Goal: Task Accomplishment & Management: Use online tool/utility

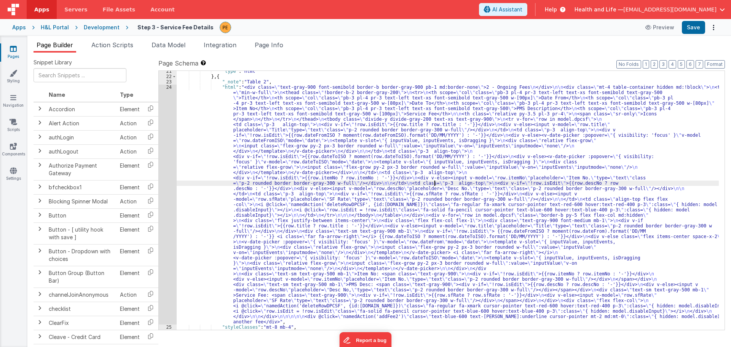
scroll to position [264, 0]
click at [162, 159] on div "24" at bounding box center [168, 205] width 18 height 240
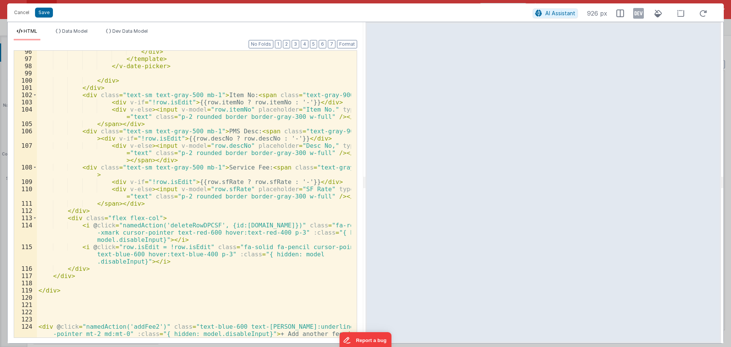
scroll to position [922, 0]
click at [29, 10] on button "Cancel" at bounding box center [21, 12] width 23 height 11
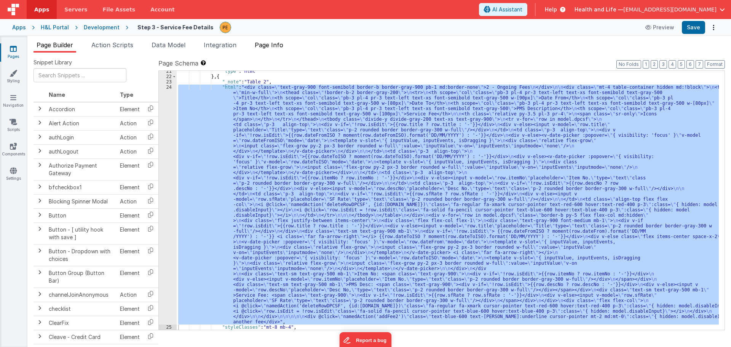
click at [275, 47] on span "Page Info" at bounding box center [269, 45] width 29 height 8
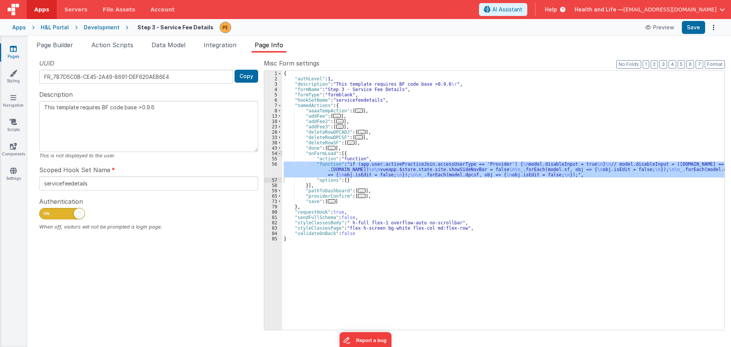
click at [280, 154] on span at bounding box center [280, 153] width 4 height 5
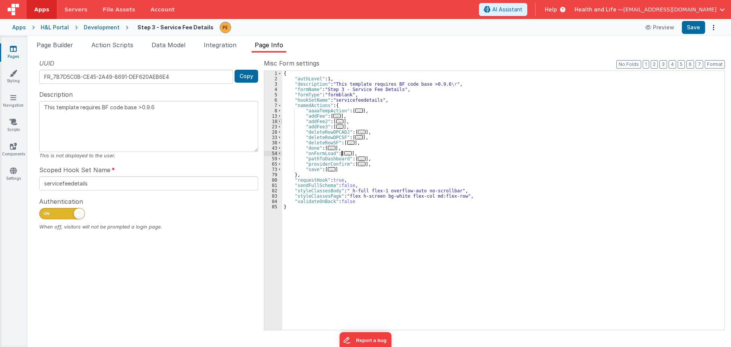
click at [280, 122] on span at bounding box center [280, 121] width 4 height 5
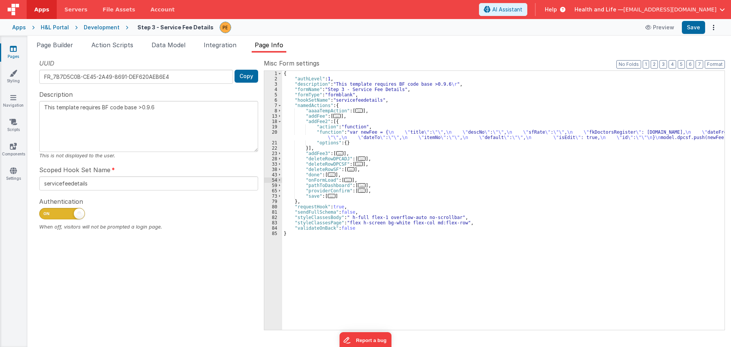
click at [286, 137] on div "{ "authLevel" : 1 , "description" : "This template requires BF code base >0.9.6…" at bounding box center [503, 206] width 443 height 270
click at [271, 134] on div "20" at bounding box center [273, 134] width 18 height 11
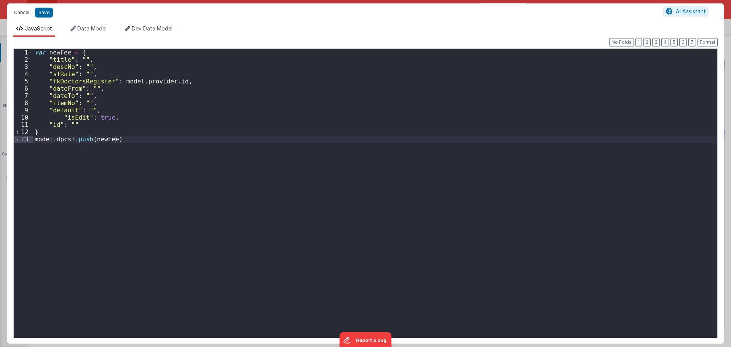
click at [21, 11] on button "Cancel" at bounding box center [21, 12] width 23 height 11
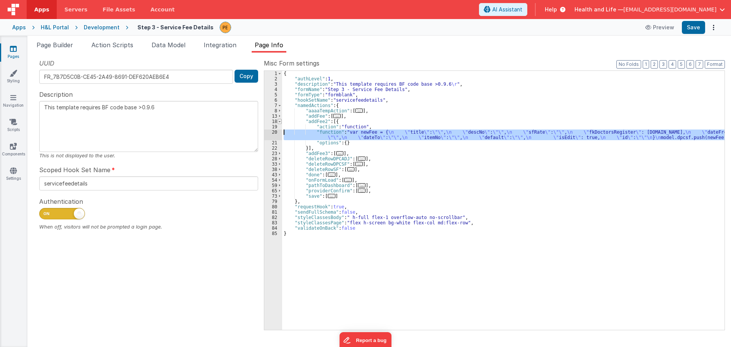
click at [280, 120] on span at bounding box center [280, 121] width 4 height 5
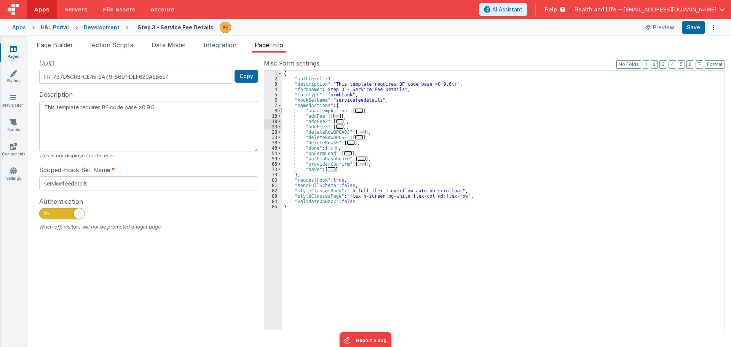
click at [280, 108] on div "1 2 3 4 5 6 7 8 13 18 23 28 33 38 43 54 59 65 73 79 80 81 82 83 84 85" at bounding box center [273, 206] width 18 height 270
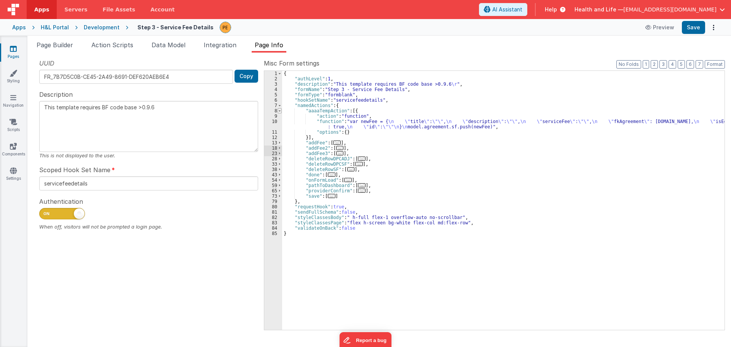
click at [280, 111] on span at bounding box center [280, 110] width 4 height 5
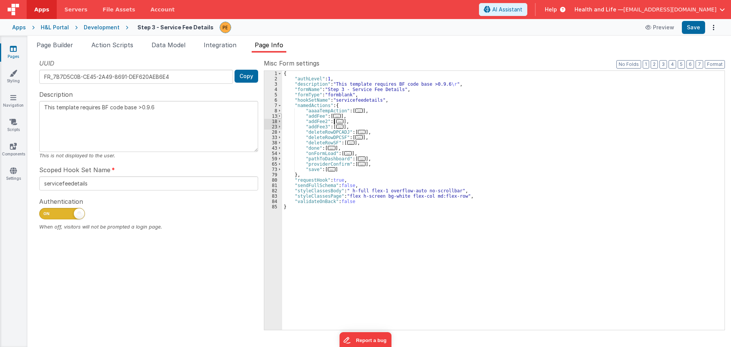
click at [279, 117] on span at bounding box center [280, 115] width 4 height 5
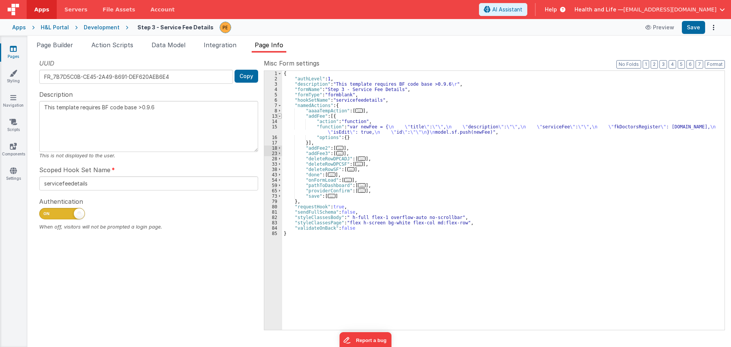
click at [279, 117] on span at bounding box center [280, 115] width 4 height 5
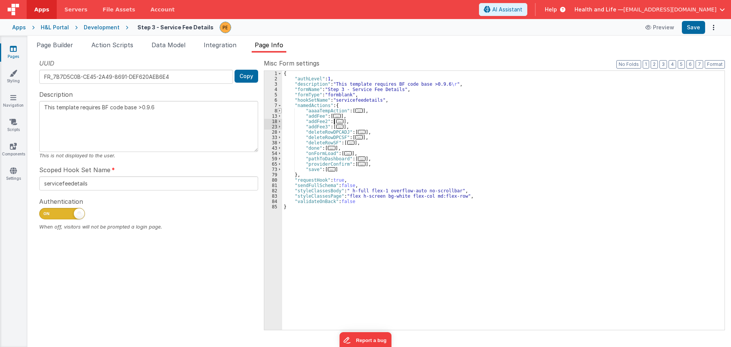
click at [279, 112] on span at bounding box center [280, 110] width 4 height 5
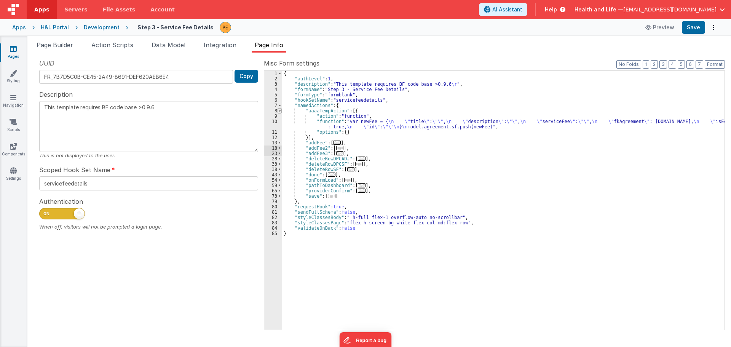
click at [279, 112] on span at bounding box center [280, 110] width 4 height 5
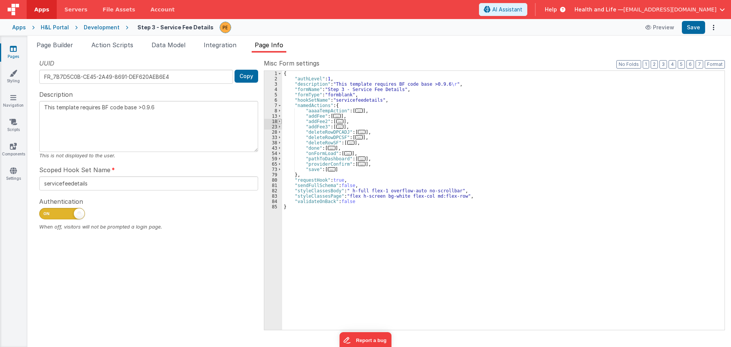
click at [282, 121] on span at bounding box center [280, 121] width 4 height 5
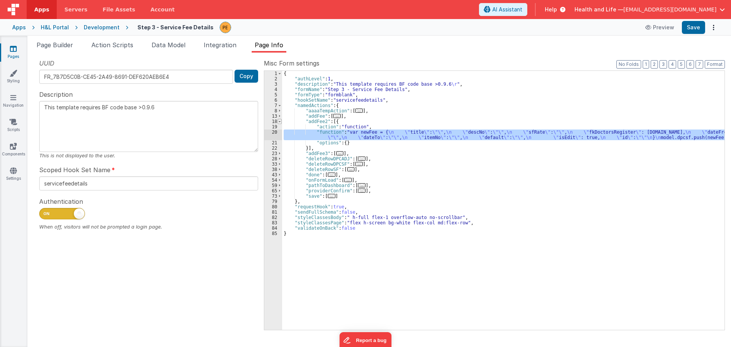
click at [280, 122] on span at bounding box center [280, 121] width 4 height 5
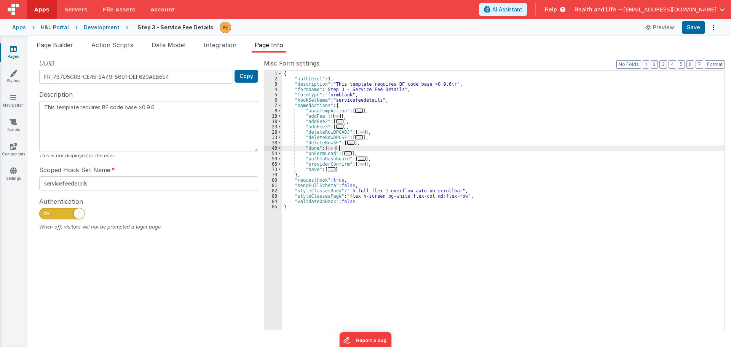
click at [368, 147] on div "{ "authLevel" : 1 , "description" : "This template requires BF code base >0.9.6…" at bounding box center [503, 206] width 443 height 270
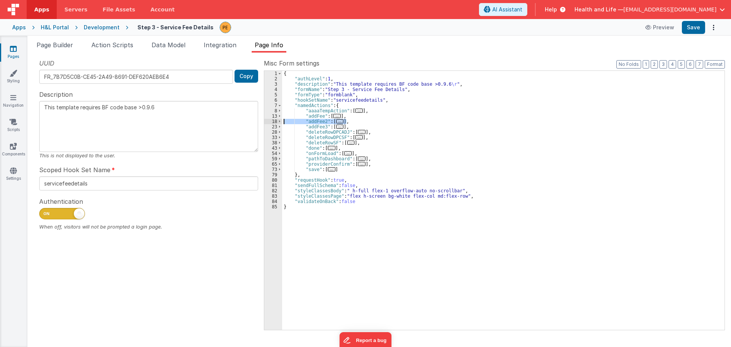
drag, startPoint x: 352, startPoint y: 121, endPoint x: 270, endPoint y: 121, distance: 82.3
click at [270, 121] on div "1 2 3 4 5 6 7 8 13 18 23 28 33 38 43 54 59 65 73 79 80 81 82 83 84 85 { "authLe…" at bounding box center [494, 200] width 461 height 260
click at [358, 121] on div "{ "authLevel" : 1 , "description" : "This template requires BF code base >0.9.6…" at bounding box center [503, 200] width 443 height 259
type textarea "This template requires BF code base >0.9.6"
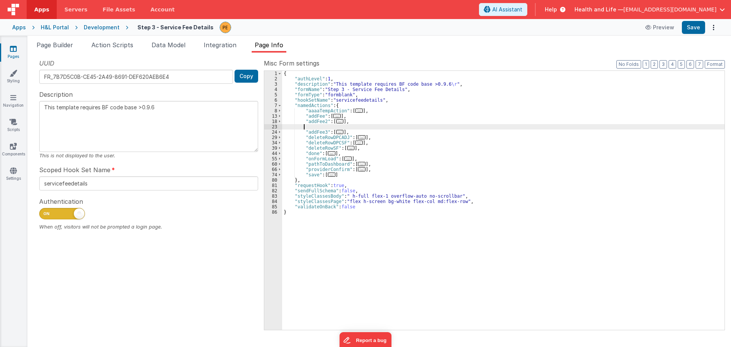
paste textarea
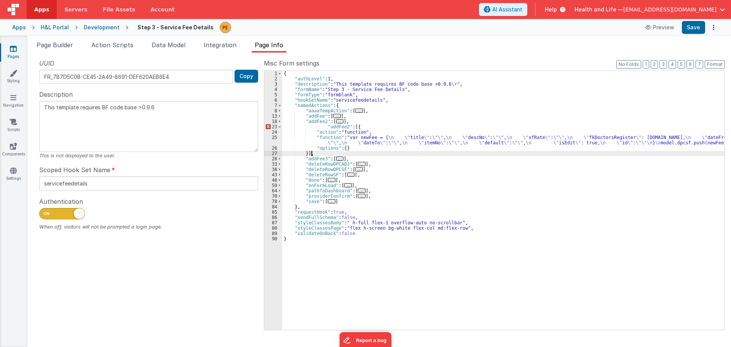
click at [330, 126] on div "{ "authLevel" : 1 , "description" : "This template requires BF code base >0.9.6…" at bounding box center [503, 206] width 443 height 270
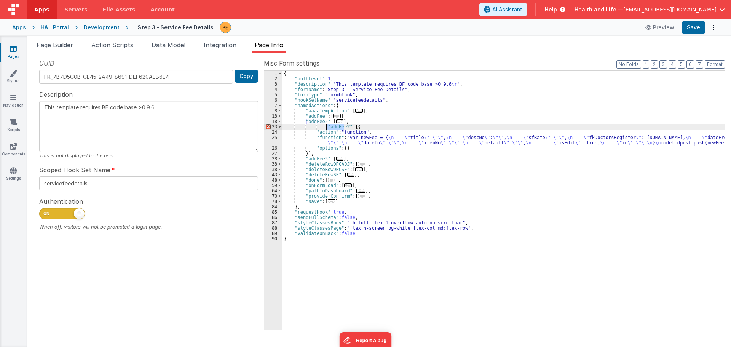
type textarea "This template requires BF code base >0.9.6"
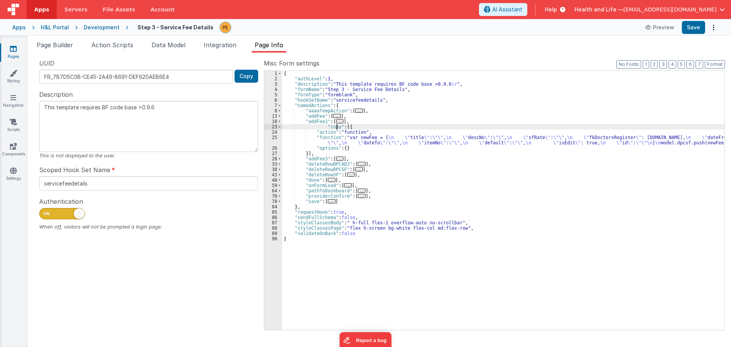
type textarea "This template requires BF code base >0.9.6"
click at [361, 136] on div "{ "authLevel" : 1 , "description" : "This template requires BF code base >0.9.6…" at bounding box center [503, 206] width 443 height 270
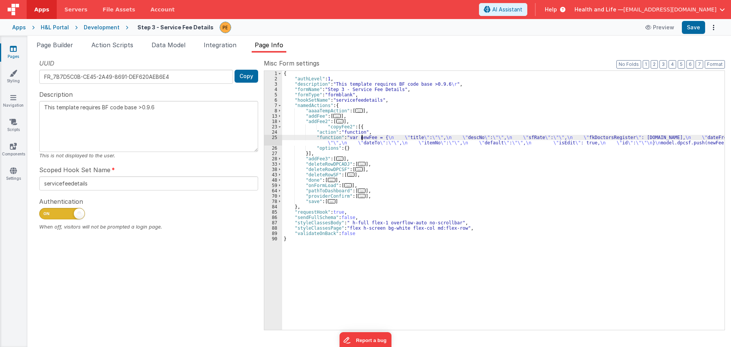
click at [270, 140] on div "25" at bounding box center [273, 140] width 18 height 11
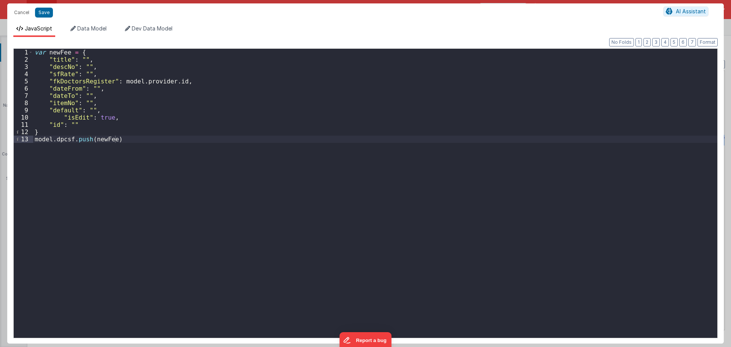
click at [35, 53] on div "var newFee = { "title" : "" , "descNo" : "" , "sfRate" : "" , "fkDoctorsRegiste…" at bounding box center [375, 201] width 684 height 304
click at [101, 51] on div "var newFee = { "title" : "" , "descNo" : "" , "sfRate" : "" , "fkDoctorsRegiste…" at bounding box center [375, 201] width 684 height 304
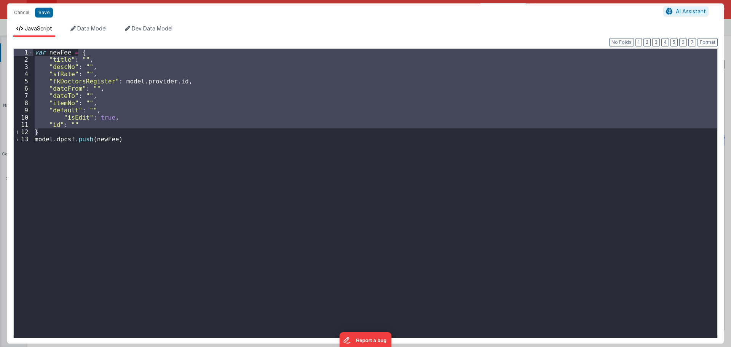
drag, startPoint x: 40, startPoint y: 134, endPoint x: 78, endPoint y: 53, distance: 89.8
click at [78, 53] on div "var newFee = { "title" : "" , "descNo" : "" , "sfRate" : "" , "fkDoctorsRegiste…" at bounding box center [375, 201] width 684 height 304
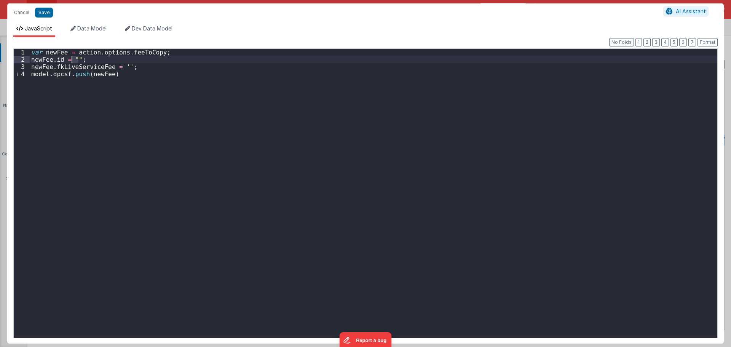
drag, startPoint x: 77, startPoint y: 58, endPoint x: 72, endPoint y: 57, distance: 5.8
click at [72, 57] on div "var newFee = action . options . feeToCopy ; newFee . id = "" ; newFee . fkLiveS…" at bounding box center [374, 201] width 688 height 304
click at [131, 67] on div "var newFee = action . options . feeToCopy ; newFee . id = '' ; newFee . fkLiveS…" at bounding box center [374, 201] width 688 height 304
click at [125, 75] on div "var newFee = action . options . feeToCopy ; newFee . id = '' ; newFee . fkLiveS…" at bounding box center [374, 201] width 688 height 304
drag, startPoint x: 105, startPoint y: 73, endPoint x: 19, endPoint y: 76, distance: 86.1
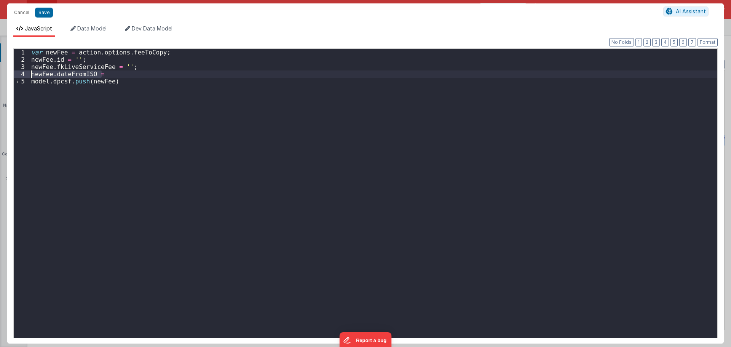
click at [19, 76] on div "1 2 3 4 5 var newFee = action . options . feeToCopy ; newFee . id = '' ; newFee…" at bounding box center [365, 193] width 705 height 290
click at [114, 78] on div "var newFee = action . options . feeToCopy ; newFee . id = '' ; newFee . fkLiveS…" at bounding box center [374, 201] width 688 height 304
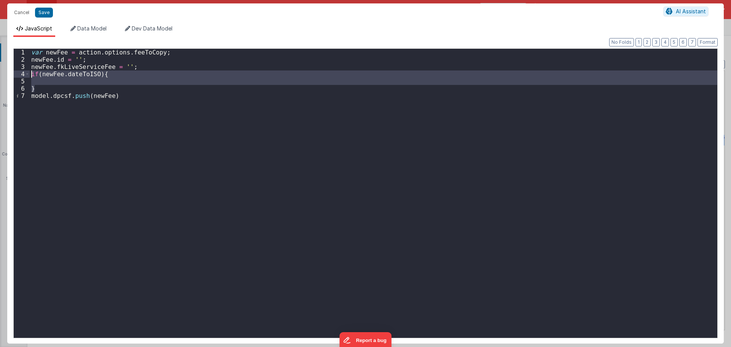
drag, startPoint x: 65, startPoint y: 88, endPoint x: 6, endPoint y: 72, distance: 60.6
click at [6, 72] on div "Cancel Save AI Assistant JavaScript Data Model Dev Data Model Format 7 6 5 4 3 …" at bounding box center [365, 173] width 731 height 347
click at [99, 73] on div "var newFee = action . options . feeToCopy ; newFee . id = '' ; newFee . fkLiveS…" at bounding box center [374, 193] width 688 height 289
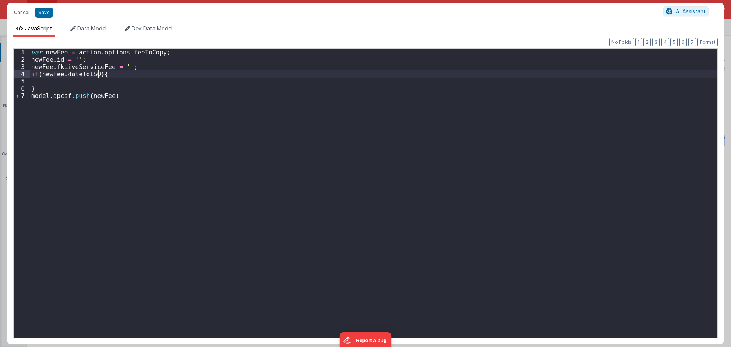
click at [95, 74] on div "var newFee = action . options . feeToCopy ; newFee . id = '' ; newFee . fkLiveS…" at bounding box center [374, 201] width 688 height 304
drag, startPoint x: 94, startPoint y: 74, endPoint x: 41, endPoint y: 76, distance: 53.4
click at [41, 76] on div "var newFee = action . options . feeToCopy ; newFee . id = '' ; newFee . fkLiveS…" at bounding box center [374, 201] width 688 height 304
click at [137, 81] on div "var newFee = action . options . feeToCopy ; newFee . id = '' ; newFee . fkLiveS…" at bounding box center [374, 201] width 688 height 304
drag, startPoint x: 139, startPoint y: 79, endPoint x: 151, endPoint y: 81, distance: 12.0
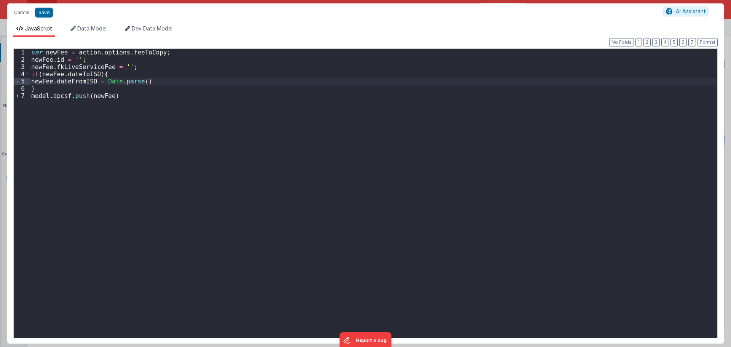
click at [138, 79] on div "var newFee = action . options . feeToCopy ; newFee . id = '' ; newFee . fkLiveS…" at bounding box center [374, 201] width 688 height 304
drag, startPoint x: 91, startPoint y: 81, endPoint x: 29, endPoint y: 85, distance: 62.6
click at [29, 85] on div "1 2 3 4 5 6 7 var newFee = action . options . feeToCopy ; newFee . id = '' ; ne…" at bounding box center [365, 193] width 705 height 290
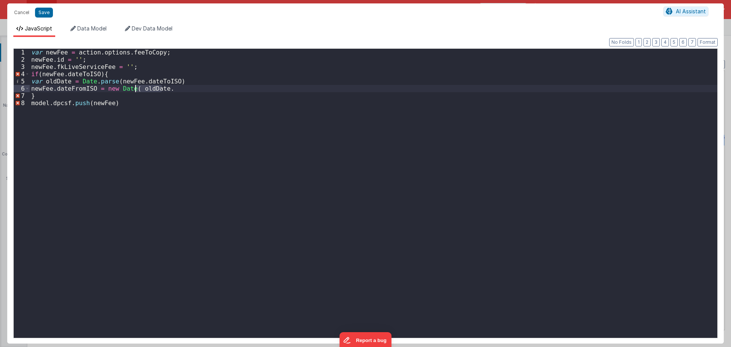
drag, startPoint x: 165, startPoint y: 88, endPoint x: 136, endPoint y: 90, distance: 29.4
click at [136, 90] on div "var newFee = action . options . feeToCopy ; newFee . id = '' ; newFee . fkLiveS…" at bounding box center [374, 201] width 688 height 304
paste textarea
click at [136, 88] on div "var newFee = action . options . feeToCopy ; newFee . id = '' ; newFee . fkLiveS…" at bounding box center [374, 201] width 688 height 304
drag, startPoint x: 216, startPoint y: 89, endPoint x: 202, endPoint y: 89, distance: 13.7
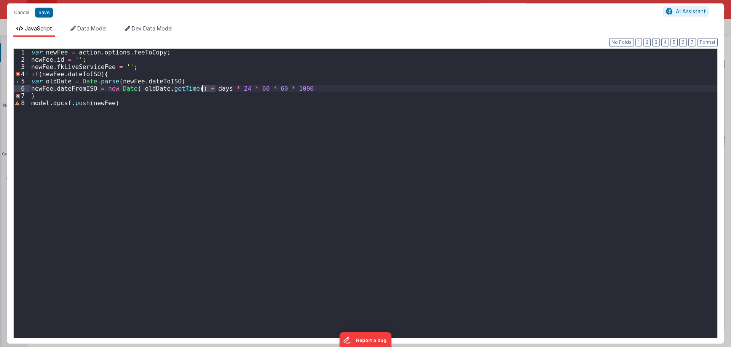
click at [202, 89] on div "var newFee = action . options . feeToCopy ; newFee . id = '' ; newFee . fkLiveS…" at bounding box center [374, 201] width 688 height 304
click at [276, 88] on div "var newFee = action . options . feeToCopy ; newFee . id = '' ; newFee . fkLiveS…" at bounding box center [374, 201] width 688 height 304
click at [200, 98] on div "var newFee = action . options . feeToCopy ; newFee . id = '' ; newFee . fkLiveS…" at bounding box center [374, 201] width 688 height 304
click at [326, 91] on div "var newFee = action . options . feeToCopy ; newFee . id = '' ; newFee . fkLiveS…" at bounding box center [374, 201] width 688 height 304
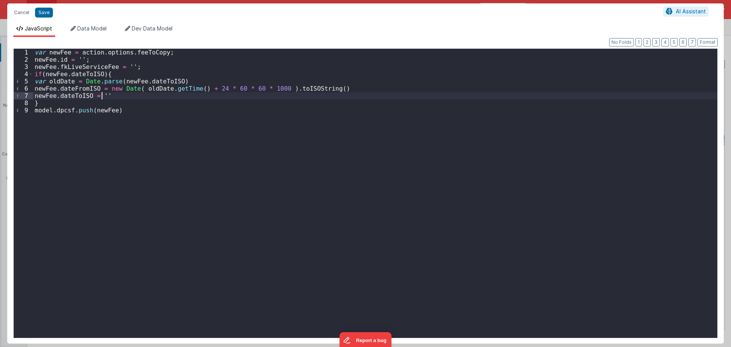
click at [114, 105] on div "var newFee = action . options . feeToCopy ; newFee . id = '' ; newFee . fkLiveS…" at bounding box center [375, 201] width 684 height 304
click at [114, 107] on div "var newFee = action . options . feeToCopy ; newFee . id = '' ; newFee . fkLiveS…" at bounding box center [375, 201] width 684 height 304
click at [40, 14] on button "Save" at bounding box center [44, 13] width 18 height 10
type textarea "This template requires BF code base >0.9.6"
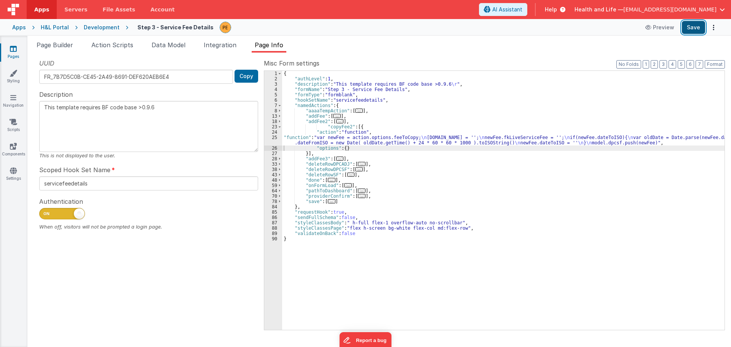
click at [696, 29] on button "Save" at bounding box center [693, 27] width 23 height 13
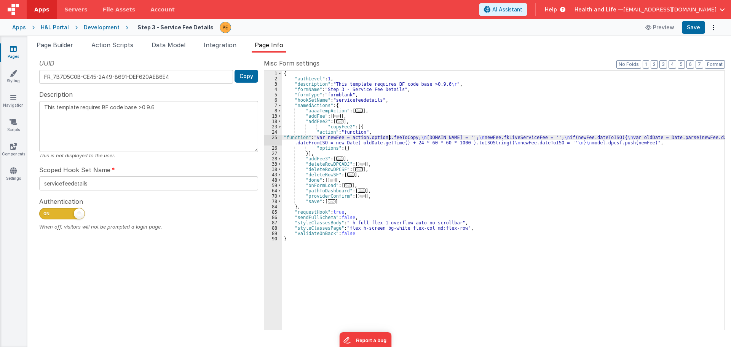
click at [390, 136] on div "{ "authLevel" : 1 , "description" : "This template requires BF code base >0.9.6…" at bounding box center [503, 206] width 443 height 270
click at [326, 141] on div "{ "authLevel" : 1 , "description" : "This template requires BF code base >0.9.6…" at bounding box center [503, 206] width 443 height 270
click at [100, 50] on li "Action Scripts" at bounding box center [112, 46] width 48 height 12
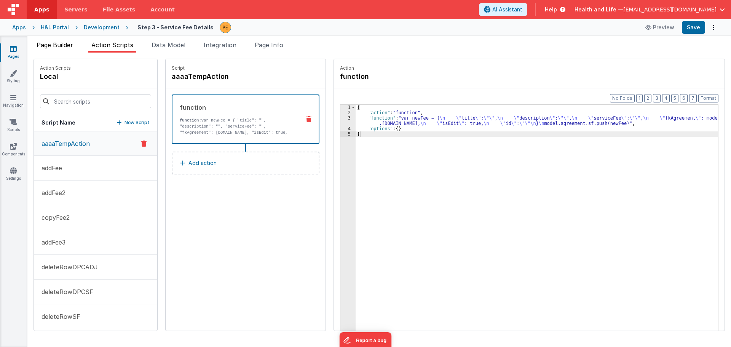
click at [72, 48] on span "Page Builder" at bounding box center [55, 45] width 37 height 8
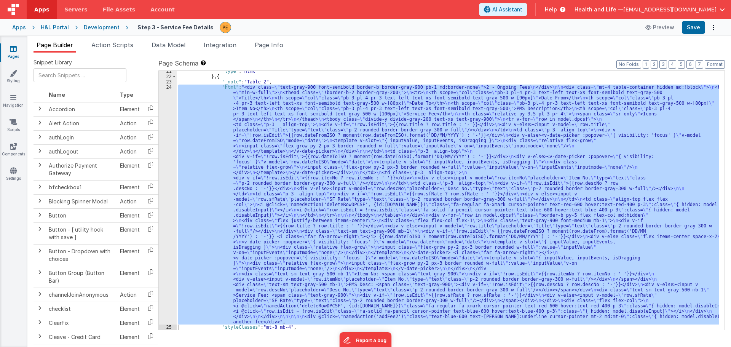
click at [240, 153] on div ""type" : "html" } , { "_note" : "Table 2" , "html" : "<div class= \" text-gray-…" at bounding box center [448, 200] width 542 height 259
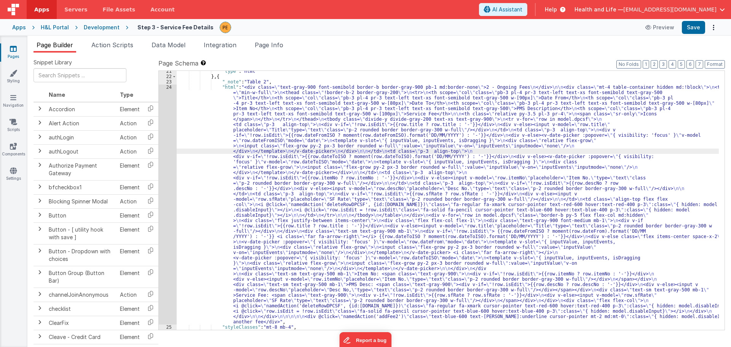
click at [162, 162] on div "24" at bounding box center [168, 205] width 18 height 240
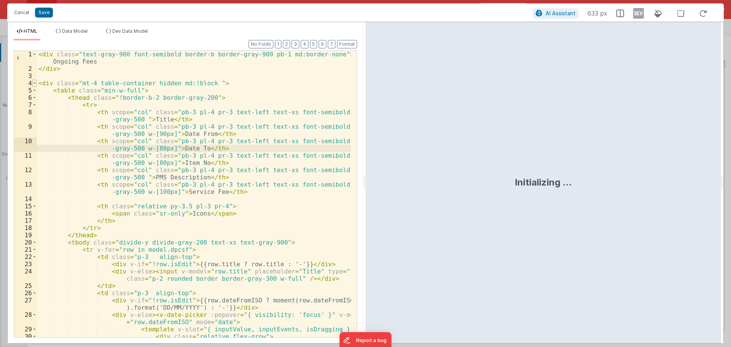
click at [34, 84] on span at bounding box center [34, 83] width 4 height 7
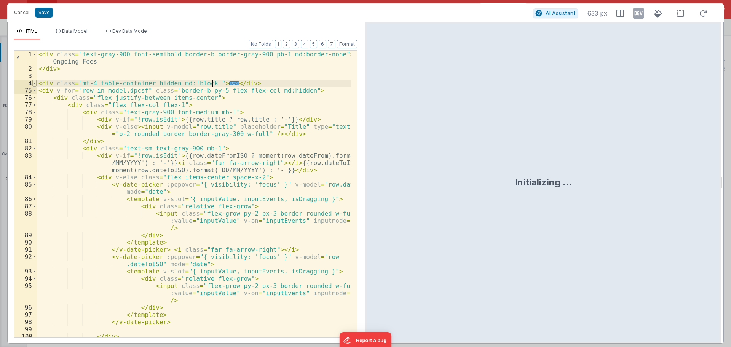
click at [33, 80] on span at bounding box center [34, 83] width 4 height 7
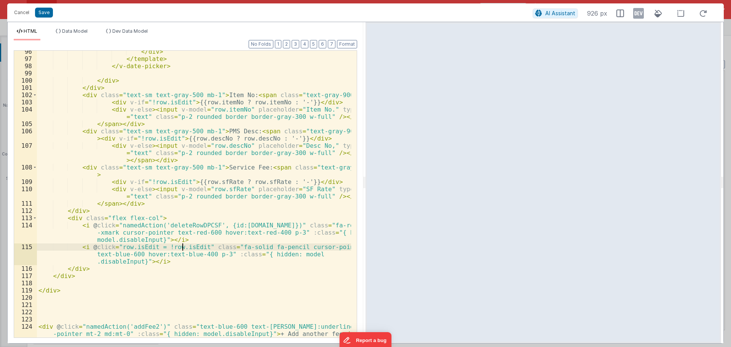
click at [184, 247] on div "</ div > </ template > </ v-date-picker > </ div > </ div > < div class = "text…" at bounding box center [194, 202] width 314 height 308
click at [175, 248] on div "</ div > </ template > </ v-date-picker > </ div > </ div > < div class = "text…" at bounding box center [194, 202] width 314 height 308
click at [180, 254] on div "</ div > </ template > </ v-date-picker > </ div > </ div > < div class = "text…" at bounding box center [194, 202] width 314 height 308
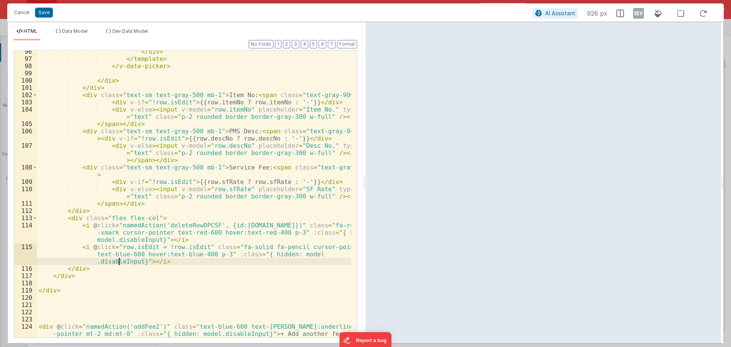
click at [119, 263] on div "</ div > </ template > </ v-date-picker > </ div > </ div > < div class = "text…" at bounding box center [194, 202] width 314 height 308
click at [290, 256] on div "</ div > </ template > </ v-date-picker > </ div > </ div > < div class = "text…" at bounding box center [194, 202] width 314 height 308
click at [122, 244] on div "</ div > </ template > </ v-date-picker > </ div > </ div > < div class = "text…" at bounding box center [194, 202] width 314 height 308
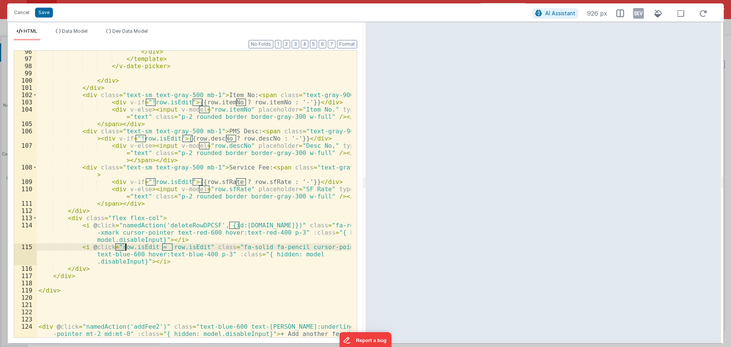
click at [122, 244] on div "</ div > </ template > </ v-date-picker > </ div > </ div > < div class = "text…" at bounding box center [194, 202] width 314 height 308
click at [139, 241] on div "</ div > </ template > </ v-date-picker > </ div > </ div > < div class = "text…" at bounding box center [194, 202] width 314 height 308
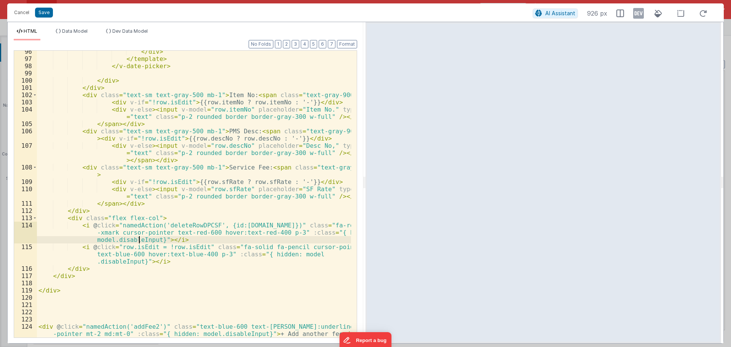
click at [139, 241] on div "</ div > </ template > </ v-date-picker > </ div > </ div > < div class = "text…" at bounding box center [194, 202] width 314 height 308
click at [151, 242] on div "</ div > </ template > </ v-date-picker > </ div > </ div > < div class = "text…" at bounding box center [194, 194] width 314 height 287
drag, startPoint x: 91, startPoint y: 240, endPoint x: 115, endPoint y: 232, distance: 25.2
click at [90, 239] on div "</ div > </ template > </ v-date-picker > </ div > </ div > < div class = "text…" at bounding box center [194, 202] width 314 height 308
paste textarea
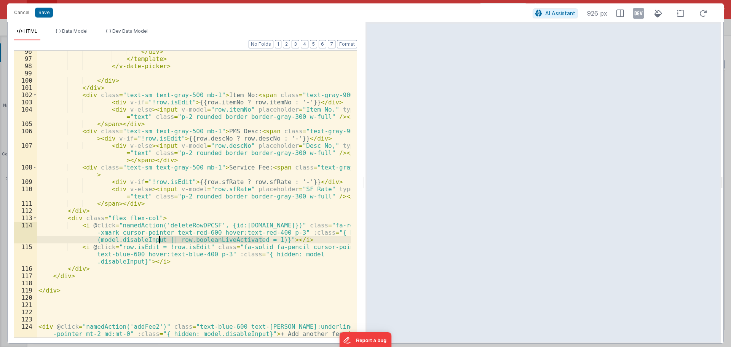
drag, startPoint x: 262, startPoint y: 240, endPoint x: 160, endPoint y: 242, distance: 102.5
click at [160, 242] on div "</ div > </ template > </ v-date-picker > </ div > </ div > < div class = "text…" at bounding box center [194, 202] width 314 height 308
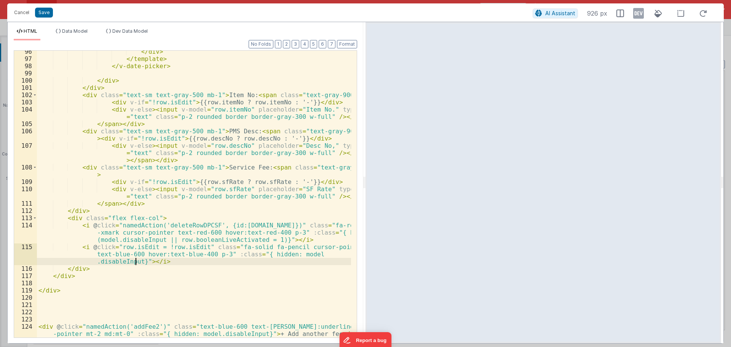
click at [136, 263] on div "</ div > </ template > </ v-date-picker > </ div > </ div > < div class = "text…" at bounding box center [194, 202] width 314 height 308
click at [283, 254] on div "</ div > </ template > </ v-date-picker > </ div > </ div > < div class = "text…" at bounding box center [194, 202] width 314 height 308
click at [134, 262] on div "</ div > </ template > </ v-date-picker > </ div > </ div > < div class = "text…" at bounding box center [194, 202] width 314 height 308
drag, startPoint x: 108, startPoint y: 262, endPoint x: 101, endPoint y: 262, distance: 7.2
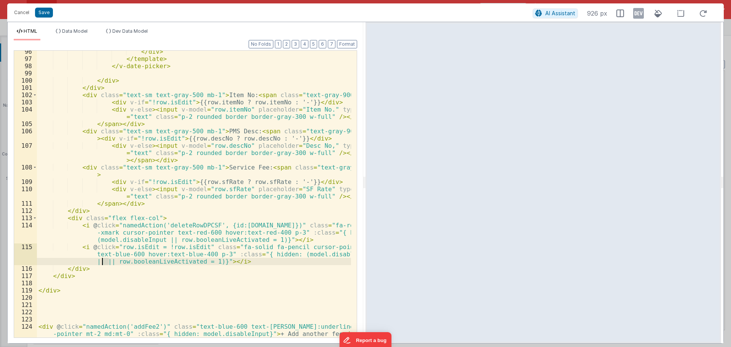
click at [101, 262] on div "</ div > </ template > </ v-date-picker > </ div > </ div > < div class = "text…" at bounding box center [194, 202] width 314 height 308
drag, startPoint x: 152, startPoint y: 261, endPoint x: 184, endPoint y: 261, distance: 32.0
click at [184, 261] on div "</ div > </ template > </ v-date-picker > </ div > </ div > < div class = "text…" at bounding box center [194, 202] width 314 height 308
click at [174, 264] on div "</ div > </ template > </ v-date-picker > </ div > </ div > < div class = "text…" at bounding box center [194, 202] width 314 height 308
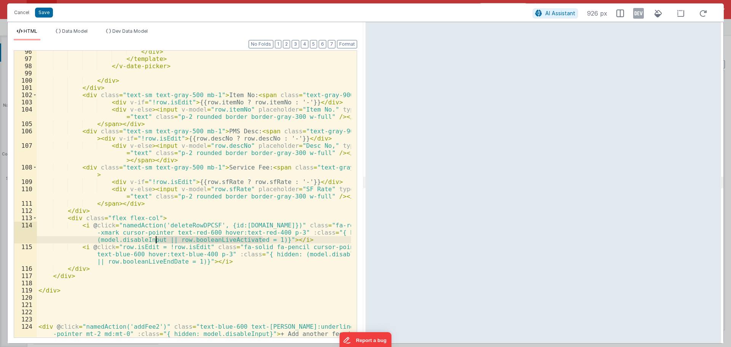
drag, startPoint x: 263, startPoint y: 239, endPoint x: 156, endPoint y: 240, distance: 106.6
click at [156, 240] on div "</ div > </ template > </ v-date-picker > </ div > </ div > < div class = "text…" at bounding box center [194, 202] width 314 height 308
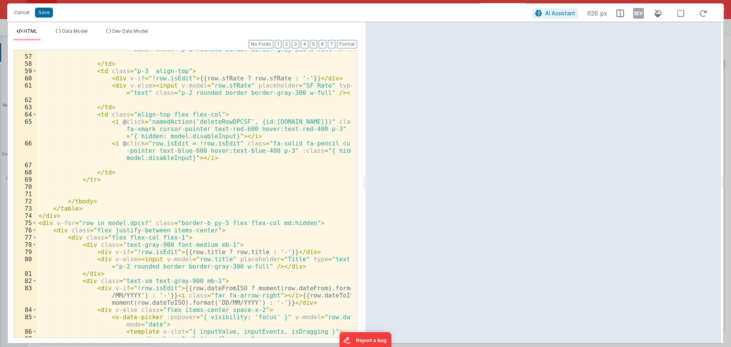
scroll to position [510, 0]
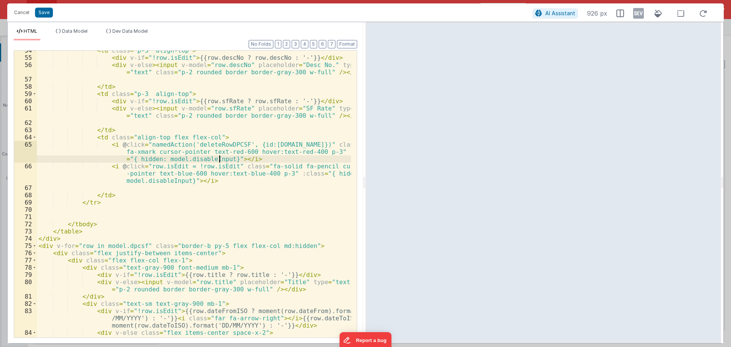
click at [220, 157] on div "< td class = "p-3 align-top" > < div v-if = "!row.isEdit" > {{row.descNo ? row.…" at bounding box center [194, 201] width 314 height 308
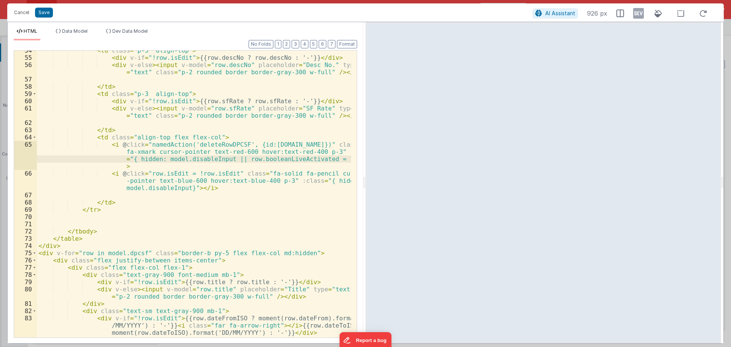
click at [159, 159] on div "< td class = "p-3 align-top" > < div v-if = "!row.isEdit" > {{row.descNo ? row.…" at bounding box center [194, 197] width 314 height 301
click at [312, 180] on div "< td class = "p-3 align-top" > < div v-if = "!row.isEdit" > {{row.descNo ? row.…" at bounding box center [194, 197] width 314 height 301
click at [179, 186] on div "< td class = "p-3 align-top" > < div v-if = "!row.isEdit" > {{row.descNo ? row.…" at bounding box center [194, 197] width 314 height 301
drag, startPoint x: 244, startPoint y: 187, endPoint x: 272, endPoint y: 188, distance: 27.4
click at [272, 188] on div "< td class = "p-3 align-top" > < div v-if = "!row.isEdit" > {{row.descNo ? row.…" at bounding box center [194, 197] width 314 height 301
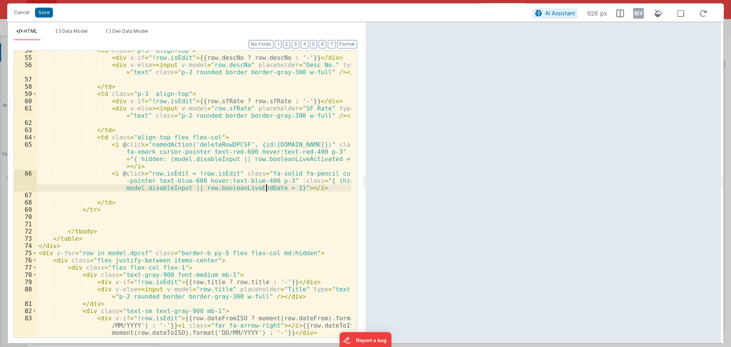
click at [261, 197] on div "< td class = "p-3 align-top" > < div v-if = "!row.isEdit" > {{row.descNo ? row.…" at bounding box center [194, 197] width 314 height 301
click at [256, 191] on div "< td class = "p-3 align-top" > < div v-if = "!row.isEdit" > {{row.descNo ? row.…" at bounding box center [194, 197] width 314 height 301
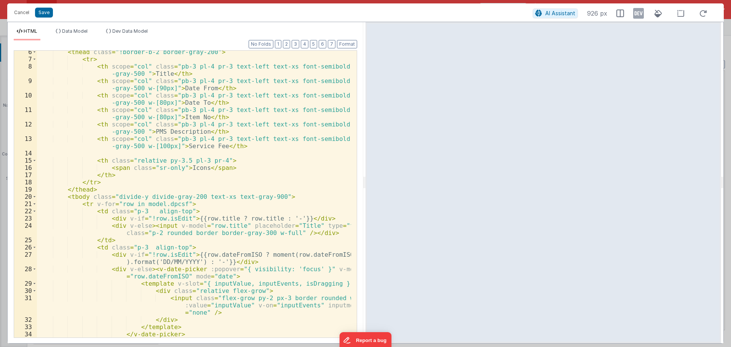
scroll to position [91, 0]
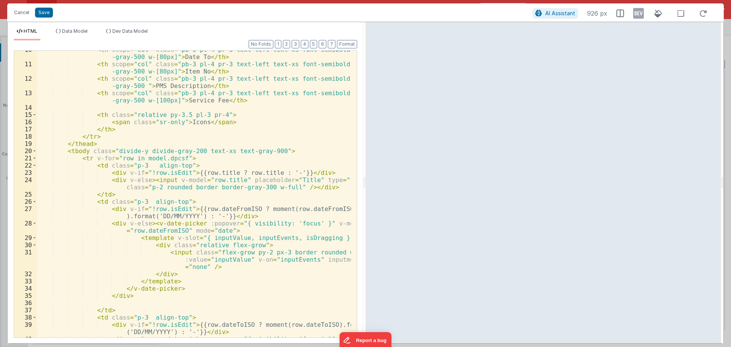
click at [174, 172] on div "< th scope = "col" class = "pb-3 pl-4 pr-3 text-left text-xs font-semibold text…" at bounding box center [194, 204] width 314 height 316
click at [173, 185] on div "< th scope = "col" class = "pb-3 pl-4 pr-3 text-left text-xs font-semibold text…" at bounding box center [194, 204] width 314 height 316
click at [171, 178] on div "< th scope = "col" class = "pb-3 pl-4 pr-3 text-left text-xs font-semibold text…" at bounding box center [194, 204] width 314 height 316
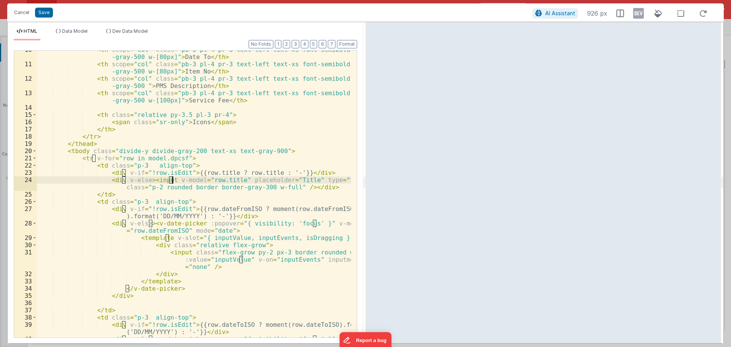
click at [173, 180] on div "< th scope = "col" class = "pb-3 pl-4 pr-3 text-left text-xs font-semibold text…" at bounding box center [194, 194] width 314 height 287
click at [167, 179] on div "< th scope = "col" class = "pb-3 pl-4 pr-3 text-left text-xs font-semibold text…" at bounding box center [194, 204] width 314 height 316
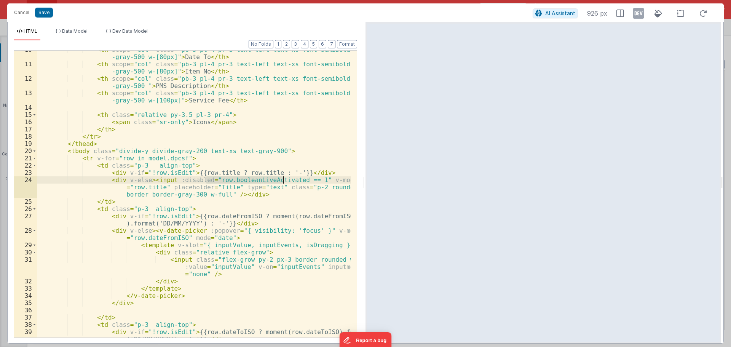
drag, startPoint x: 206, startPoint y: 180, endPoint x: 284, endPoint y: 183, distance: 78.1
click at [284, 183] on div "< th scope = "col" class = "pb-3 pl-4 pr-3 text-left text-xs font-semibold text…" at bounding box center [194, 204] width 314 height 316
drag, startPoint x: 307, startPoint y: 179, endPoint x: 170, endPoint y: 179, distance: 136.3
click at [170, 179] on div "< th scope = "col" class = "pb-3 pl-4 pr-3 text-left text-xs font-semibold text…" at bounding box center [194, 204] width 314 height 316
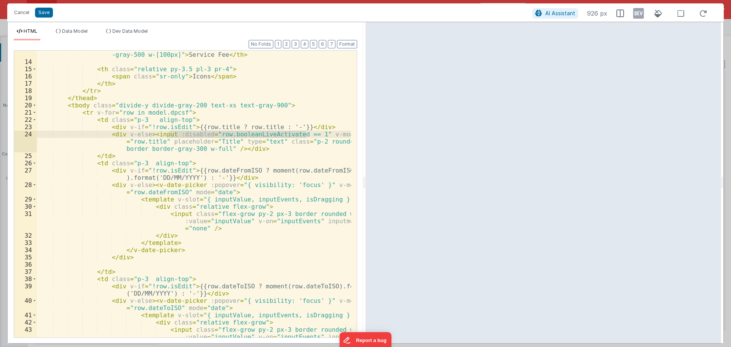
scroll to position [183, 0]
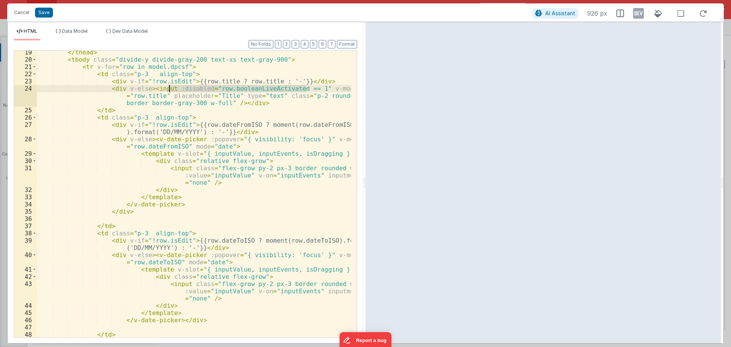
click at [179, 145] on div "</ thead > < tbody class = "divide-y divide-gray-200 text-xs text-gray-900" > <…" at bounding box center [194, 199] width 314 height 301
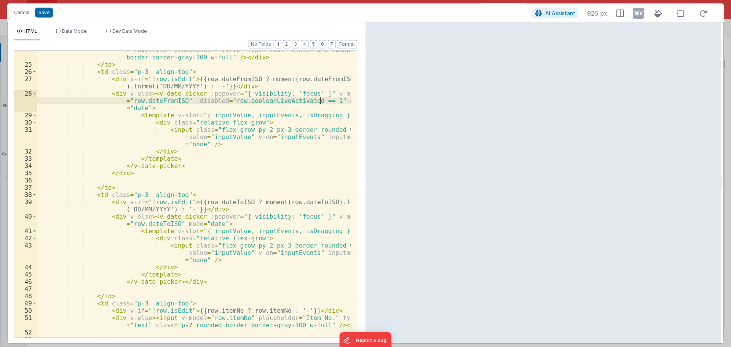
scroll to position [251, 0]
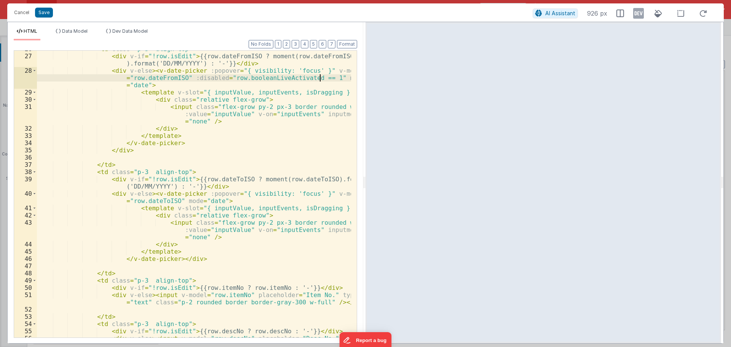
click at [173, 199] on div "< td class = "p-3 align-top" > < div v-if = "!row.isEdit" > {{row.dateFromISO ?…" at bounding box center [194, 199] width 314 height 308
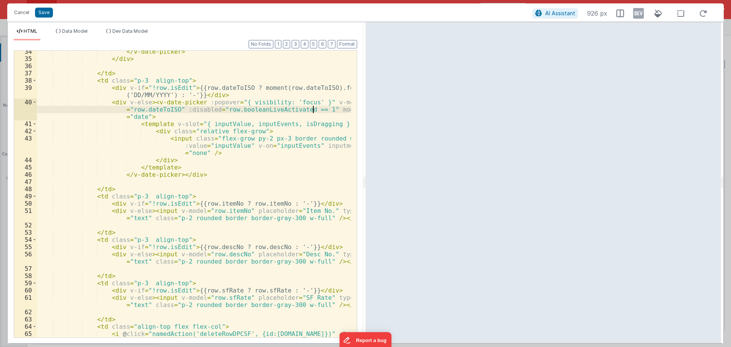
scroll to position [366, 0]
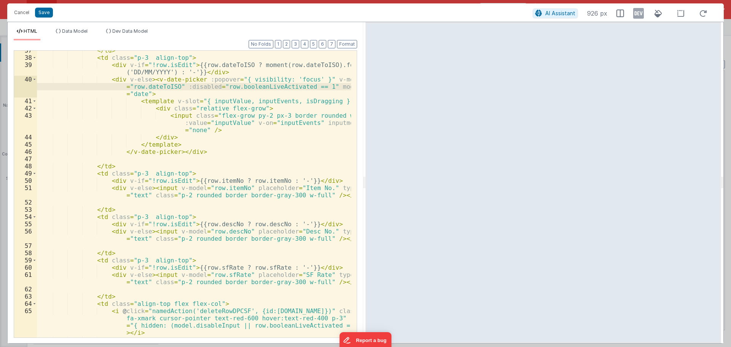
click at [165, 189] on div "</ td > < td class = "p-3 align-top" > < div v-if = "!row.isEdit" > {{row.dateT…" at bounding box center [194, 205] width 314 height 316
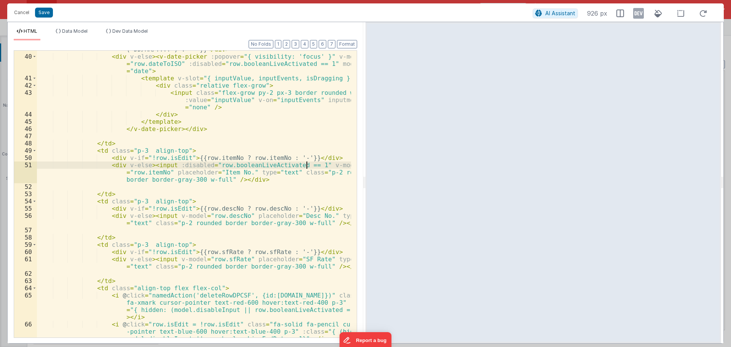
scroll to position [411, 0]
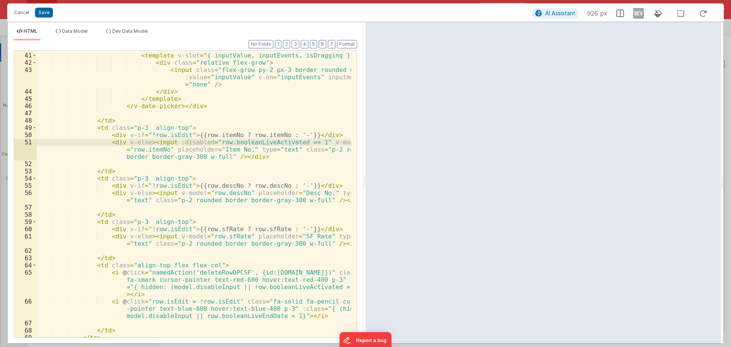
click at [167, 194] on div "< div v-else > < v-date-picker :popover = "{ visibility: 'focus' }" v-model = "…" at bounding box center [194, 188] width 314 height 316
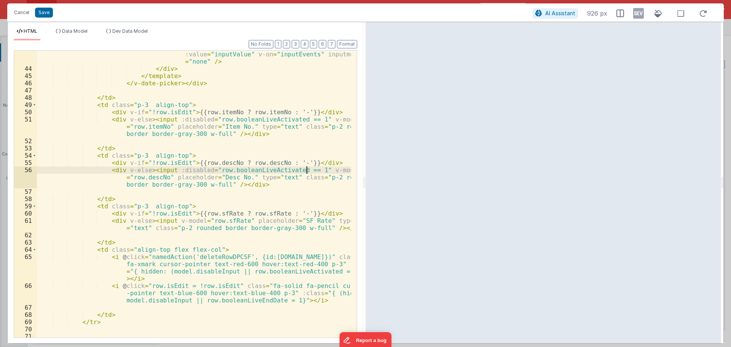
scroll to position [457, 0]
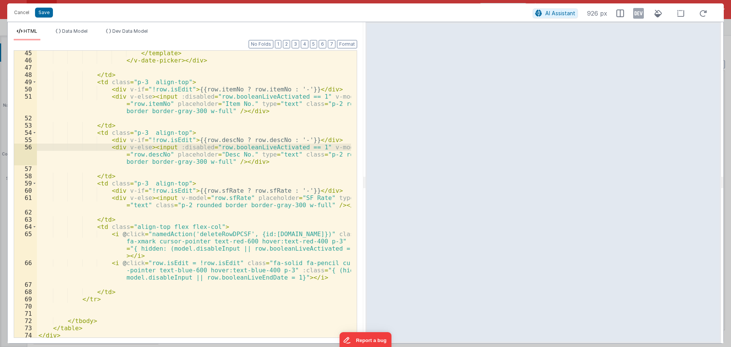
click at [165, 198] on div "</ template > </ v-date-picker > </ div > </ td > < td class = "p-3 align-top" …" at bounding box center [194, 200] width 314 height 301
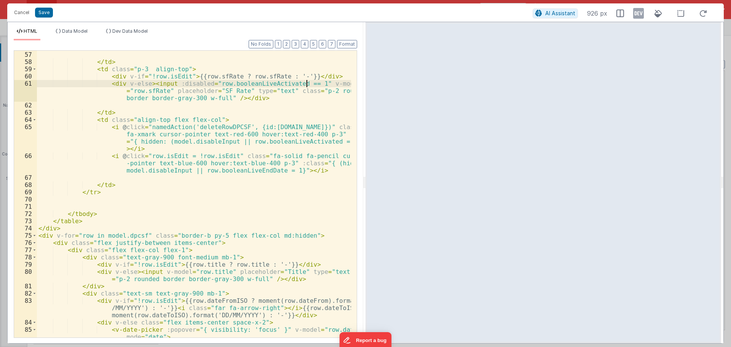
scroll to position [686, 0]
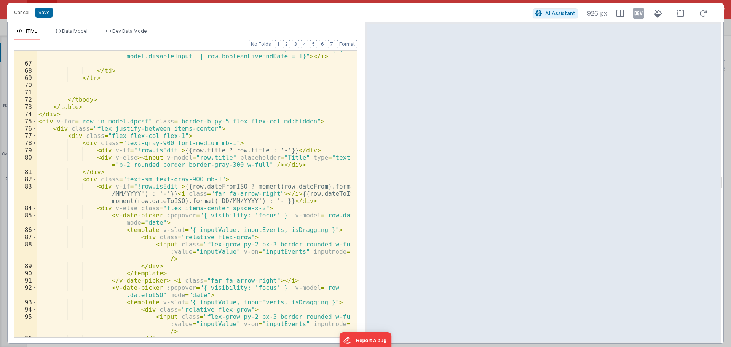
click at [153, 156] on div "< i @ click = "row.isEdit = !row.isEdit" class = "fa-solid fa-pencil cursor -po…" at bounding box center [194, 196] width 314 height 316
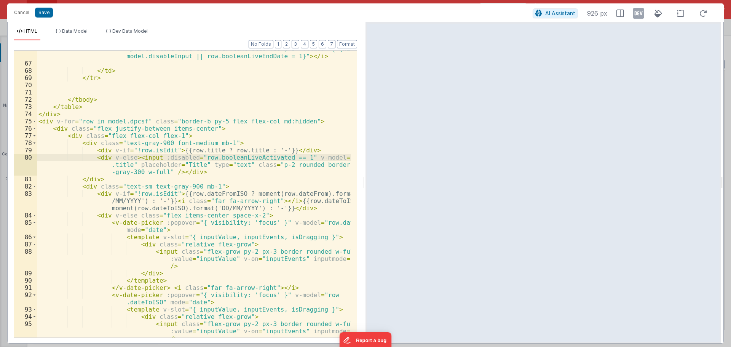
click at [165, 252] on div "< i @ click = "row.isEdit = !row.isEdit" class = "fa-solid fa-pencil cursor -po…" at bounding box center [194, 203] width 314 height 330
click at [153, 222] on div "< i @ click = "row.isEdit = !row.isEdit" class = "fa-solid fa-pencil cursor -po…" at bounding box center [194, 203] width 314 height 330
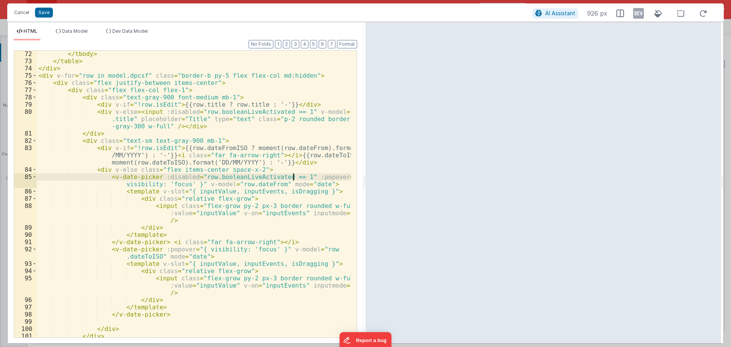
scroll to position [754, 0]
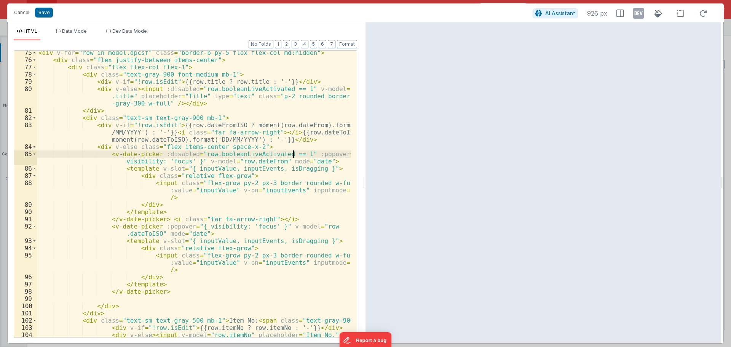
click at [152, 226] on div "< div v-for = "row in model.dpcsf" class = "border-b py-5 flex flex-col md:hidd…" at bounding box center [194, 203] width 314 height 308
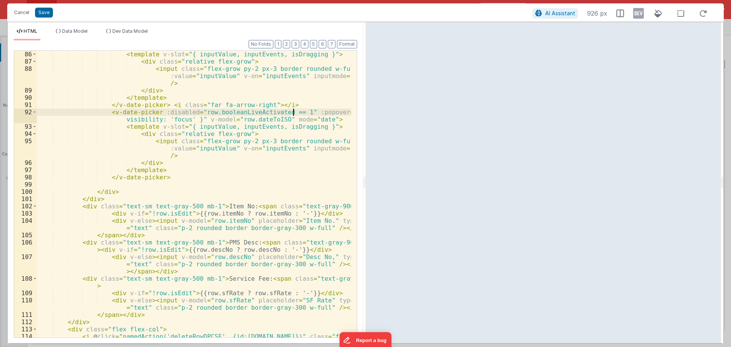
scroll to position [891, 0]
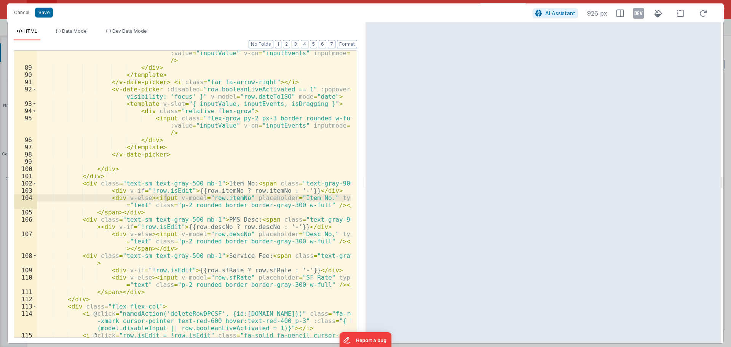
click at [165, 197] on div "< input class = "flex-grow py-2 px-3 border rounded w-full" :value = "inputValu…" at bounding box center [194, 207] width 314 height 330
paste textarea
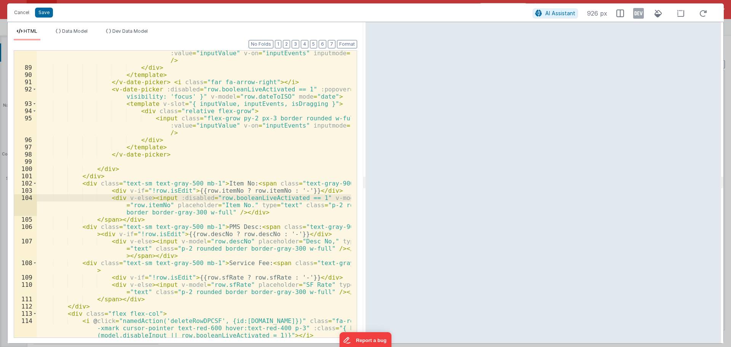
click at [166, 240] on div "< input class = "flex-grow py-2 px-3 border rounded w-full" :value = "inputValu…" at bounding box center [194, 207] width 314 height 330
paste textarea
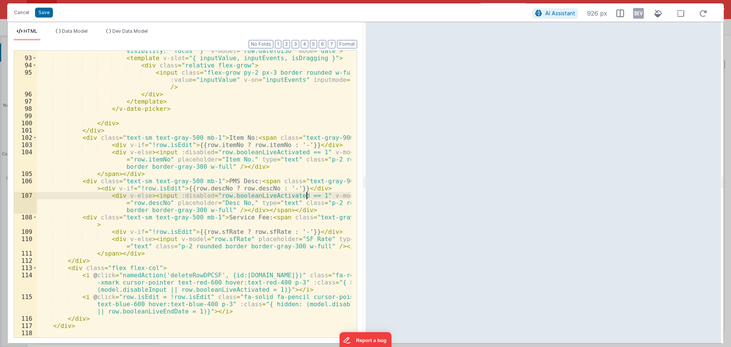
scroll to position [960, 0]
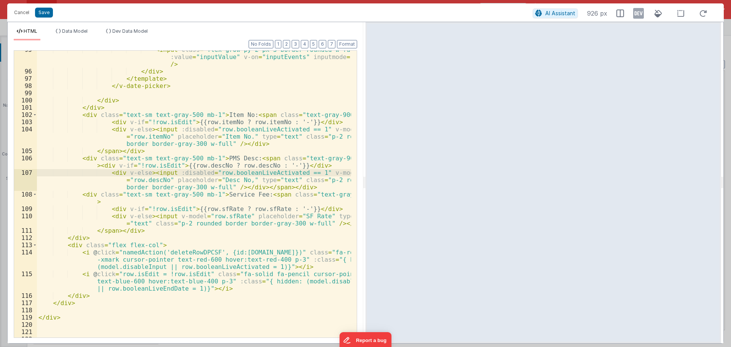
click at [164, 216] on div "< input class = "flex-grow py-2 px-3 border rounded w-full" :value = "inputValu…" at bounding box center [194, 204] width 314 height 316
click at [165, 216] on div "< input class = "flex-grow py-2 px-3 border rounded w-full" :value = "inputValu…" at bounding box center [194, 204] width 314 height 316
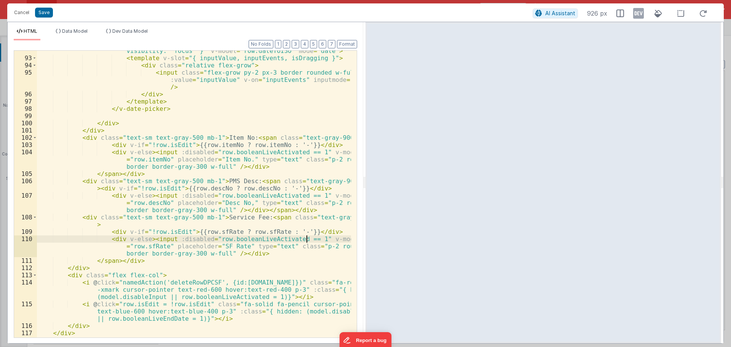
scroll to position [983, 0]
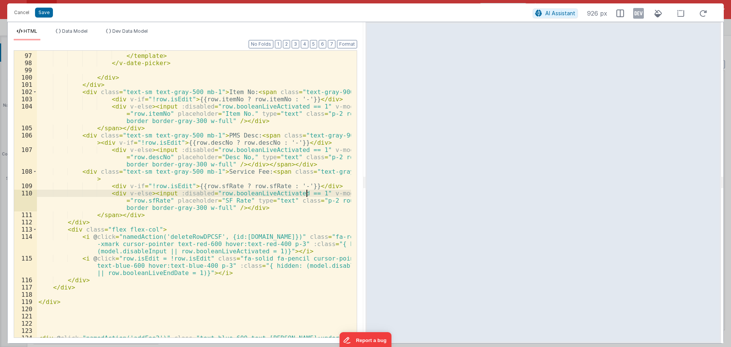
click at [145, 272] on div "</ div > </ template > </ v-date-picker > </ div > </ div > < div class = "text…" at bounding box center [194, 199] width 314 height 308
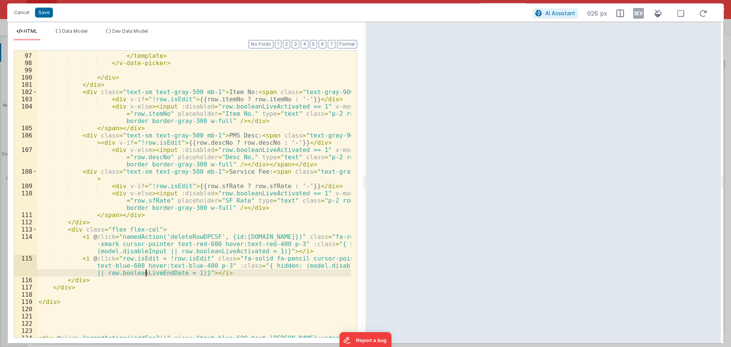
click at [145, 272] on div "</ div > </ template > </ v-date-picker > </ div > </ div > < div class = "text…" at bounding box center [194, 199] width 314 height 308
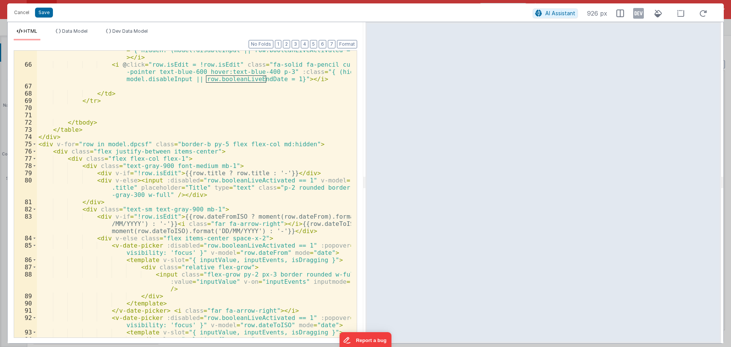
scroll to position [754, 0]
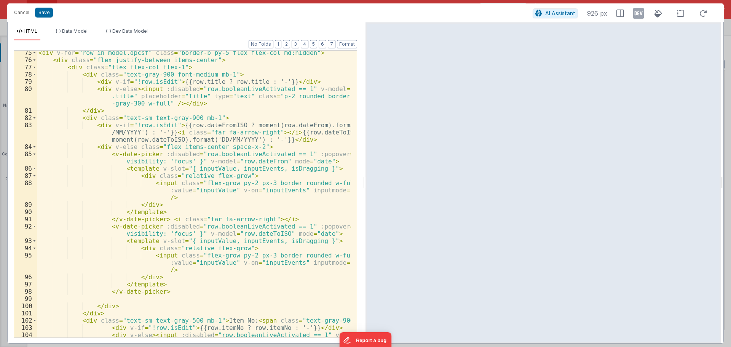
click at [230, 228] on div "< div v-for = "row in model.dpcsf" class = "border-b py-5 flex flex-col md:hidd…" at bounding box center [194, 207] width 314 height 316
click at [232, 226] on div "< div v-for = "row in model.dpcsf" class = "border-b py-5 flex flex-col md:hidd…" at bounding box center [194, 194] width 314 height 287
drag, startPoint x: 243, startPoint y: 227, endPoint x: 273, endPoint y: 227, distance: 30.5
click at [273, 227] on div "< div v-for = "row in model.dpcsf" class = "border-b py-5 flex flex-col md:hidd…" at bounding box center [194, 207] width 314 height 316
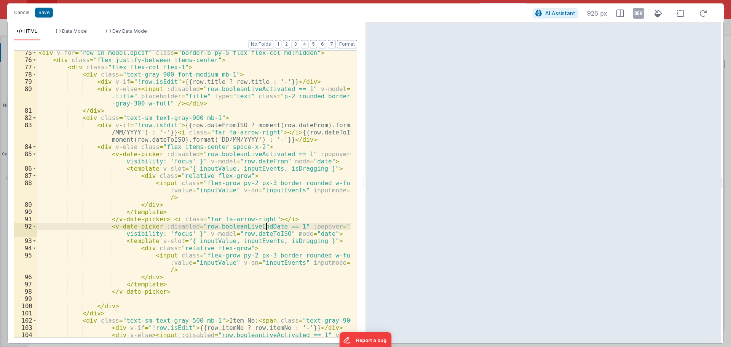
click at [267, 208] on div "< div v-for = "row in model.dpcsf" class = "border-b py-5 flex flex-col md:hidd…" at bounding box center [194, 207] width 314 height 316
click at [247, 228] on div "< div v-for = "row in model.dpcsf" class = "border-b py-5 flex flex-col md:hidd…" at bounding box center [194, 207] width 314 height 316
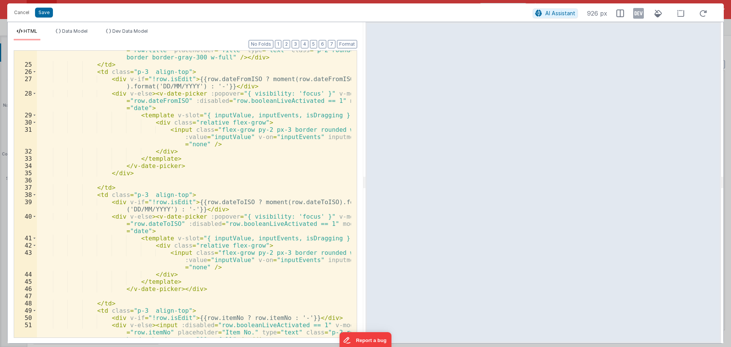
scroll to position [206, 0]
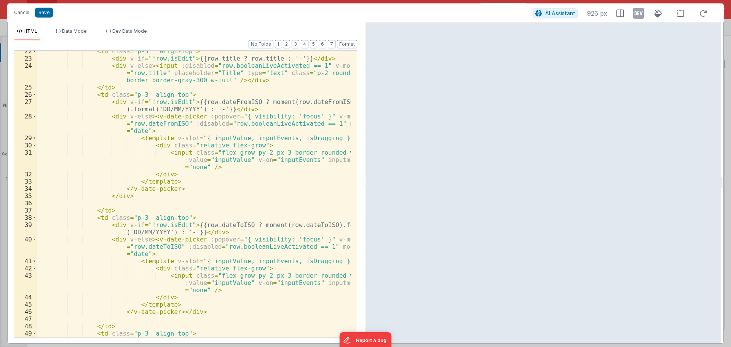
click at [258, 127] on div "< td class = "p-3 align-top" > < div v-if = "!row.isEdit" > {{row.title ? row.t…" at bounding box center [194, 198] width 314 height 301
click at [254, 121] on div "< td class = "p-3 align-top" > < div v-if = "!row.isEdit" > {{row.title ? row.t…" at bounding box center [194, 198] width 314 height 301
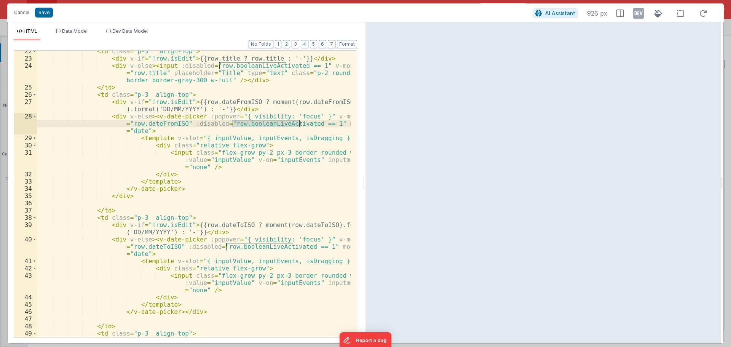
click at [246, 247] on div "< td class = "p-3 align-top" > < div v-if = "!row.isEdit" > {{row.title ? row.t…" at bounding box center [194, 198] width 314 height 301
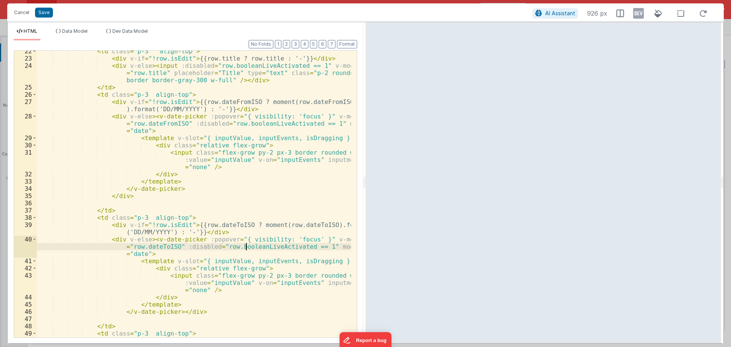
click at [246, 247] on div "< td class = "p-3 align-top" > < div v-if = "!row.isEdit" > {{row.title ? row.t…" at bounding box center [194, 198] width 314 height 301
click at [217, 216] on div "< td class = "p-3 align-top" > < div v-if = "!row.isEdit" > {{row.title ? row.t…" at bounding box center [194, 198] width 314 height 301
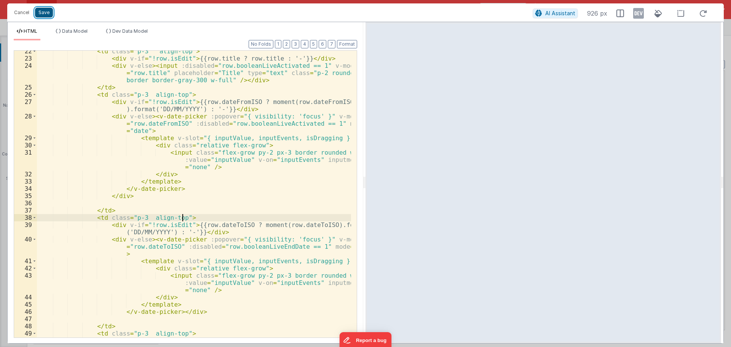
click at [43, 12] on button "Save" at bounding box center [44, 13] width 18 height 10
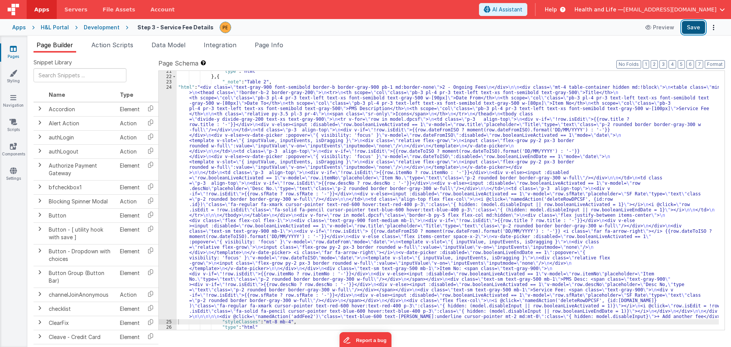
click at [683, 31] on button "Save" at bounding box center [693, 27] width 23 height 13
click at [267, 206] on div ""type" : "html" } , { "_note" : "Table 2" , "html" : "<div class= \" text-gray-…" at bounding box center [448, 204] width 542 height 270
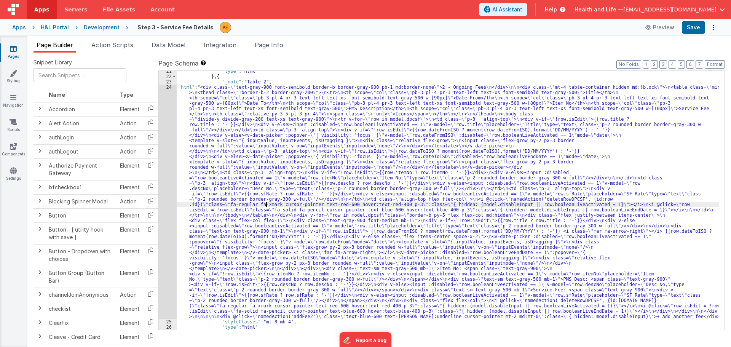
click at [169, 193] on div "24" at bounding box center [168, 202] width 18 height 235
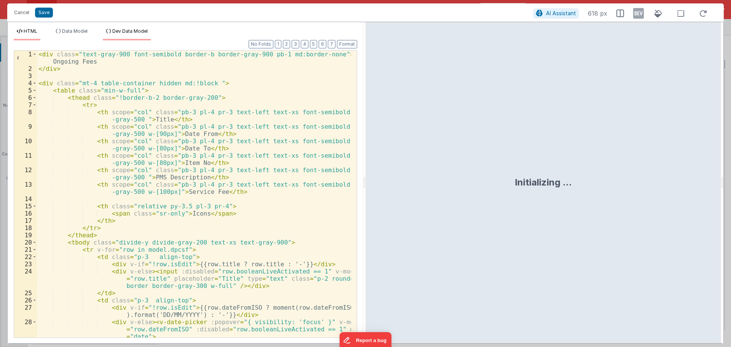
click at [124, 29] on span "Dev Data Model" at bounding box center [129, 31] width 35 height 6
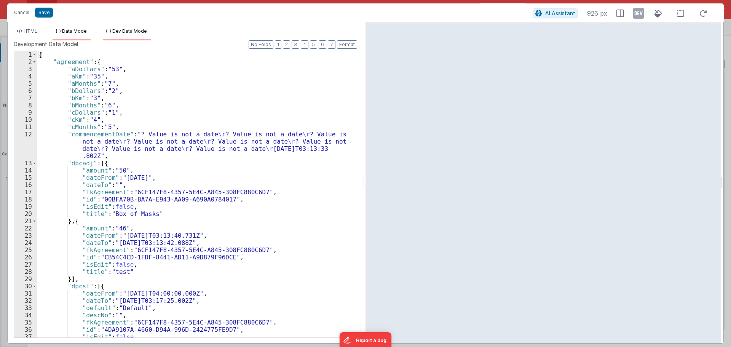
click at [91, 30] on li "Data Model" at bounding box center [72, 34] width 38 height 12
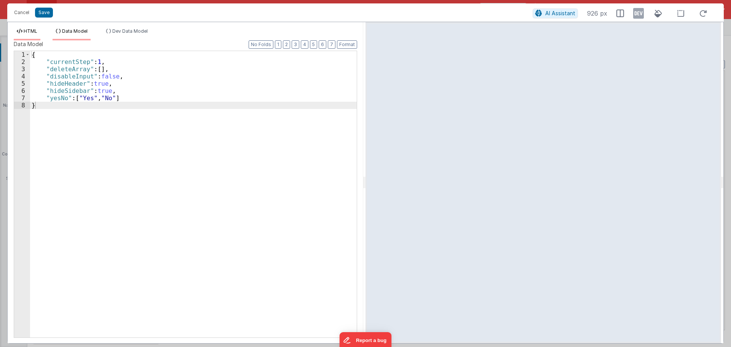
click at [30, 36] on li "HTML" at bounding box center [27, 34] width 27 height 12
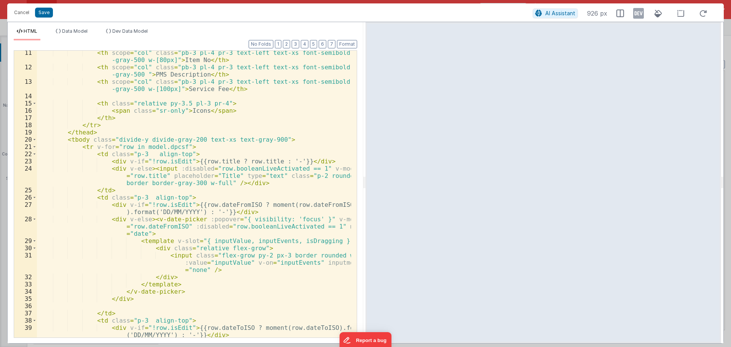
scroll to position [0, 0]
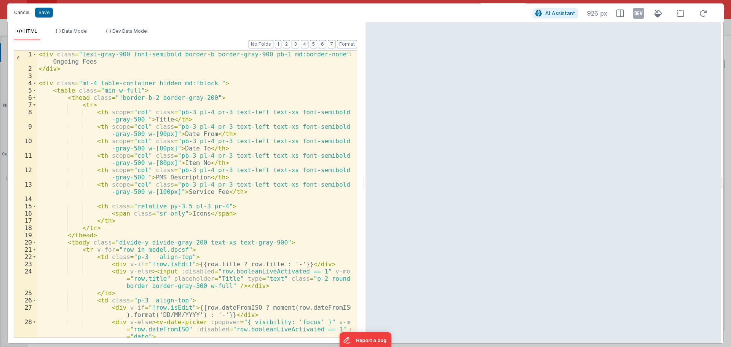
click at [23, 11] on button "Cancel" at bounding box center [21, 12] width 23 height 11
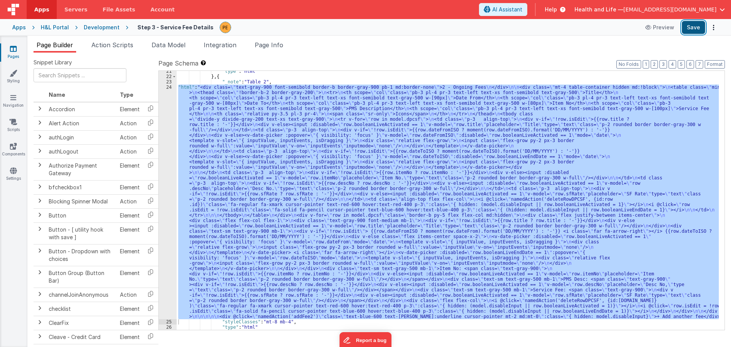
click at [696, 29] on button "Save" at bounding box center [693, 27] width 23 height 13
click at [168, 156] on div "24" at bounding box center [168, 202] width 18 height 235
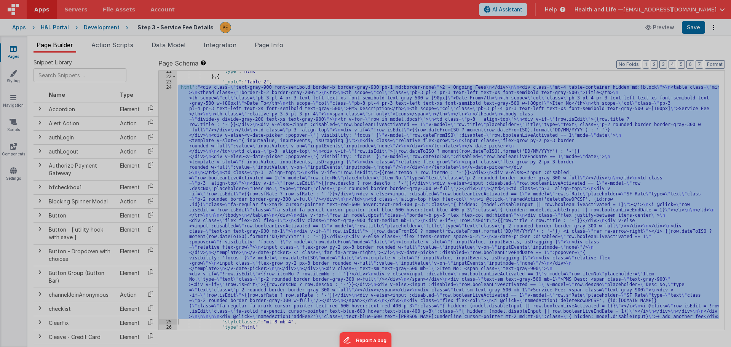
click at [168, 156] on div "< div class = "text-gray-900 font-semibold border-b border -gray-900 pb-1 md:bo…" at bounding box center [194, 215] width 314 height 345
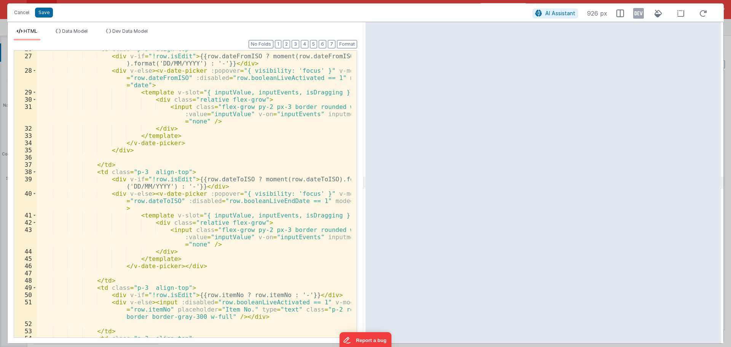
scroll to position [251, 0]
drag, startPoint x: 176, startPoint y: 202, endPoint x: 307, endPoint y: 202, distance: 131.0
click at [307, 202] on div "< td class = "p-3 align-top" > < div v-if = "!row.isEdit" > {{row.dateFromISO ?…" at bounding box center [194, 195] width 314 height 301
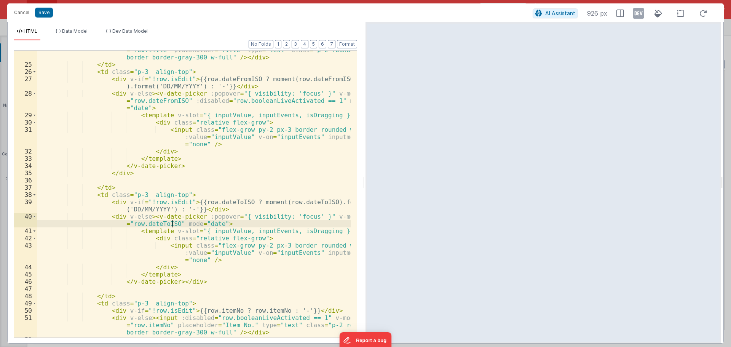
scroll to position [229, 0]
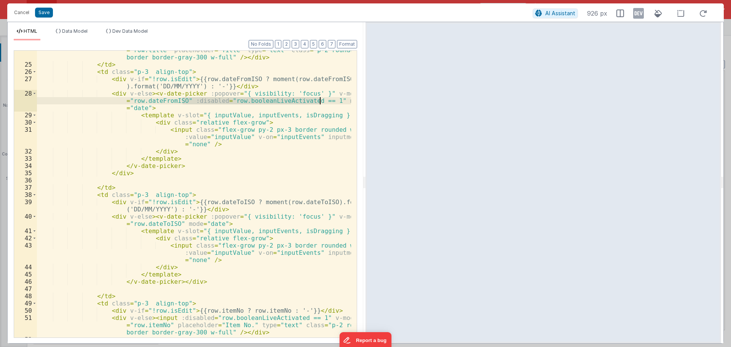
drag, startPoint x: 183, startPoint y: 101, endPoint x: 319, endPoint y: 101, distance: 135.6
click at [319, 101] on div "< div v-else > < input :disabled = "row.booleanLiveActivated == 1" v-model = "r…" at bounding box center [194, 197] width 314 height 316
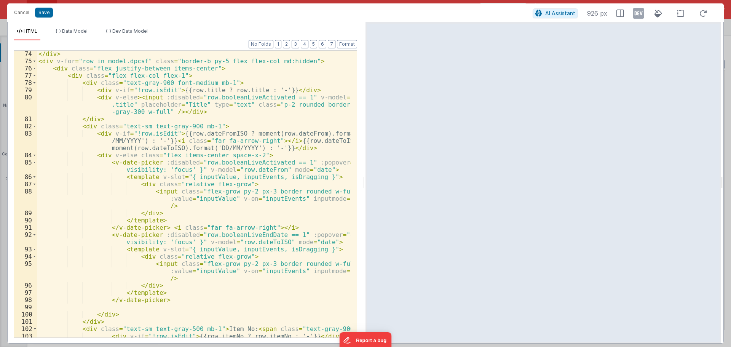
scroll to position [731, 0]
drag, startPoint x: 156, startPoint y: 161, endPoint x: 292, endPoint y: 162, distance: 136.0
click at [292, 162] on div "</ div > < div v-for = "row in model.dpcsf" class = "border-b py-5 flex flex-co…" at bounding box center [194, 208] width 314 height 316
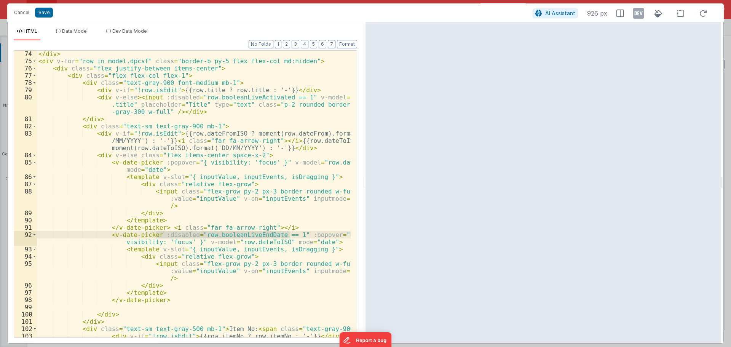
drag, startPoint x: 156, startPoint y: 235, endPoint x: 288, endPoint y: 238, distance: 132.6
click at [288, 238] on div "</ div > < div v-for = "row in model.dpcsf" class = "border-b py-5 flex flex-co…" at bounding box center [194, 208] width 314 height 316
click at [43, 13] on button "Save" at bounding box center [44, 13] width 18 height 10
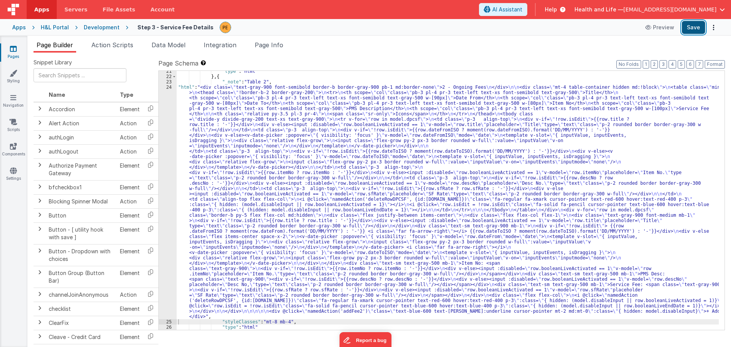
click at [699, 27] on button "Save" at bounding box center [693, 27] width 23 height 13
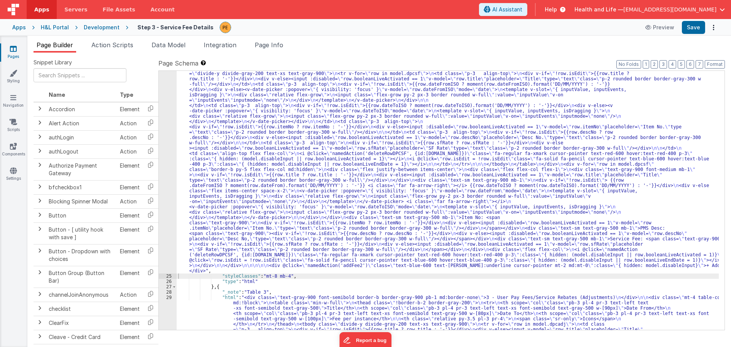
scroll to position [286, 0]
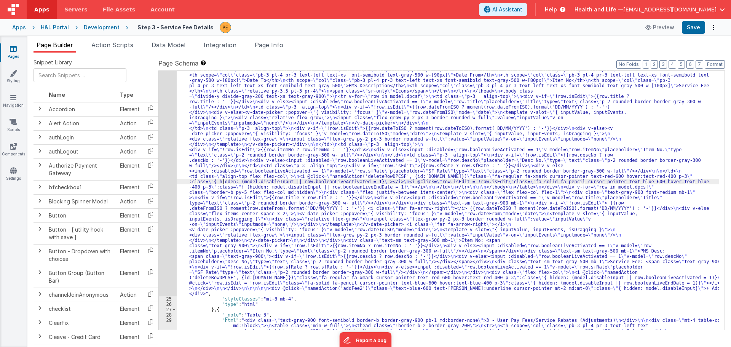
click at [174, 179] on div "24" at bounding box center [168, 179] width 18 height 235
click at [168, 179] on div "24" at bounding box center [168, 179] width 18 height 235
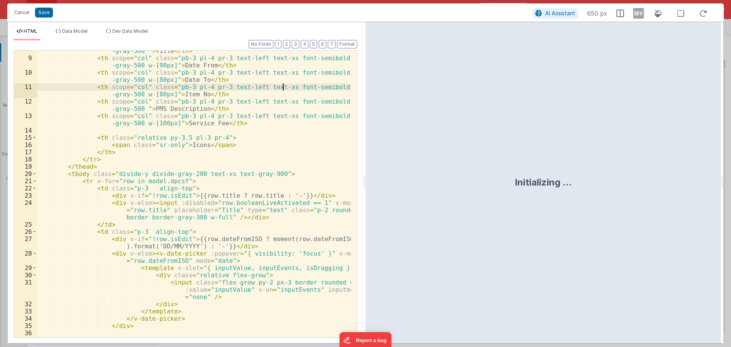
scroll to position [137, 0]
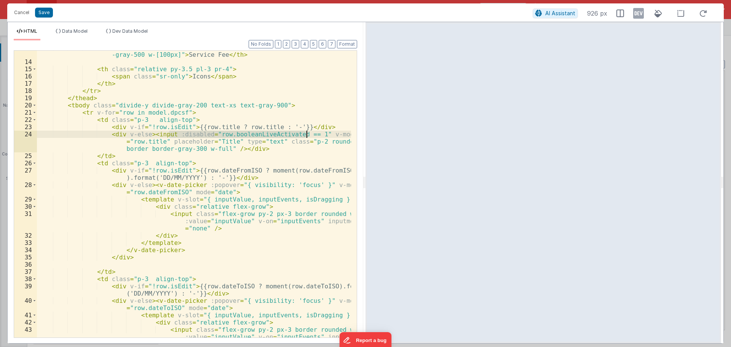
drag, startPoint x: 180, startPoint y: 135, endPoint x: 308, endPoint y: 134, distance: 127.6
click at [308, 134] on div "< th scope = "col" class = "pb-3 pl-4 pr-3 text-left text-xs font-semibold text…" at bounding box center [194, 205] width 314 height 323
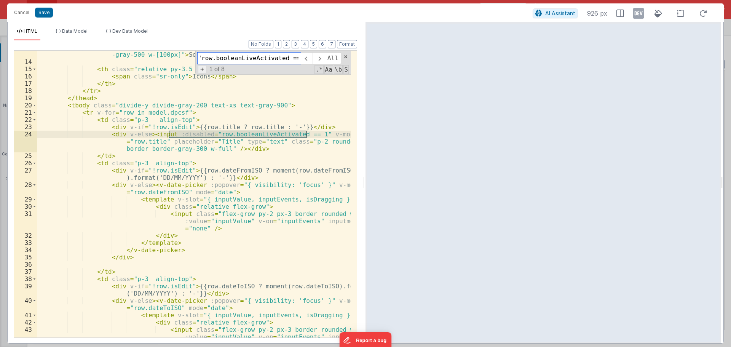
scroll to position [0, 0]
click at [204, 69] on span "+" at bounding box center [202, 69] width 8 height 8
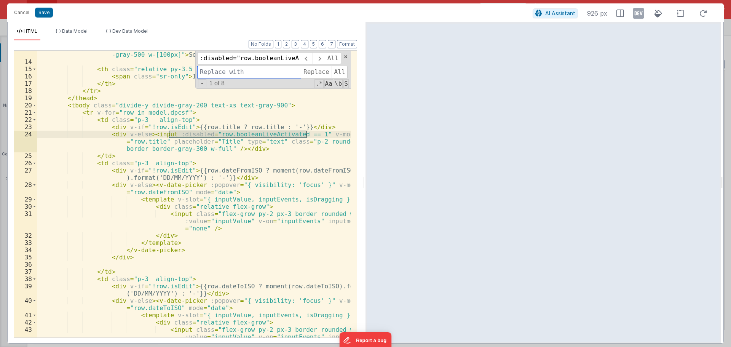
click at [241, 72] on input at bounding box center [249, 72] width 104 height 12
click at [314, 71] on span "Replace" at bounding box center [316, 72] width 30 height 12
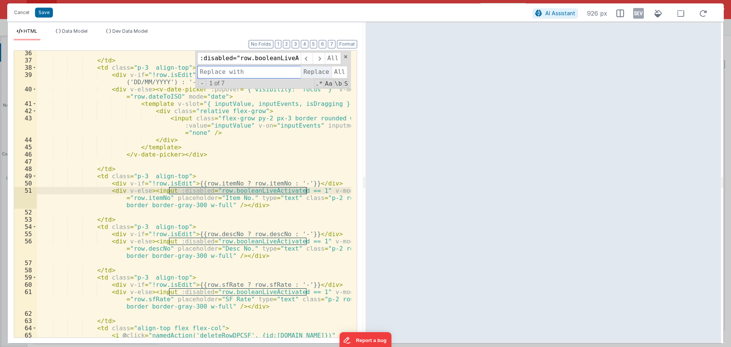
scroll to position [342, 0]
click at [314, 71] on span "Replace" at bounding box center [316, 72] width 30 height 12
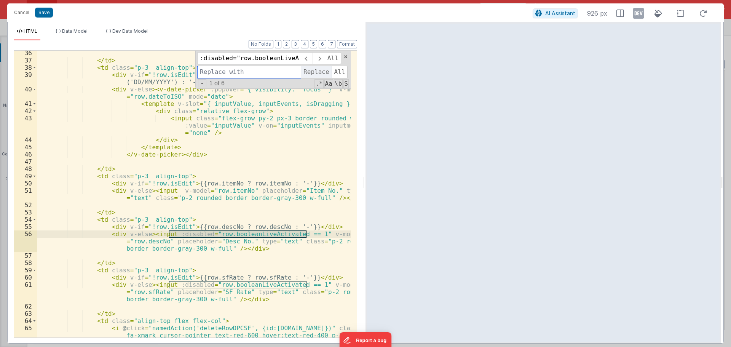
click at [314, 71] on span "Replace" at bounding box center [316, 72] width 30 height 12
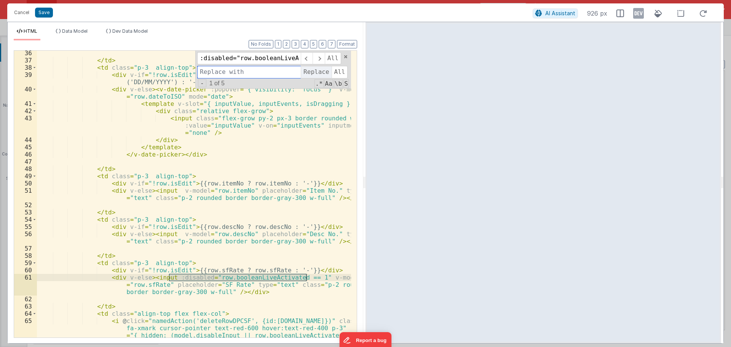
click at [314, 71] on span "Replace" at bounding box center [316, 72] width 30 height 12
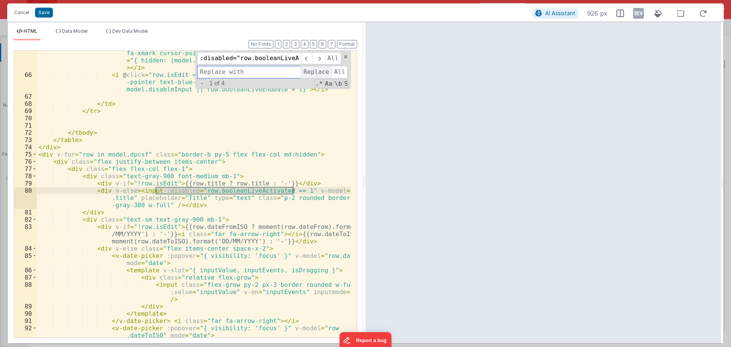
click at [314, 71] on span "Replace" at bounding box center [316, 72] width 30 height 12
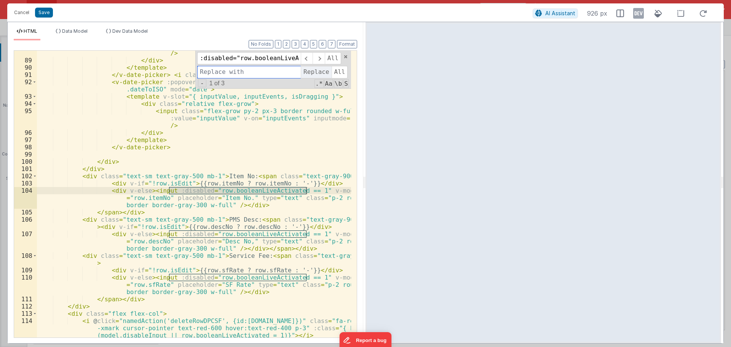
click at [314, 71] on span "Replace" at bounding box center [316, 72] width 30 height 12
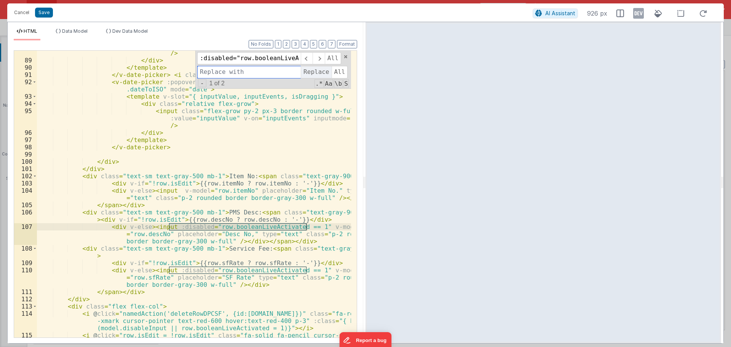
click at [314, 71] on span "Replace" at bounding box center [316, 72] width 30 height 12
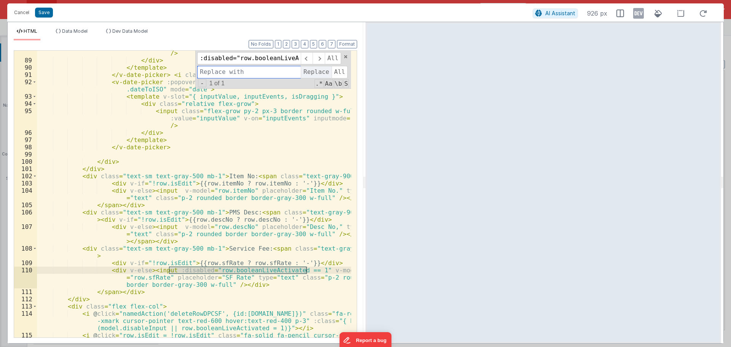
click at [314, 71] on span "Replace" at bounding box center [316, 72] width 30 height 12
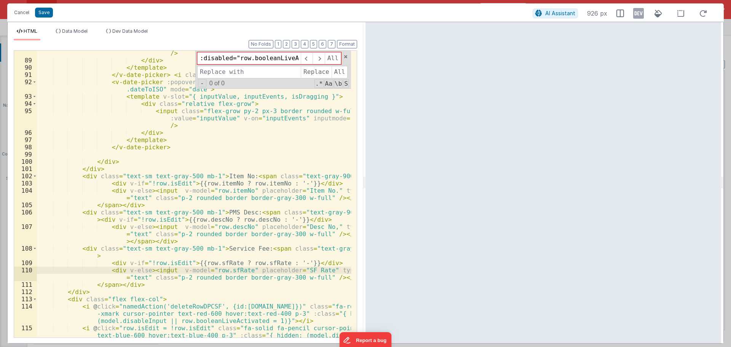
click at [278, 130] on div "< input class = "flex-grow py-2 px-3 border rounded w-full" :value = "inputValu…" at bounding box center [194, 200] width 314 height 330
click at [347, 55] on span at bounding box center [345, 56] width 5 height 5
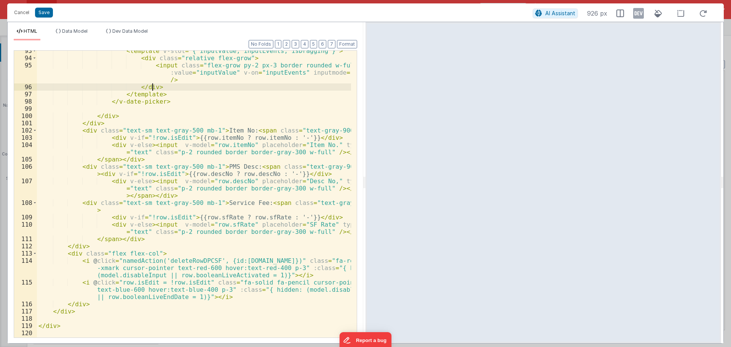
scroll to position [929, 0]
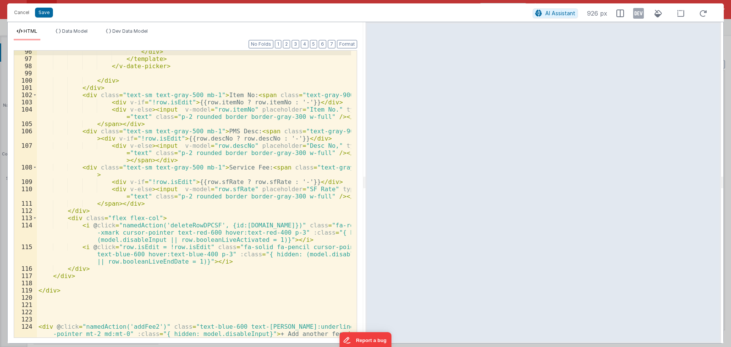
click at [331, 233] on div "</ div > </ template > </ v-date-picker > </ div > </ div > < div class = "text…" at bounding box center [194, 202] width 314 height 308
click at [48, 13] on button "Save" at bounding box center [44, 13] width 18 height 10
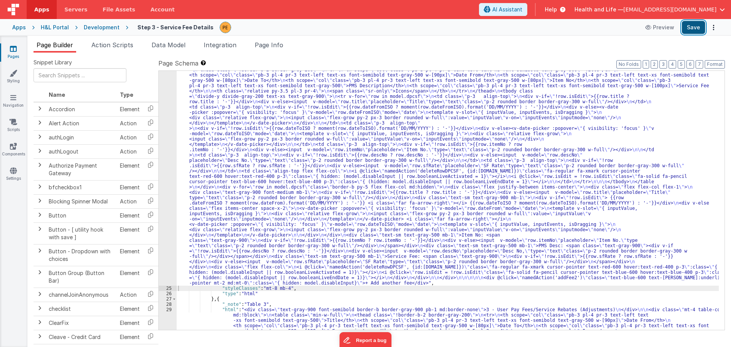
click at [695, 30] on button "Save" at bounding box center [693, 27] width 23 height 13
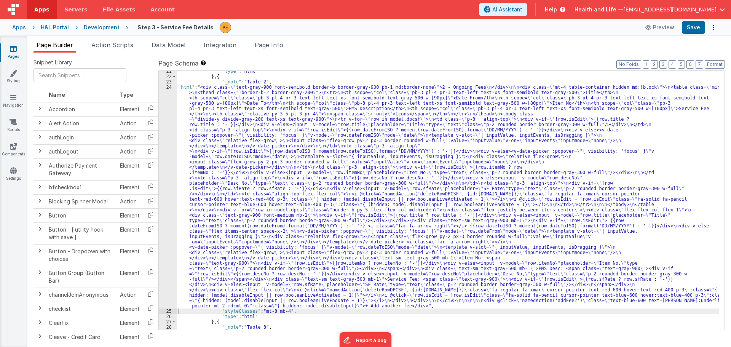
click at [173, 177] on div "24" at bounding box center [168, 197] width 18 height 224
click at [171, 177] on div "24" at bounding box center [168, 197] width 18 height 224
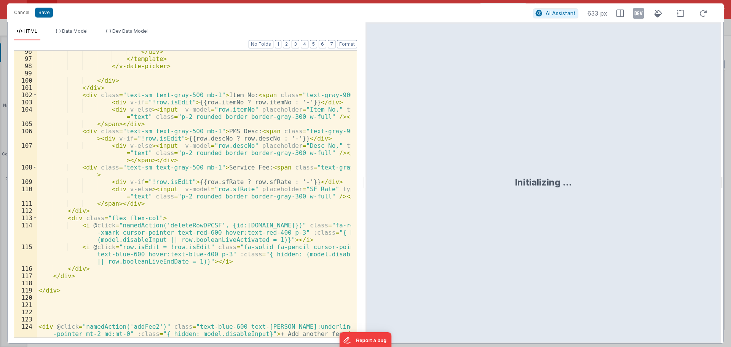
scroll to position [929, 0]
drag, startPoint x: 317, startPoint y: 232, endPoint x: 322, endPoint y: 232, distance: 4.6
click at [322, 232] on div "</ div > </ template > </ v-date-picker > </ div > </ div > < div class = "text…" at bounding box center [194, 202] width 314 height 308
click at [267, 240] on div "</ div > </ template > </ v-date-picker > </ div > </ div > < div class = "text…" at bounding box center [194, 202] width 314 height 308
drag, startPoint x: 316, startPoint y: 232, endPoint x: 340, endPoint y: 232, distance: 23.6
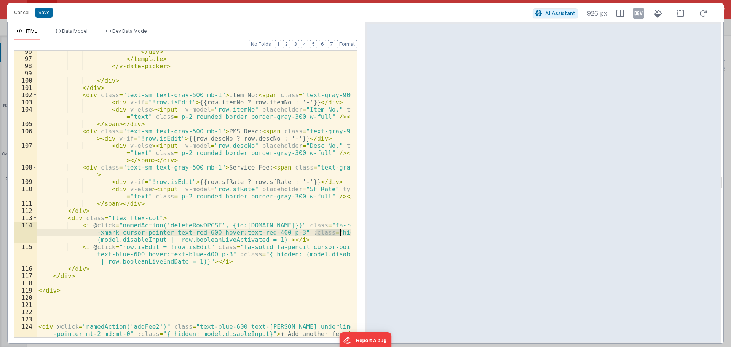
click at [340, 232] on div "</ div > </ template > </ v-date-picker > </ div > </ div > < div class = "text…" at bounding box center [194, 202] width 314 height 308
click at [245, 238] on div "</ div > </ template > </ v-date-picker > </ div > </ div > < div class = "text…" at bounding box center [194, 202] width 314 height 308
drag, startPoint x: 303, startPoint y: 239, endPoint x: 291, endPoint y: 235, distance: 12.5
click at [291, 235] on div "</ div > </ template > </ v-date-picker > </ div > </ div > < div class = "text…" at bounding box center [194, 202] width 314 height 308
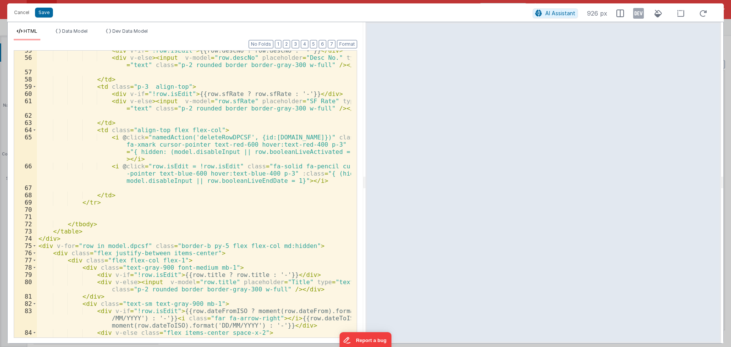
scroll to position [518, 0]
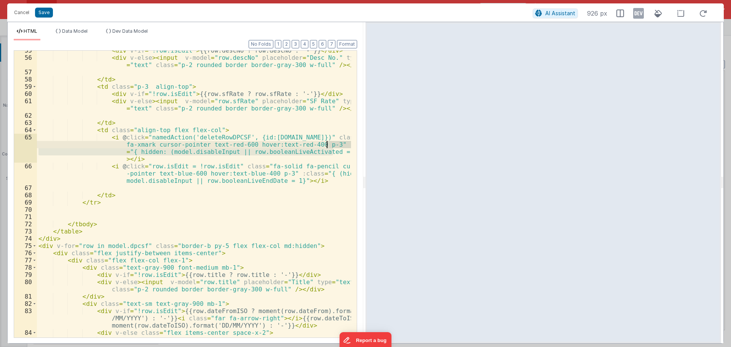
drag, startPoint x: 337, startPoint y: 152, endPoint x: 327, endPoint y: 147, distance: 11.1
click at [327, 147] on div "< div v-if = "!row.isEdit" > {{row.descNo ? row.descNo : '-'}} </ div > < div v…" at bounding box center [194, 201] width 314 height 308
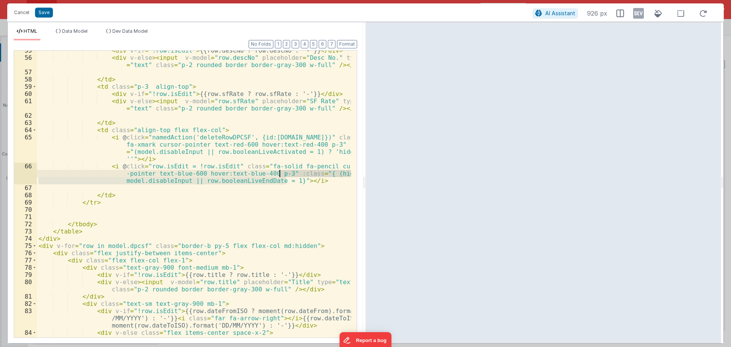
drag, startPoint x: 286, startPoint y: 181, endPoint x: 280, endPoint y: 176, distance: 7.9
click at [280, 176] on div "< div v-if = "!row.isEdit" > {{row.descNo ? row.descNo : '-'}} </ div > < div v…" at bounding box center [194, 201] width 314 height 308
click at [247, 182] on div "< div v-if = "!row.isEdit" > {{row.descNo ? row.descNo : '-'}} </ div > < div v…" at bounding box center [194, 201] width 314 height 308
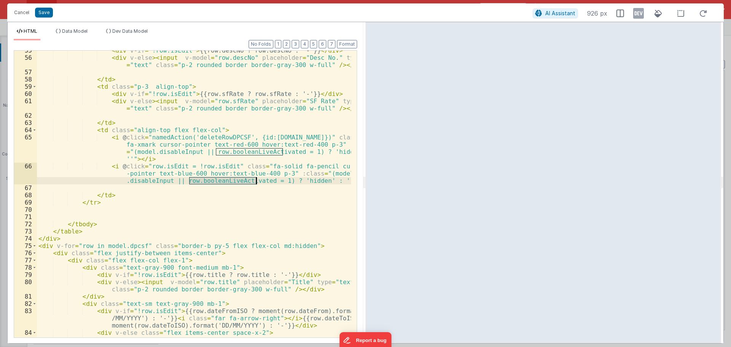
click at [230, 180] on div "< div v-if = "!row.isEdit" > {{row.descNo ? row.descNo : '-'}} </ div > < div v…" at bounding box center [194, 194] width 314 height 287
drag, startPoint x: 211, startPoint y: 181, endPoint x: 256, endPoint y: 179, distance: 45.0
click at [256, 179] on div "< div v-if = "!row.isEdit" > {{row.descNo ? row.descNo : '-'}} </ div > < div v…" at bounding box center [194, 201] width 314 height 308
click at [256, 179] on div "< div v-if = "!row.isEdit" > {{row.descNo ? row.descNo : '-'}} </ div > < div v…" at bounding box center [194, 194] width 314 height 287
drag, startPoint x: 256, startPoint y: 180, endPoint x: 227, endPoint y: 180, distance: 28.9
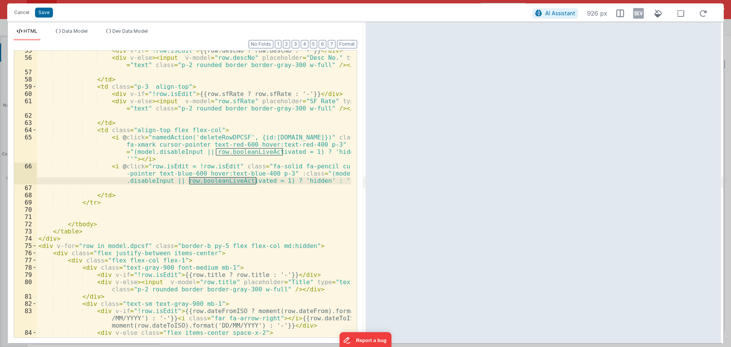
click at [227, 180] on div "< div v-if = "!row.isEdit" > {{row.descNo ? row.descNo : '-'}} </ div > < div v…" at bounding box center [194, 201] width 314 height 308
click at [227, 180] on div "< div v-if = "!row.isEdit" > {{row.descNo ? row.descNo : '-'}} </ div > < div v…" at bounding box center [194, 194] width 314 height 287
drag, startPoint x: 226, startPoint y: 180, endPoint x: 256, endPoint y: 182, distance: 30.1
click at [256, 182] on div "< div v-if = "!row.isEdit" > {{row.descNo ? row.descNo : '-'}} </ div > < div v…" at bounding box center [194, 201] width 314 height 308
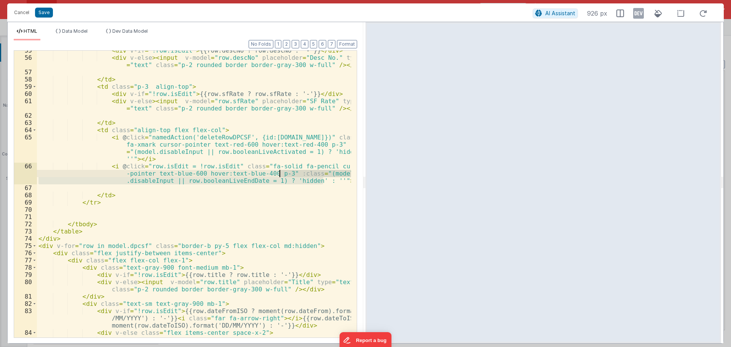
drag, startPoint x: 322, startPoint y: 180, endPoint x: 280, endPoint y: 173, distance: 42.5
click at [280, 173] on div "< div v-if = "!row.isEdit" > {{row.descNo ? row.descNo : '-'}} </ div > < div v…" at bounding box center [194, 201] width 314 height 308
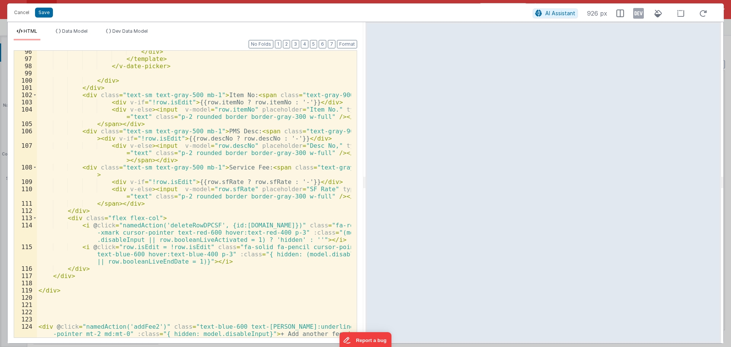
scroll to position [929, 0]
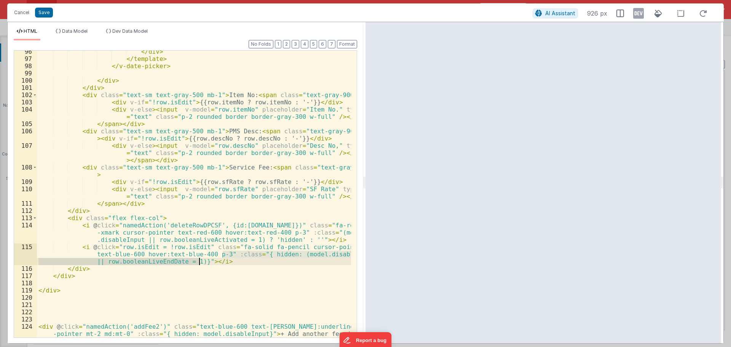
drag, startPoint x: 222, startPoint y: 253, endPoint x: 199, endPoint y: 262, distance: 25.3
click at [199, 262] on div "</ div > </ template > </ v-date-picker > </ div > </ div > < div class = "text…" at bounding box center [194, 202] width 314 height 308
click at [50, 10] on button "Save" at bounding box center [44, 13] width 18 height 10
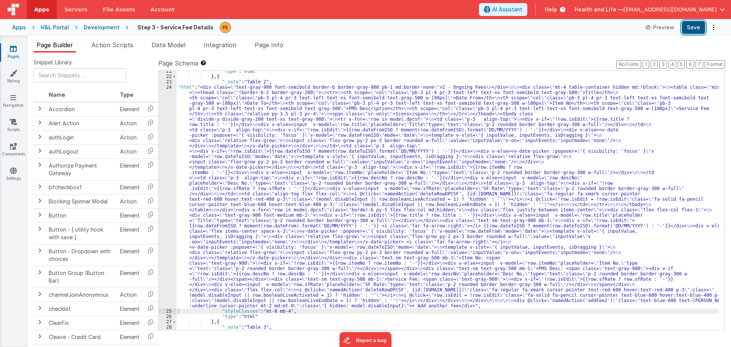
click at [694, 26] on button "Save" at bounding box center [693, 27] width 23 height 13
click at [169, 169] on div "24" at bounding box center [168, 197] width 18 height 224
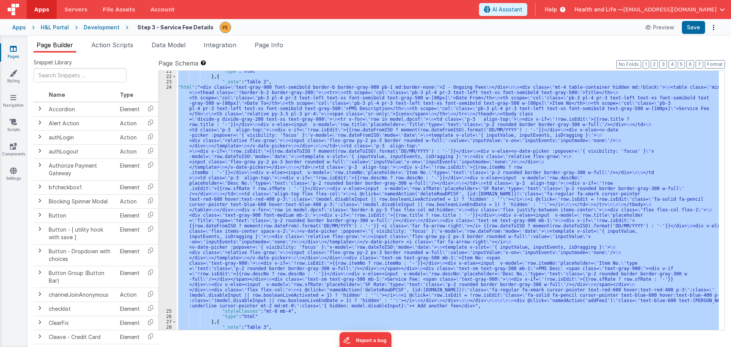
click at [169, 169] on div "24" at bounding box center [168, 197] width 18 height 224
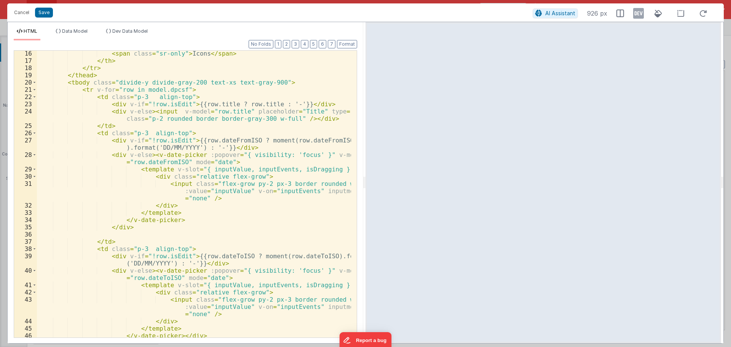
scroll to position [206, 0]
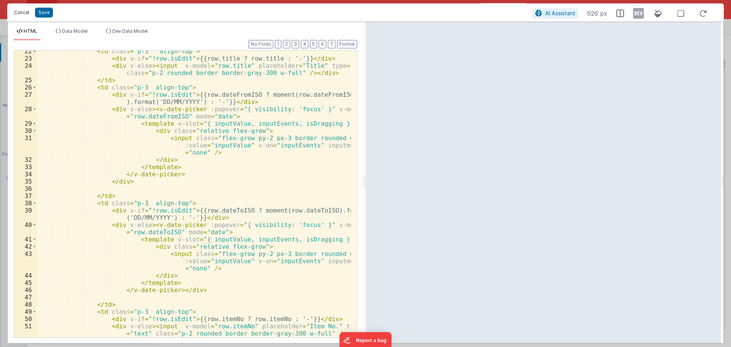
click at [21, 12] on button "Cancel" at bounding box center [21, 12] width 23 height 11
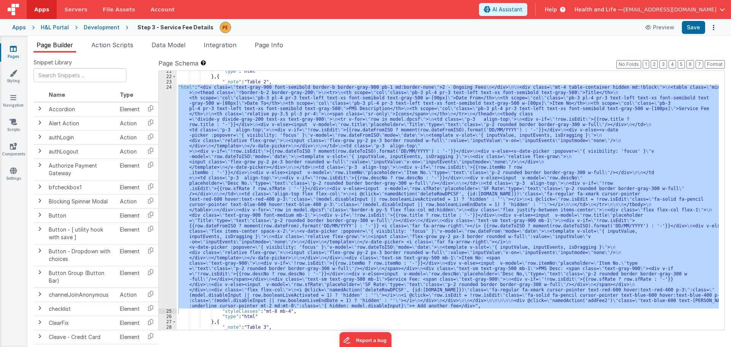
click at [334, 139] on div ""type" : "html" } , { "_note" : "Table 2" , "html" : "<div class= \" text-gray-…" at bounding box center [448, 200] width 542 height 259
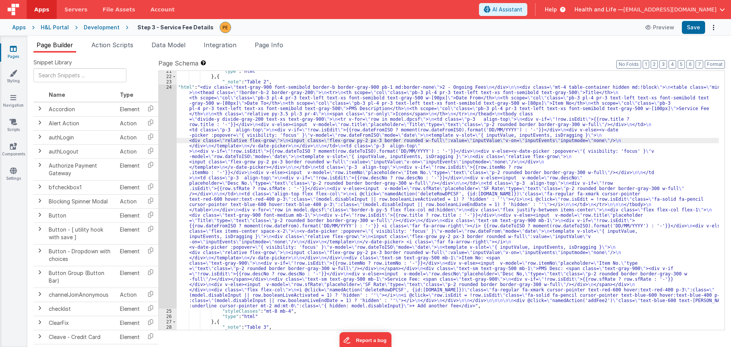
click at [171, 174] on div "24" at bounding box center [168, 197] width 18 height 224
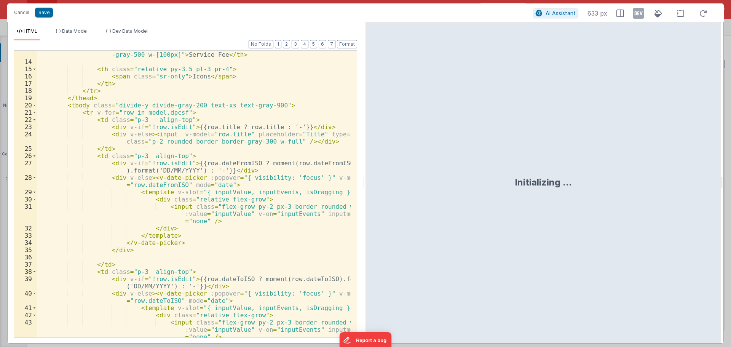
scroll to position [137, 0]
click at [229, 161] on div "< th scope = "col" class = "pb-3 pl-4 pr-3 text-left text-xs font-semibold text…" at bounding box center [194, 205] width 314 height 323
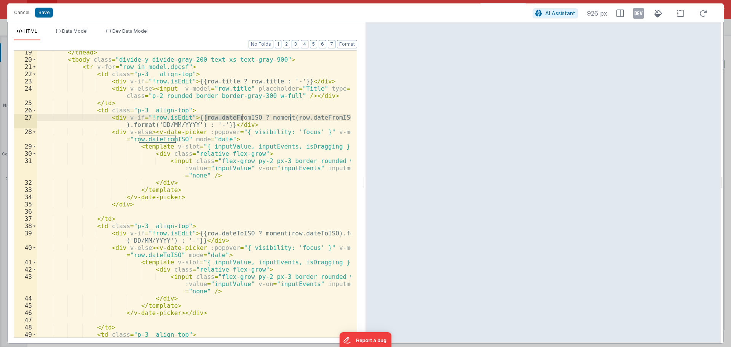
scroll to position [229, 0]
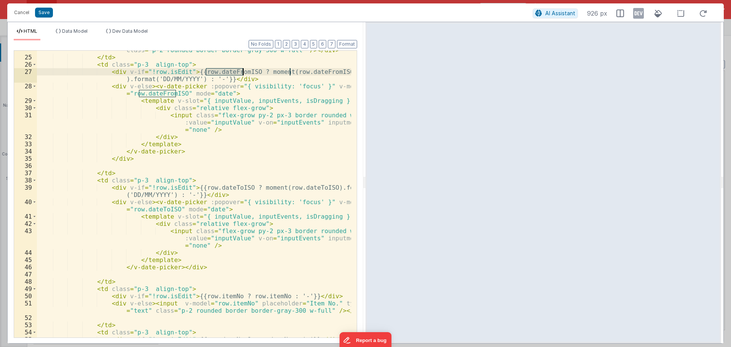
click at [220, 187] on div "< div v-else > < input v-model = "row.title" placeholder = "Title" type = "text…" at bounding box center [194, 193] width 314 height 308
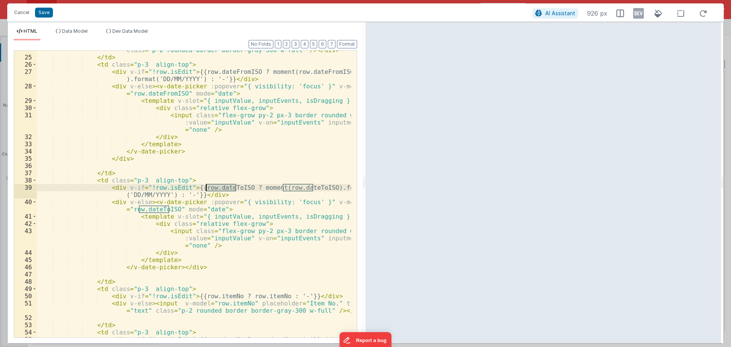
click at [220, 187] on div "< div v-else > < input v-model = "row.title" placeholder = "Title" type = "text…" at bounding box center [194, 193] width 314 height 308
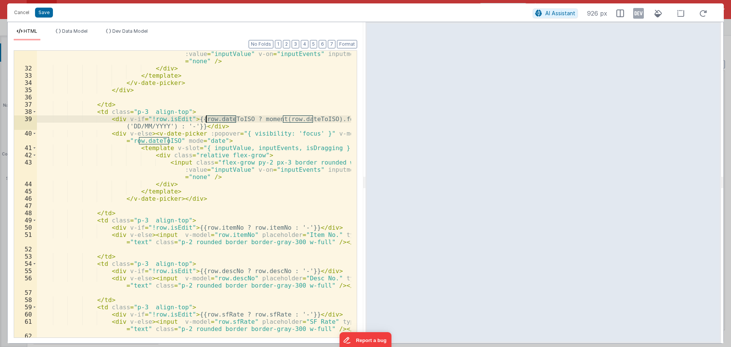
scroll to position [320, 0]
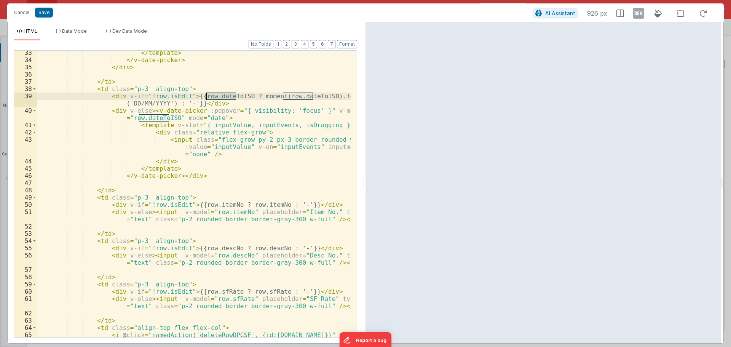
click at [212, 206] on div "</ template > </ v-date-picker > </ div > </ td > < td class = "p-3 align-top" …" at bounding box center [194, 210] width 314 height 323
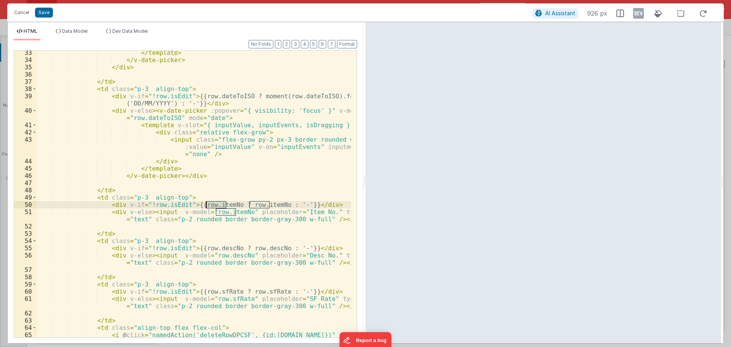
click at [212, 206] on div "</ template > </ v-date-picker > </ div > </ td > < td class = "p-3 align-top" …" at bounding box center [194, 210] width 314 height 323
click at [215, 249] on div "</ template > </ v-date-picker > </ div > </ td > < td class = "p-3 align-top" …" at bounding box center [194, 210] width 314 height 323
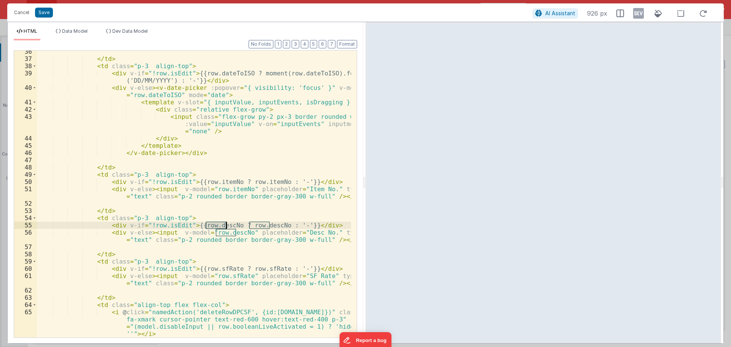
scroll to position [388, 0]
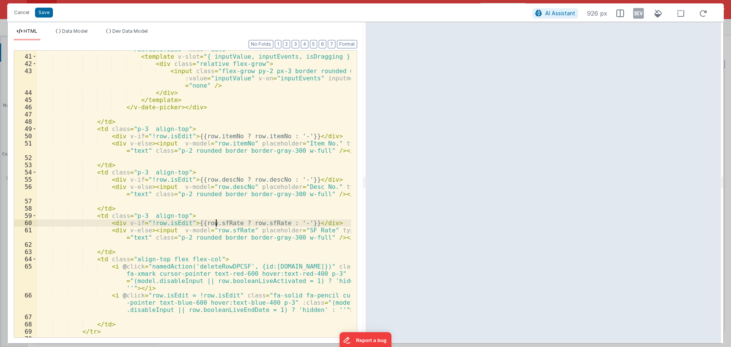
click at [215, 225] on div "< div v-else > < v-date-picker :popover = "{ visibility: 'focus' }" v-model = "…" at bounding box center [194, 192] width 314 height 308
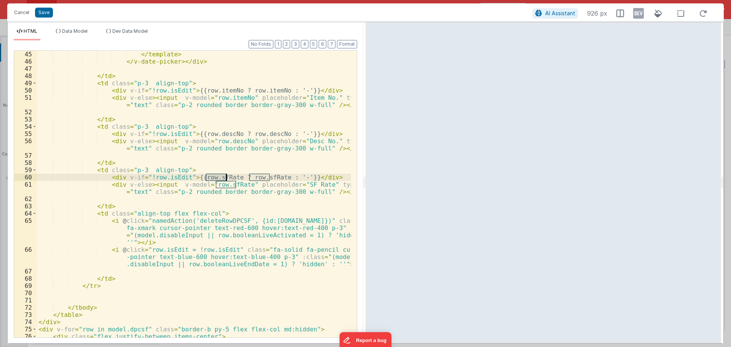
scroll to position [503, 0]
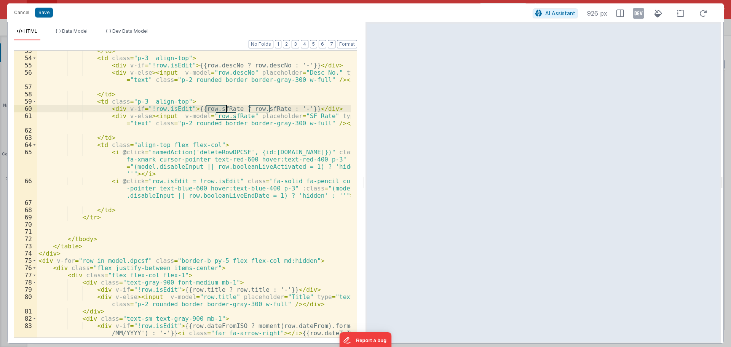
click at [225, 115] on div "</ td > < td class = "p-3 align-top" > < div v-if = "!row.isEdit" > {{row.descN…" at bounding box center [194, 205] width 314 height 316
click at [215, 151] on div "</ td > < td class = "p-3 align-top" > < div v-if = "!row.isEdit" > {{row.descN…" at bounding box center [194, 205] width 314 height 316
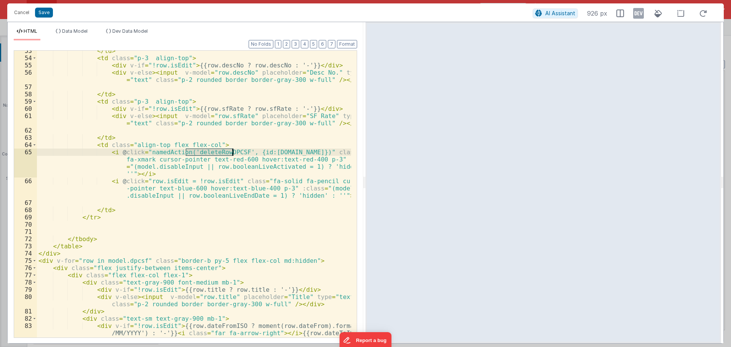
click at [215, 151] on div "</ td > < td class = "p-3 align-top" > < div v-if = "!row.isEdit" > {{row.descN…" at bounding box center [194, 205] width 314 height 316
click at [205, 152] on div "</ td > < td class = "p-3 align-top" > < div v-if = "!row.isEdit" > {{row.descN…" at bounding box center [194, 194] width 314 height 287
click at [205, 152] on div "</ td > < td class = "p-3 align-top" > < div v-if = "!row.isEdit" > {{row.descN…" at bounding box center [194, 205] width 314 height 316
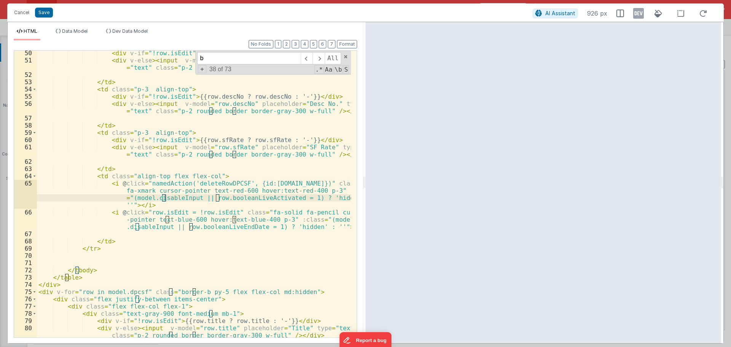
scroll to position [472, 0]
type input "boolean"
drag, startPoint x: 193, startPoint y: 197, endPoint x: 297, endPoint y: 198, distance: 103.6
click at [297, 198] on div "< div v-if = "!row.isEdit" > {{row.itemNo ? row.itemNo : '-'}} </ div > < div v…" at bounding box center [194, 200] width 314 height 301
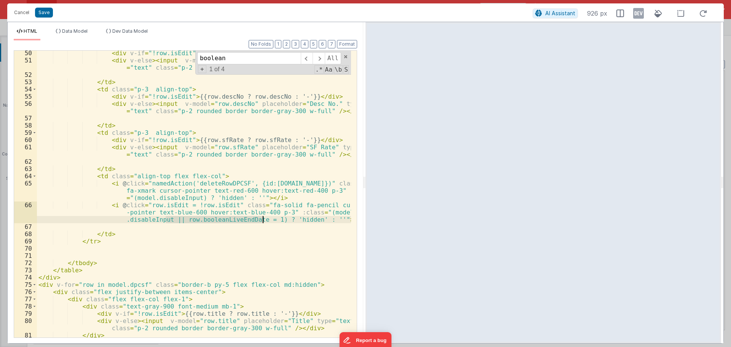
drag, startPoint x: 166, startPoint y: 217, endPoint x: 262, endPoint y: 221, distance: 96.0
click at [262, 221] on div "< div v-if = "!row.isEdit" > {{row.itemNo ? row.itemNo : '-'}} </ div > < div v…" at bounding box center [194, 200] width 314 height 301
click at [308, 211] on div "< div v-if = "!row.isEdit" > {{row.itemNo ? row.itemNo : '-'}} </ div > < div v…" at bounding box center [194, 200] width 314 height 301
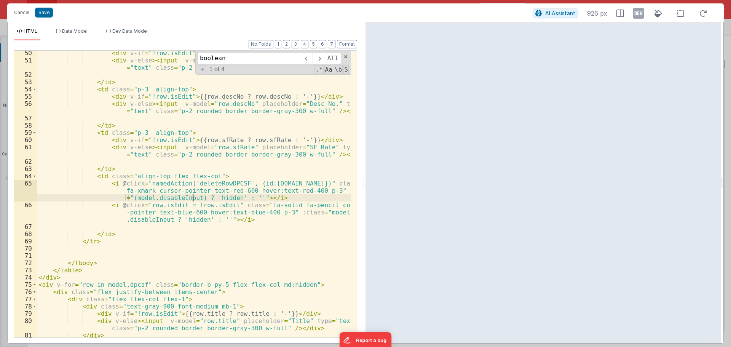
click at [189, 198] on div "< div v-if = "!row.isEdit" > {{row.itemNo ? row.itemNo : '-'}} </ div > < div v…" at bounding box center [194, 200] width 314 height 301
click at [243, 197] on div "< div v-if = "!row.isEdit" > {{row.itemNo ? row.itemNo : '-'}} </ div > < div v…" at bounding box center [194, 200] width 314 height 301
click at [130, 196] on div "< div v-if = "!row.isEdit" > {{row.itemNo ? row.itemNo : '-'}} </ div > < div v…" at bounding box center [194, 200] width 314 height 301
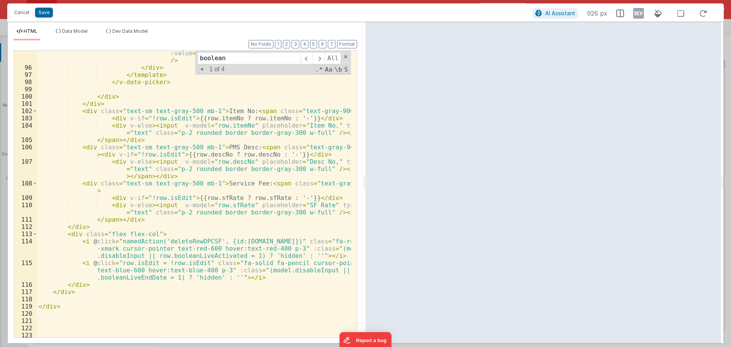
scroll to position [922, 0]
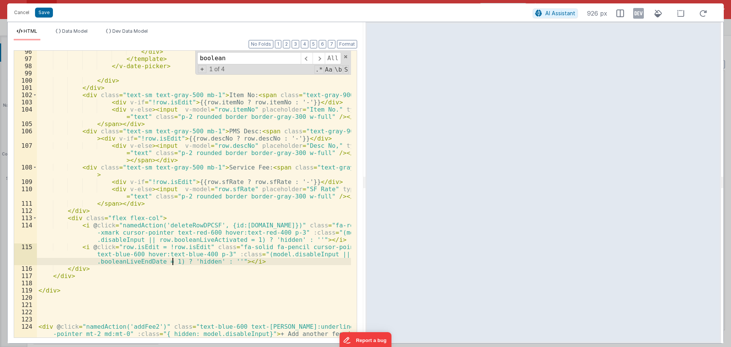
click at [172, 261] on div "</ div > </ template > </ v-date-picker > </ div > </ div > < div class = "text…" at bounding box center [194, 202] width 314 height 308
drag, startPoint x: 316, startPoint y: 254, endPoint x: 169, endPoint y: 262, distance: 147.6
click at [169, 262] on div "</ div > </ template > </ v-date-picker > </ div > </ div > < div class = "text…" at bounding box center [194, 202] width 314 height 308
click at [253, 253] on div "</ div > </ template > </ v-date-picker > </ div > </ div > < div class = "text…" at bounding box center [194, 202] width 314 height 308
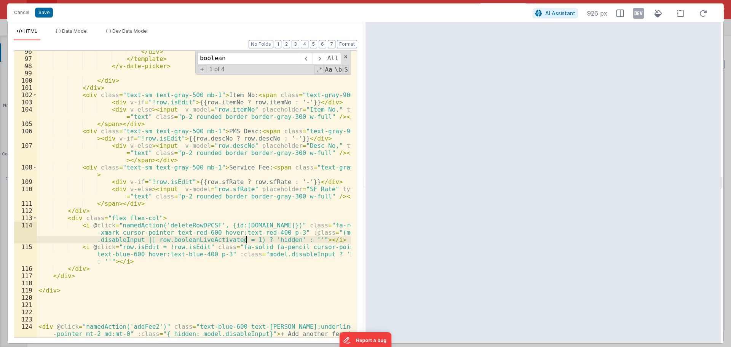
click at [246, 240] on div "</ div > </ template > </ v-date-picker > </ div > </ div > < div class = "text…" at bounding box center [194, 202] width 314 height 308
click at [296, 239] on div "</ div > </ template > </ v-date-picker > </ div > </ div > < div class = "text…" at bounding box center [194, 202] width 314 height 308
click at [318, 233] on div "</ div > </ template > </ v-date-picker > </ div > </ div > < div class = "text…" at bounding box center [194, 202] width 314 height 308
drag, startPoint x: 139, startPoint y: 240, endPoint x: 230, endPoint y: 238, distance: 91.4
click at [230, 238] on div "</ div > </ template > </ v-date-picker > </ div > </ div > < div class = "text…" at bounding box center [194, 202] width 314 height 308
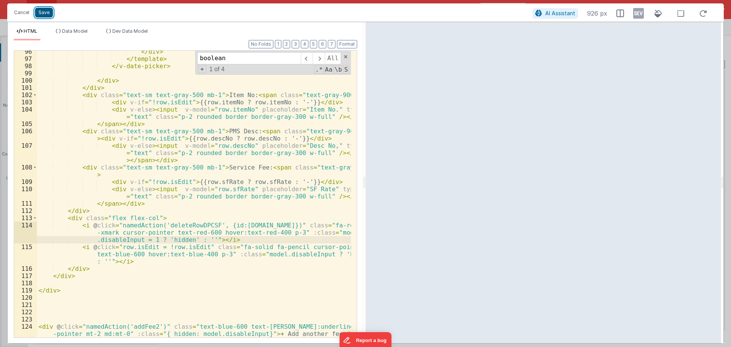
click at [46, 12] on button "Save" at bounding box center [44, 13] width 18 height 10
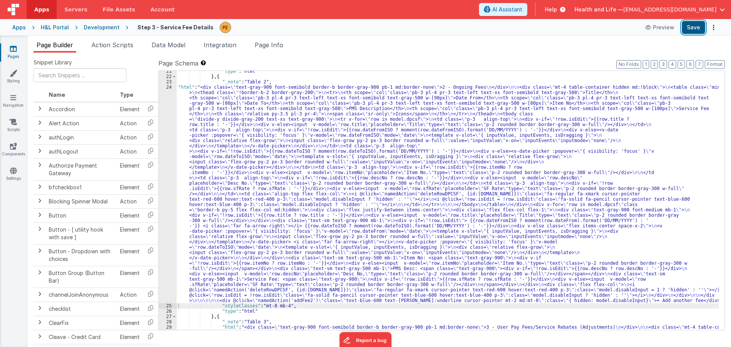
click at [694, 28] on button "Save" at bounding box center [693, 27] width 23 height 13
click at [204, 174] on div ""type" : "html" } , { "_note" : "Table 2" , "html" : "<div class= \" text-gray-…" at bounding box center [448, 294] width 542 height 451
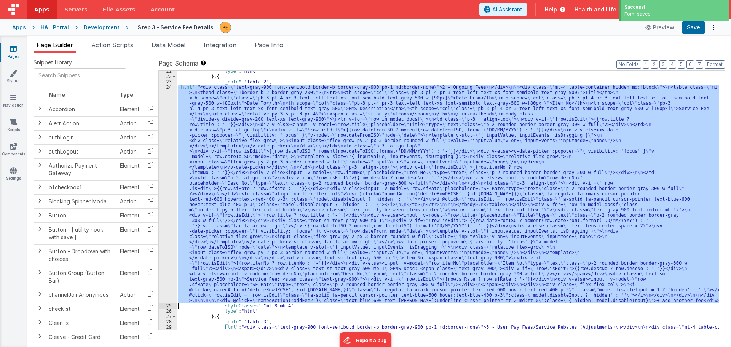
click at [169, 174] on div "24" at bounding box center [168, 194] width 18 height 219
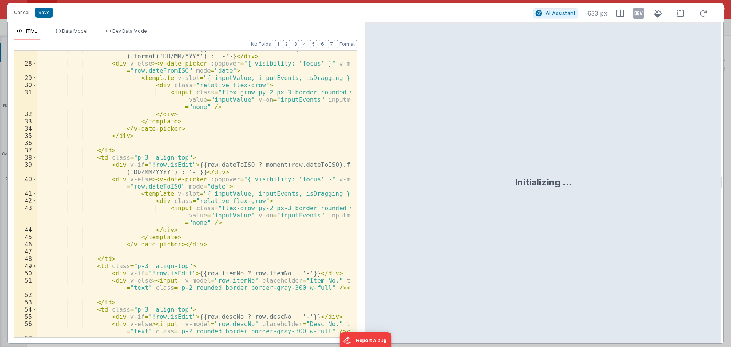
scroll to position [160, 0]
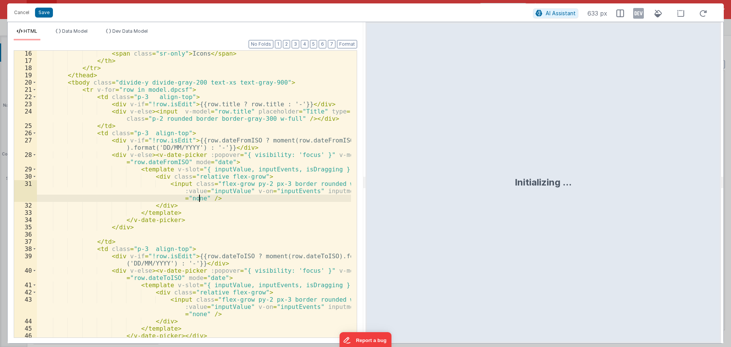
click at [199, 197] on div "< span class = "sr-only" > Icons </ span > </ th > </ tr > </ thead > < tbody c…" at bounding box center [194, 200] width 314 height 301
click at [198, 197] on div "< span class = "sr-only" > Icons </ span > </ th > </ tr > </ thead > < tbody c…" at bounding box center [194, 200] width 314 height 301
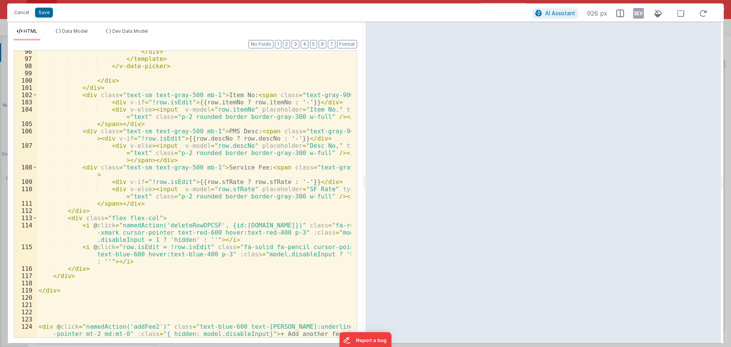
scroll to position [922, 0]
click at [309, 255] on div "</ div > </ template > </ v-date-picker > </ div > </ div > < div class = "text…" at bounding box center [194, 202] width 314 height 308
click at [252, 254] on div "</ div > </ template > </ v-date-picker > </ div > </ div > < div class = "text…" at bounding box center [194, 202] width 314 height 308
click at [136, 261] on div "</ div > </ template > </ v-date-picker > </ div > </ div > < div class = "text…" at bounding box center [194, 202] width 314 height 308
click at [254, 253] on div "</ div > </ template > </ v-date-picker > </ div > </ div > < div class = "text…" at bounding box center [194, 202] width 314 height 308
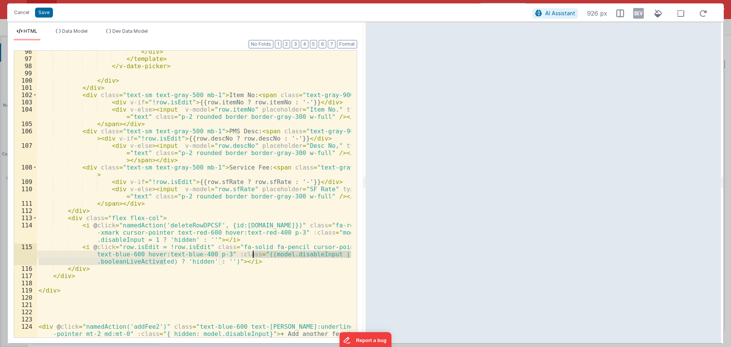
drag, startPoint x: 165, startPoint y: 263, endPoint x: 254, endPoint y: 255, distance: 88.7
click at [254, 255] on div "</ div > </ template > </ v-date-picker > </ div > </ div > < div class = "text…" at bounding box center [194, 202] width 314 height 308
drag, startPoint x: 224, startPoint y: 262, endPoint x: 247, endPoint y: 255, distance: 23.5
click at [247, 255] on div "</ div > </ template > </ v-date-picker > </ div > </ div > < div class = "text…" at bounding box center [194, 202] width 314 height 308
click at [254, 255] on div "</ div > </ template > </ v-date-picker > </ div > </ div > < div class = "text…" at bounding box center [194, 194] width 314 height 287
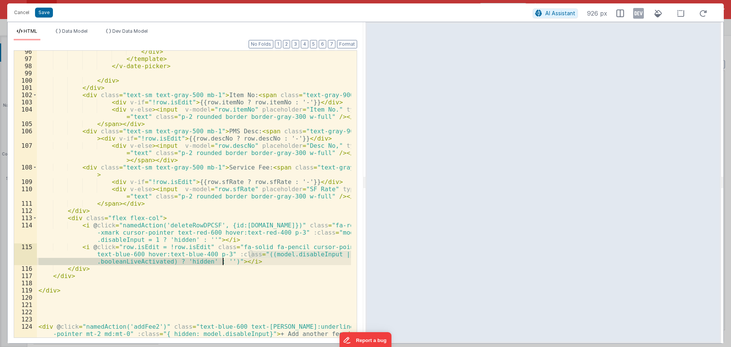
drag, startPoint x: 250, startPoint y: 254, endPoint x: 221, endPoint y: 264, distance: 30.2
click at [221, 264] on div "</ div > </ template > </ v-date-picker > </ div > </ div > < div class = "text…" at bounding box center [194, 202] width 314 height 308
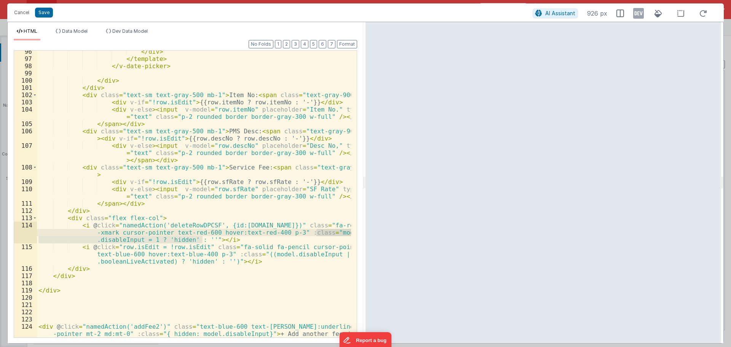
drag, startPoint x: 202, startPoint y: 238, endPoint x: 315, endPoint y: 232, distance: 113.3
click at [315, 232] on div "</ div > </ template > </ v-date-picker > </ div > </ div > < div class = "text…" at bounding box center [194, 202] width 314 height 308
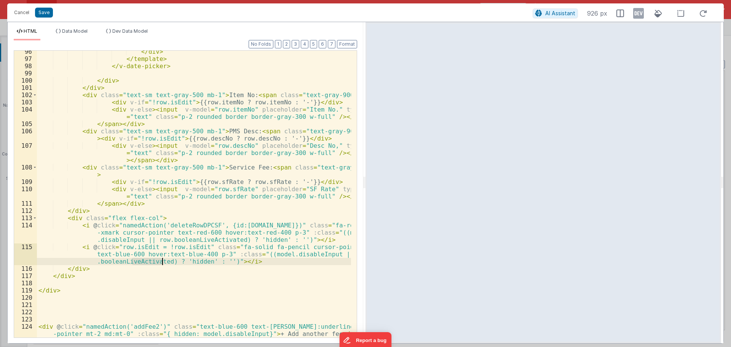
drag, startPoint x: 132, startPoint y: 261, endPoint x: 163, endPoint y: 261, distance: 31.2
click at [163, 261] on div "</ div > </ template > </ v-date-picker > </ div > </ div > < div class = "text…" at bounding box center [194, 202] width 314 height 308
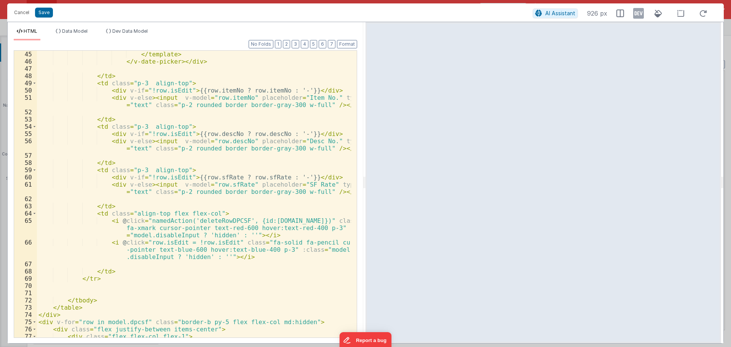
scroll to position [526, 0]
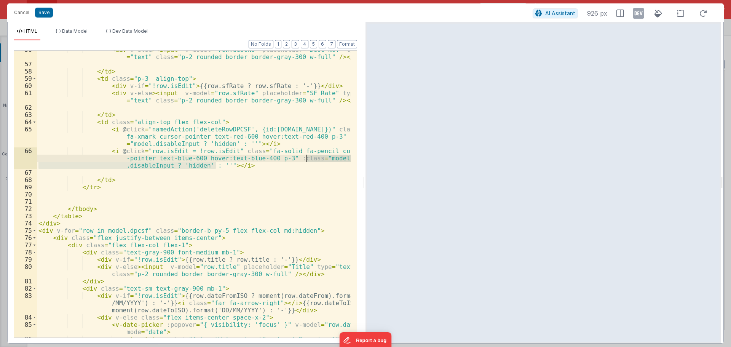
drag, startPoint x: 215, startPoint y: 165, endPoint x: 305, endPoint y: 158, distance: 90.9
click at [305, 158] on div "< div v-else > < input v-model = "row.descNo" placeholder = "Desc No." type = "…" at bounding box center [194, 200] width 314 height 308
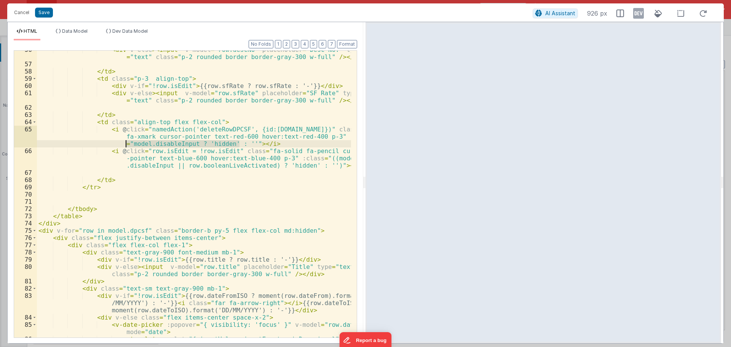
drag, startPoint x: 238, startPoint y: 144, endPoint x: 124, endPoint y: 143, distance: 114.3
click at [124, 143] on div "< div v-else > < input v-model = "row.descNo" placeholder = "Desc No." type = "…" at bounding box center [194, 200] width 314 height 308
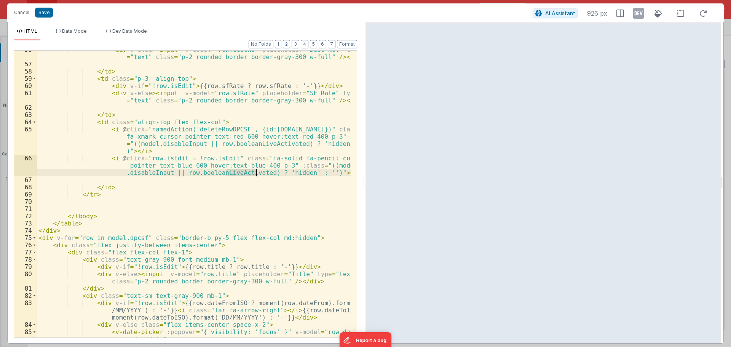
drag, startPoint x: 227, startPoint y: 172, endPoint x: 257, endPoint y: 176, distance: 30.7
click at [257, 176] on div "< div v-else > < input v-model = "row.descNo" placeholder = "Desc No." type = "…" at bounding box center [194, 204] width 314 height 316
click at [221, 165] on div "< div v-else > < input v-model = "row.descNo" placeholder = "Desc No." type = "…" at bounding box center [194, 204] width 314 height 316
drag, startPoint x: 205, startPoint y: 144, endPoint x: 285, endPoint y: 143, distance: 80.0
click at [285, 143] on div "< div v-else > < input v-model = "row.descNo" placeholder = "Desc No." type = "…" at bounding box center [194, 204] width 314 height 316
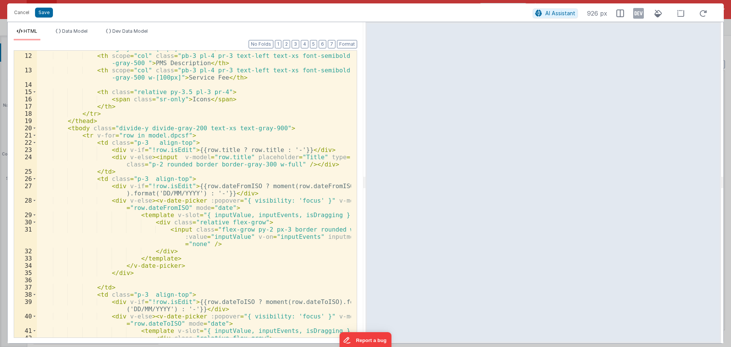
scroll to position [0, 0]
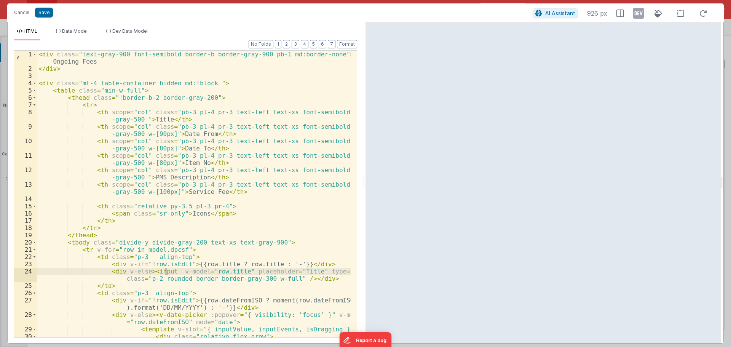
click at [167, 273] on div "< div class = "text-gray-900 font-semibold border-b border-gray-900 pb-1 md:bor…" at bounding box center [194, 212] width 314 height 323
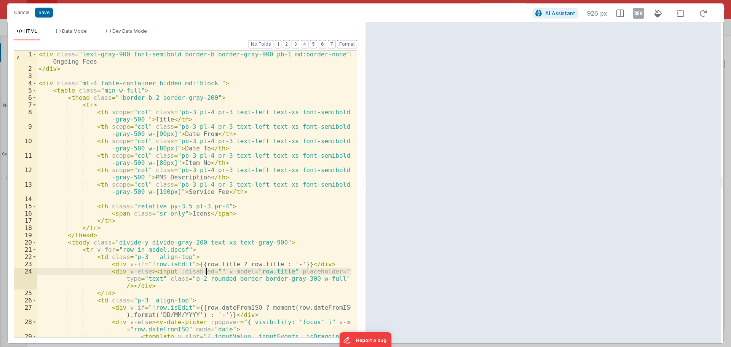
paste textarea
drag, startPoint x: 168, startPoint y: 272, endPoint x: 305, endPoint y: 273, distance: 136.7
click at [305, 273] on div "< div class = "text-gray-900 font-semibold border-b border-gray-900 pb-1 md:bor…" at bounding box center [194, 205] width 314 height 308
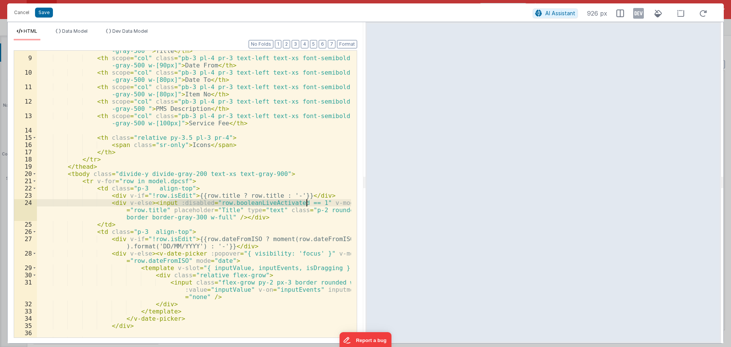
scroll to position [91, 0]
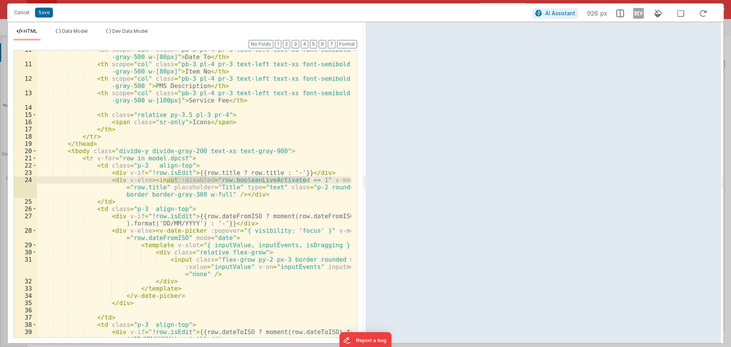
click at [192, 231] on div "< th scope = "col" class = "pb-3 pl-4 pr-3 text-left text-xs font-semibold text…" at bounding box center [194, 204] width 314 height 316
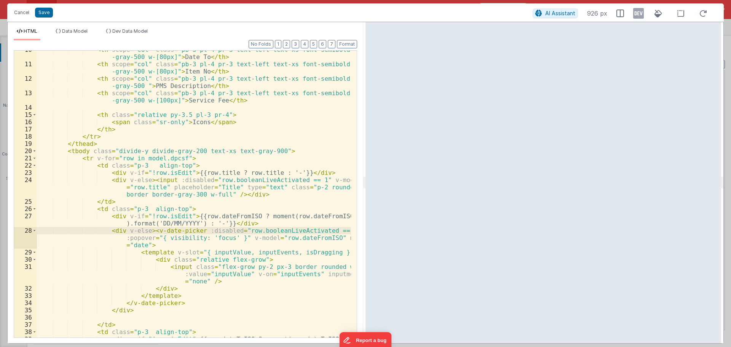
click at [222, 249] on div "< th scope = "col" class = "pb-3 pl-4 pr-3 text-left text-xs font-semibold text…" at bounding box center [194, 204] width 314 height 316
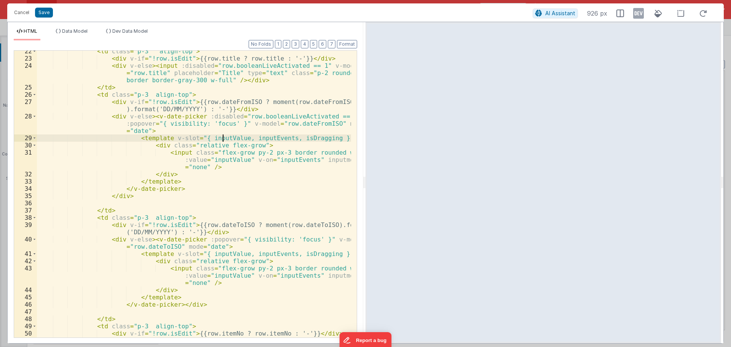
scroll to position [229, 0]
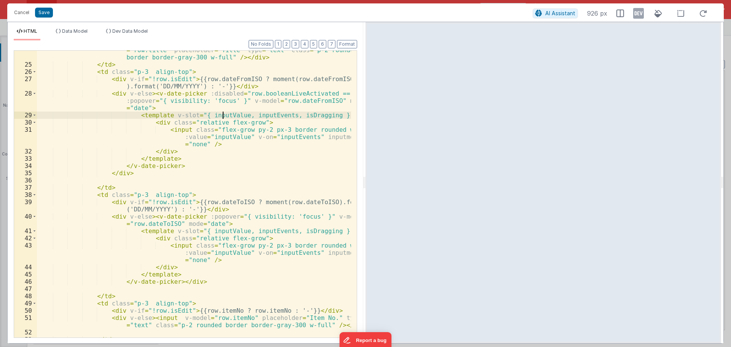
click at [193, 217] on div "< div v-else > < input :disabled = "row.booleanLiveActivated == 1" v-model = "r…" at bounding box center [194, 197] width 314 height 316
paste textarea
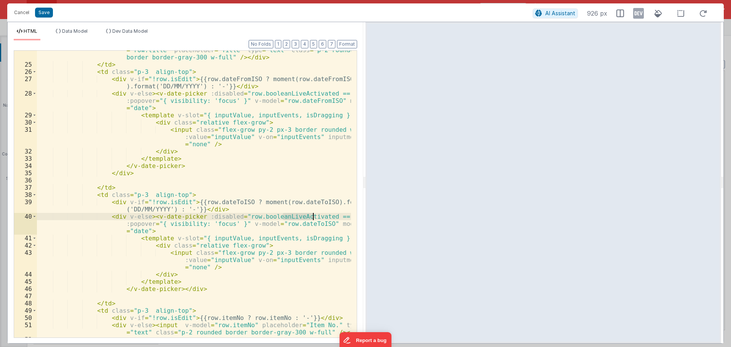
drag, startPoint x: 283, startPoint y: 216, endPoint x: 313, endPoint y: 218, distance: 29.8
click at [313, 218] on div "< div v-else > < input :disabled = "row.booleanLiveActivated == 1" v-model = "r…" at bounding box center [194, 197] width 314 height 316
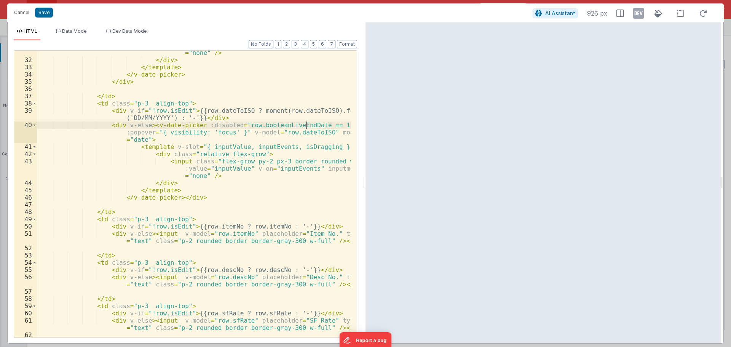
scroll to position [343, 0]
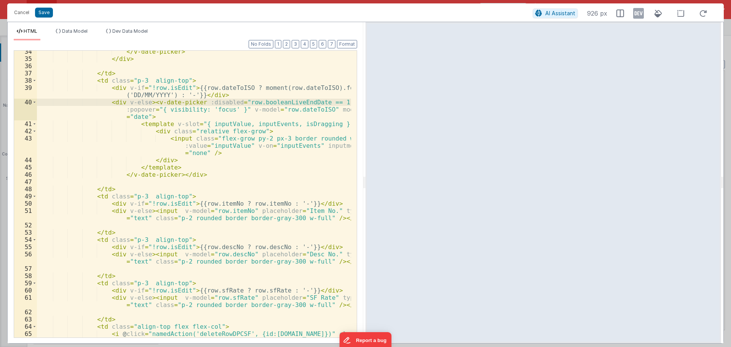
click at [168, 211] on div "</ v-date-picker > </ div > </ td > < td class = "p-3 align-top" > < div v-if =…" at bounding box center [194, 209] width 314 height 323
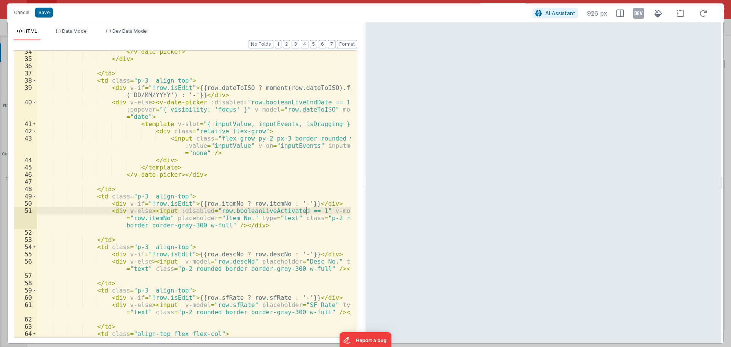
click at [169, 260] on div "</ v-date-picker > </ div > </ td > < td class = "p-3 align-top" > < div v-if =…" at bounding box center [194, 209] width 314 height 323
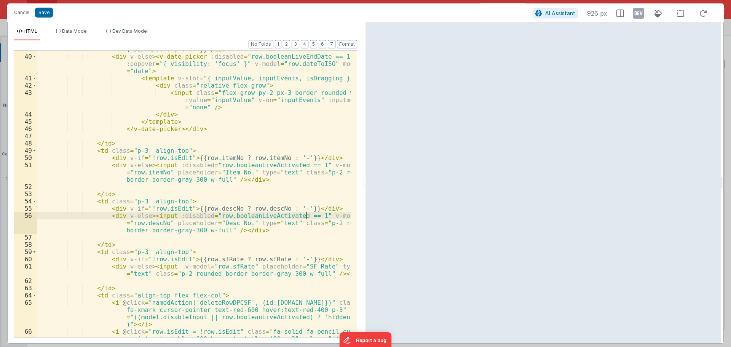
scroll to position [411, 0]
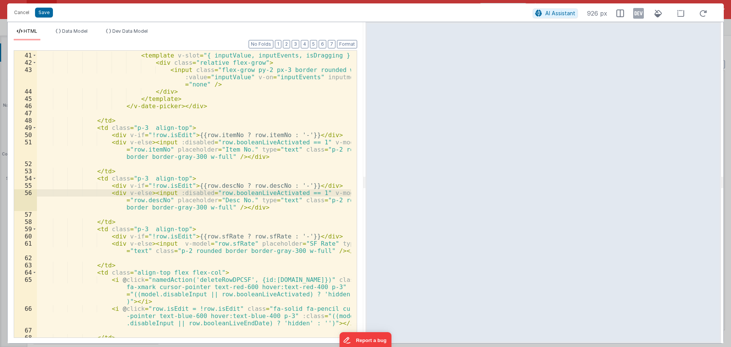
click at [168, 244] on div "< div v-else > < v-date-picker :disabled = "row.booleanLiveEndDate == 1" :popov…" at bounding box center [194, 188] width 314 height 316
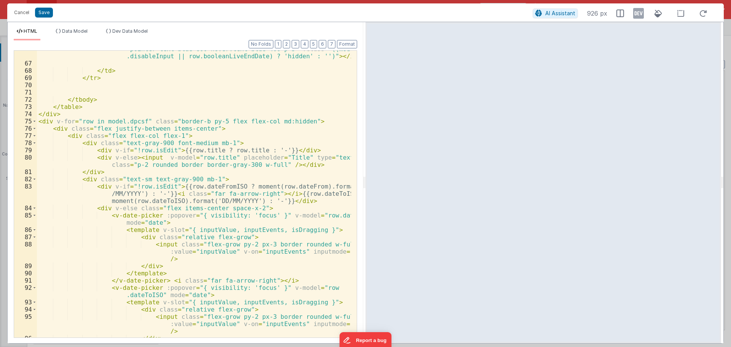
scroll to position [708, 0]
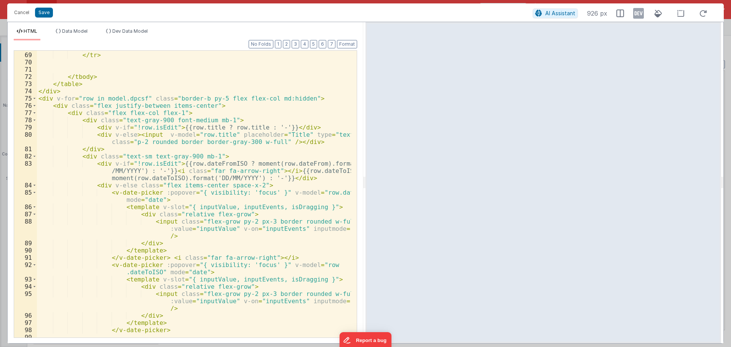
click at [155, 134] on div "</ td > </ tr > </ tbody > </ table > </ div > < div v-for = "row in model.dpcs…" at bounding box center [194, 194] width 314 height 301
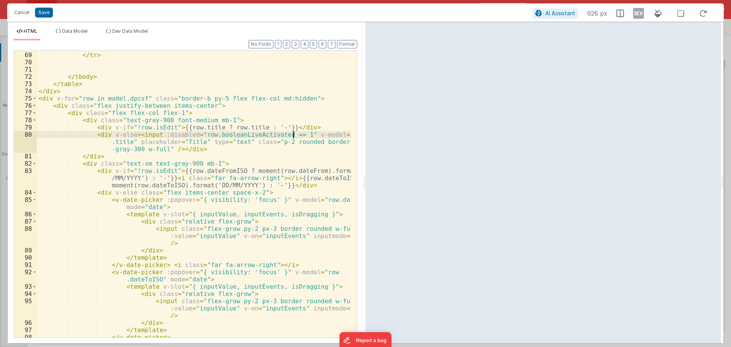
click at [152, 200] on div "</ td > </ tr > </ tbody > </ table > </ div > < div v-for = "row in model.dpcs…" at bounding box center [194, 194] width 314 height 301
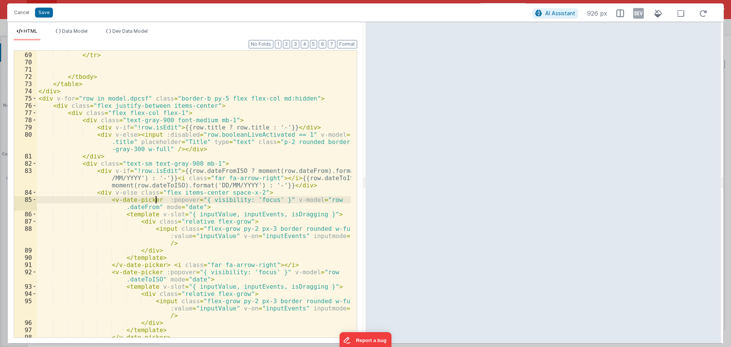
paste textarea
click at [152, 270] on div "</ td > </ tr > </ tbody > </ table > </ div > < div v-for = "row in model.dpcs…" at bounding box center [194, 194] width 314 height 301
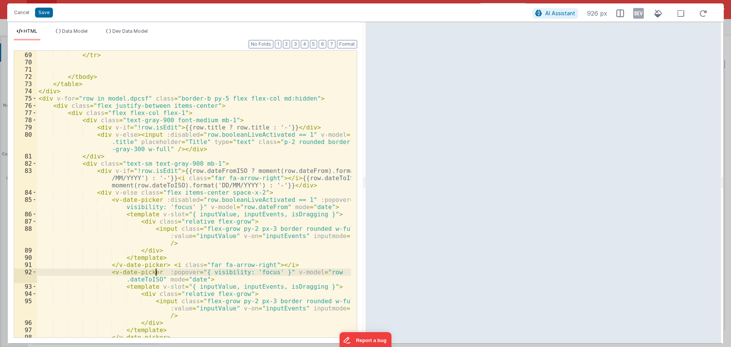
paste textarea
drag, startPoint x: 243, startPoint y: 272, endPoint x: 273, endPoint y: 272, distance: 29.7
click at [273, 272] on div "</ td > </ tr > </ tbody > </ table > </ div > < div v-for = "row in model.dpcs…" at bounding box center [194, 194] width 314 height 301
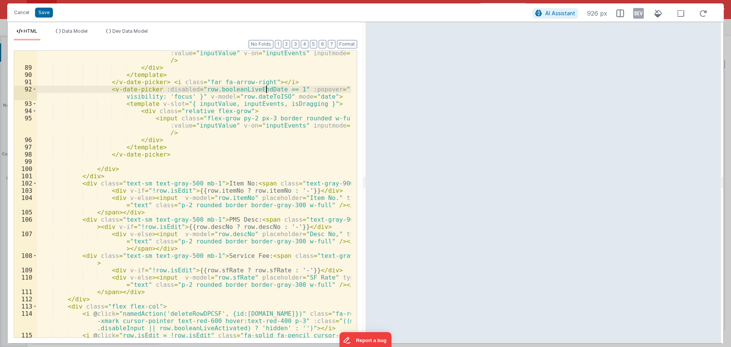
scroll to position [891, 0]
click at [169, 198] on div "< input class = "flex-grow py-2 px-3 border rounded w-full" :value = "inputValu…" at bounding box center [194, 207] width 314 height 330
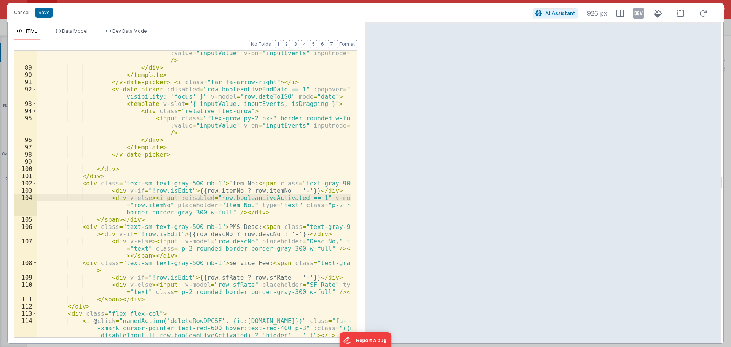
click at [169, 241] on div "< input class = "flex-grow py-2 px-3 border rounded w-full" :value = "inputValu…" at bounding box center [194, 207] width 314 height 330
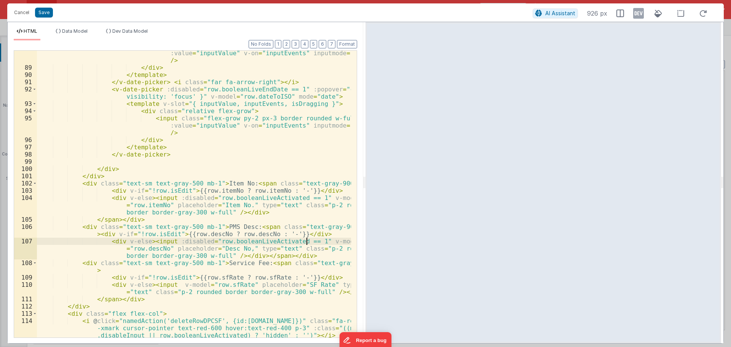
click at [169, 284] on div "< input class = "flex-grow py-2 px-3 border rounded w-full" :value = "inputValu…" at bounding box center [194, 207] width 314 height 330
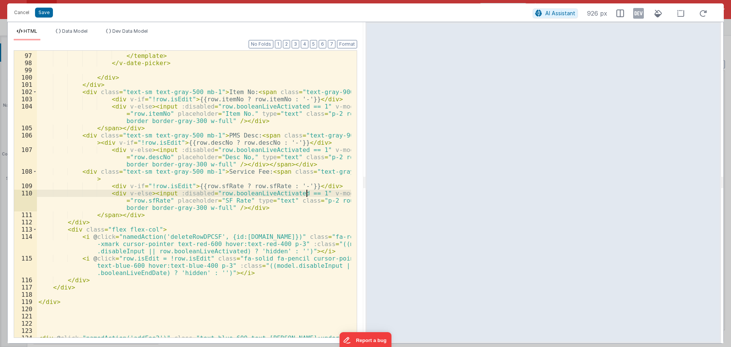
scroll to position [994, 0]
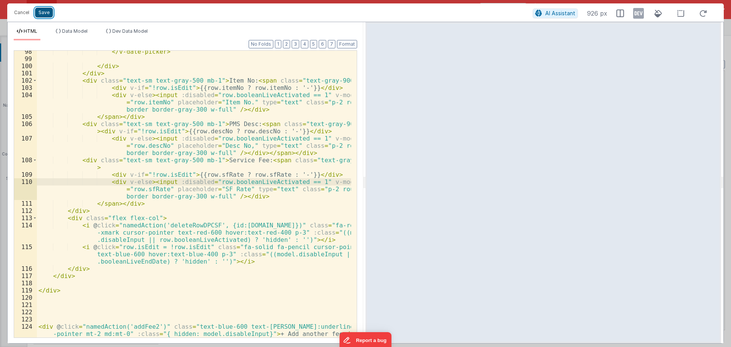
click at [46, 14] on button "Save" at bounding box center [44, 13] width 18 height 10
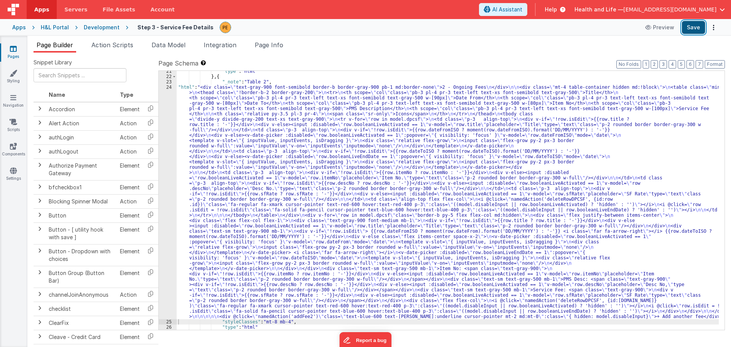
click at [686, 27] on button "Save" at bounding box center [693, 27] width 23 height 13
click at [167, 175] on div "24" at bounding box center [168, 202] width 18 height 235
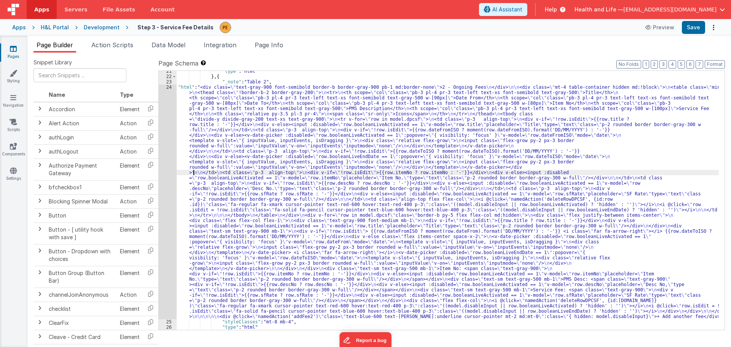
click at [192, 171] on div ""type" : "html" } , { "_note" : "Table 2" , "html" : "<div class= \" text-gray-…" at bounding box center [448, 204] width 542 height 270
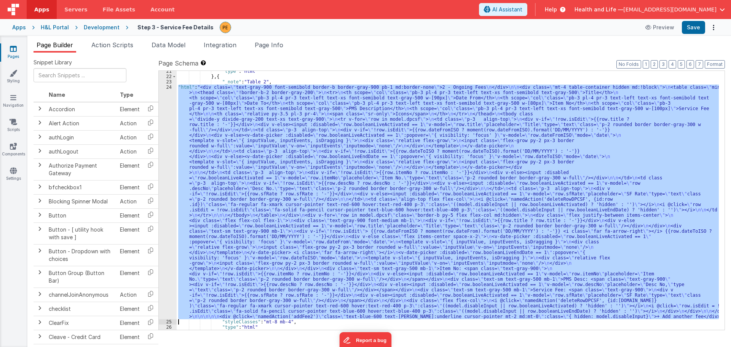
click at [169, 169] on div "24" at bounding box center [168, 202] width 18 height 235
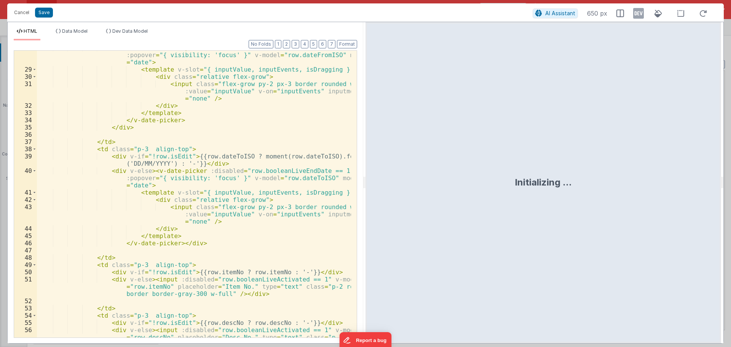
scroll to position [297, 0]
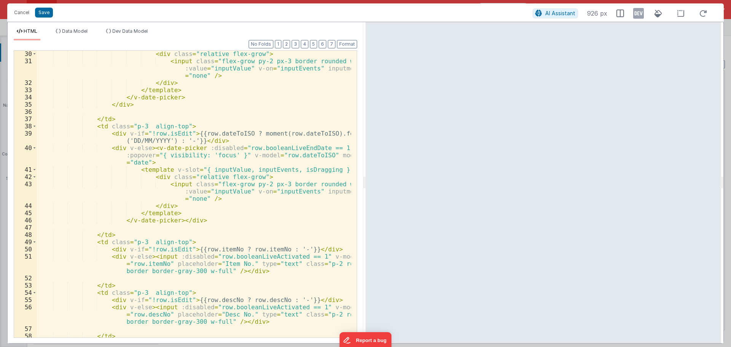
click at [204, 148] on div "< div class = "relative flex-grow" > < input class = "flex-grow py-2 px-3 borde…" at bounding box center [194, 200] width 314 height 301
drag, startPoint x: 225, startPoint y: 147, endPoint x: 197, endPoint y: 149, distance: 27.8
click at [197, 149] on div "< div class = "relative flex-grow" > < input class = "flex-grow py-2 px-3 borde…" at bounding box center [194, 200] width 314 height 301
click at [218, 149] on div "< div class = "relative flex-grow" > < input class = "flex-grow py-2 px-3 borde…" at bounding box center [194, 194] width 314 height 287
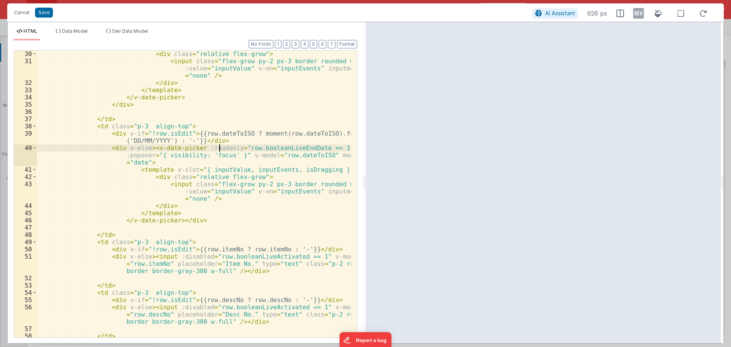
click at [218, 149] on div "< div class = "relative flex-grow" > < input class = "flex-grow py-2 px-3 borde…" at bounding box center [194, 200] width 314 height 301
click at [193, 256] on div "< div class = "relative flex-grow" > < input class = "flex-grow py-2 px-3 borde…" at bounding box center [194, 200] width 314 height 301
click at [204, 147] on div "< div class = "relative flex-grow" > < input class = "flex-grow py-2 px-3 borde…" at bounding box center [194, 200] width 314 height 301
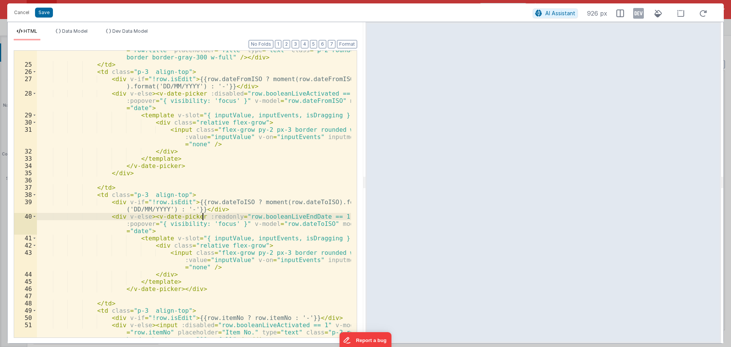
scroll to position [229, 0]
click at [212, 95] on div "< div v-else > < input :disabled = "row.booleanLiveActivated == 1" v-model = "r…" at bounding box center [194, 204] width 314 height 330
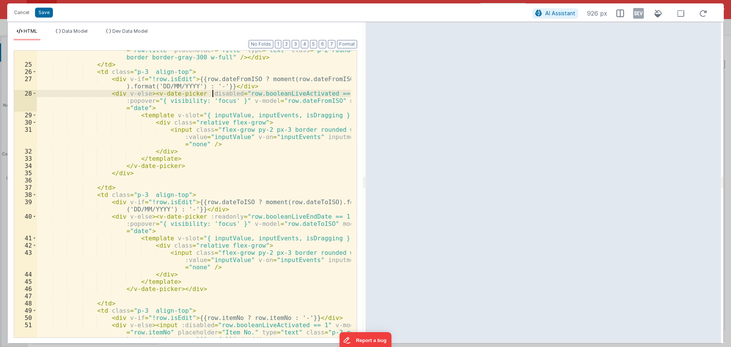
click at [212, 95] on div "< div v-else > < input :disabled = "row.booleanLiveActivated == 1" v-model = "r…" at bounding box center [194, 204] width 314 height 330
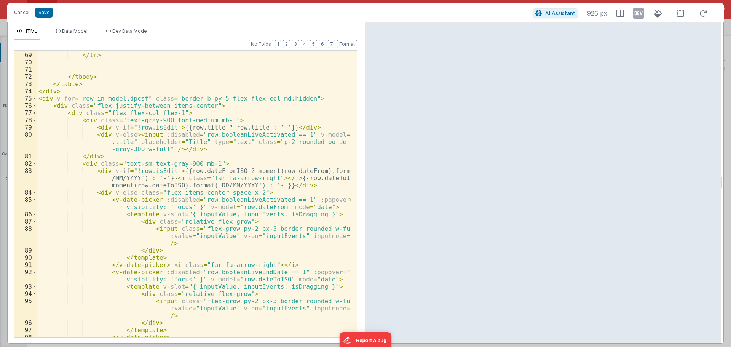
scroll to position [731, 0]
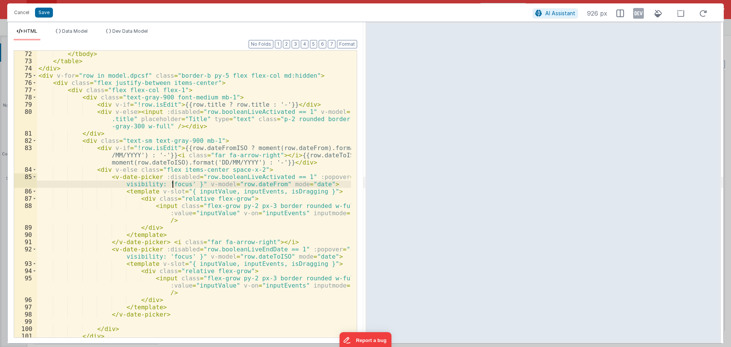
click at [173, 181] on div "</ tbody > </ table > </ div > < div v-for = "row in model.dpcsf" class = "bord…" at bounding box center [194, 200] width 314 height 301
click at [172, 178] on div "</ tbody > </ table > </ div > < div v-for = "row in model.dpcsf" class = "bord…" at bounding box center [194, 200] width 314 height 301
click at [172, 250] on div "</ tbody > </ table > </ div > < div v-for = "row in model.dpcsf" class = "bord…" at bounding box center [194, 200] width 314 height 301
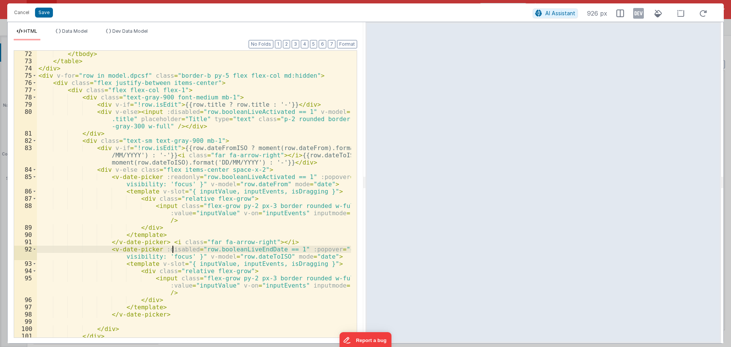
click at [172, 250] on div "</ tbody > </ table > </ div > < div v-for = "row in model.dpcsf" class = "bord…" at bounding box center [194, 200] width 314 height 301
click at [38, 17] on button "Save" at bounding box center [44, 13] width 18 height 10
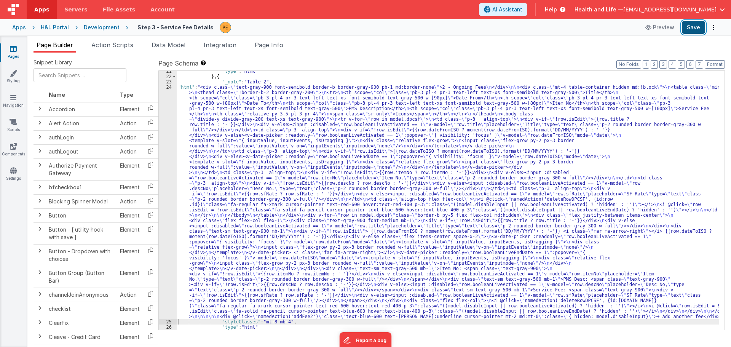
click at [688, 26] on button "Save" at bounding box center [693, 27] width 23 height 13
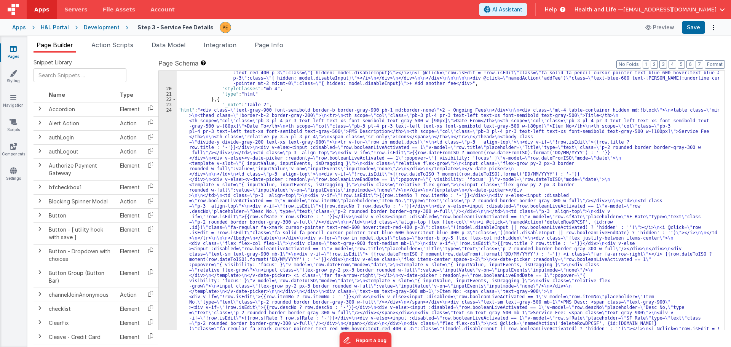
scroll to position [286, 0]
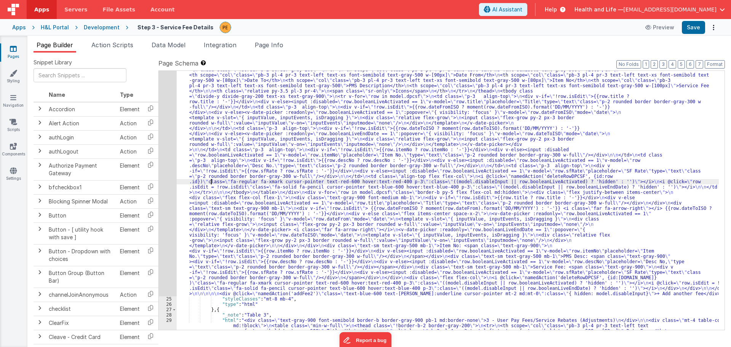
click at [169, 181] on div "24" at bounding box center [168, 179] width 18 height 235
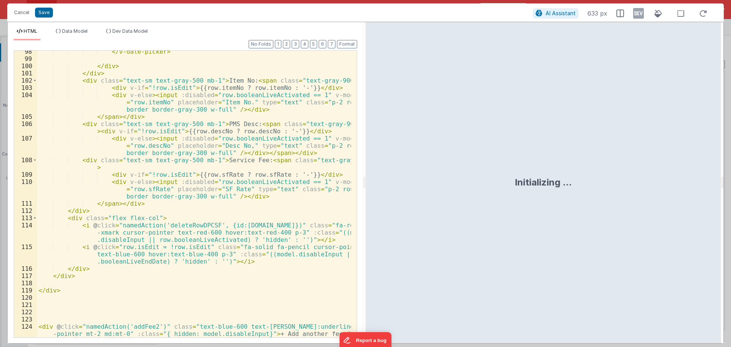
scroll to position [994, 0]
click at [231, 239] on div "</ v-date-picker > </ div > </ div > < div class = "text-sm text-gray-500 mb-1"…" at bounding box center [194, 202] width 314 height 308
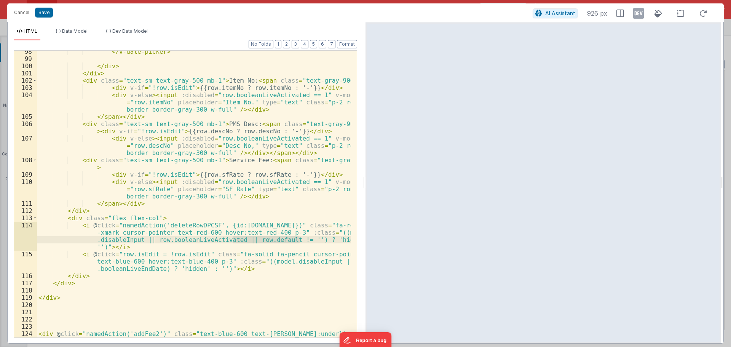
drag, startPoint x: 299, startPoint y: 240, endPoint x: 233, endPoint y: 243, distance: 66.3
click at [233, 243] on div "</ v-date-picker > </ div > </ div > < div class = "text-sm text-gray-500 mb-1"…" at bounding box center [194, 202] width 314 height 308
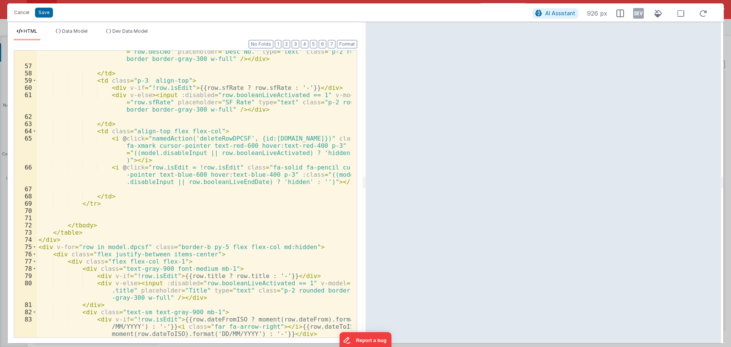
scroll to position [560, 0]
click at [287, 153] on div "< div v-else > < input :disabled = "row.booleanLiveActivated == 1" v-model = "r…" at bounding box center [194, 199] width 314 height 316
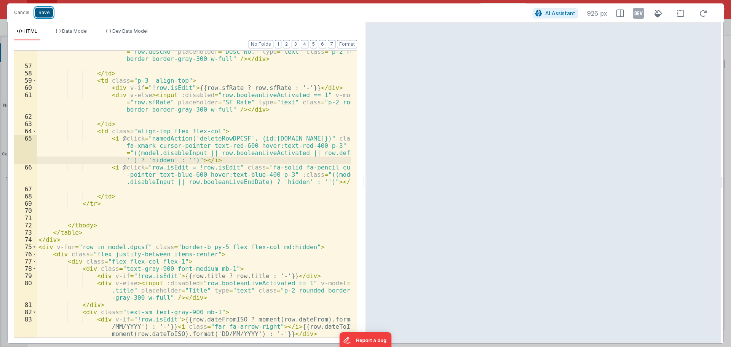
click at [45, 14] on button "Save" at bounding box center [44, 13] width 18 height 10
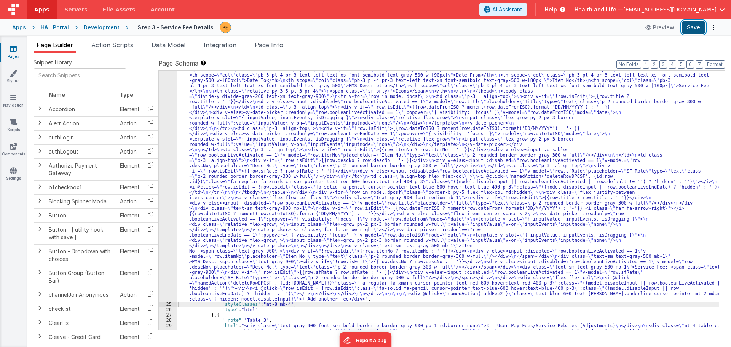
click at [692, 26] on button "Save" at bounding box center [693, 27] width 23 height 13
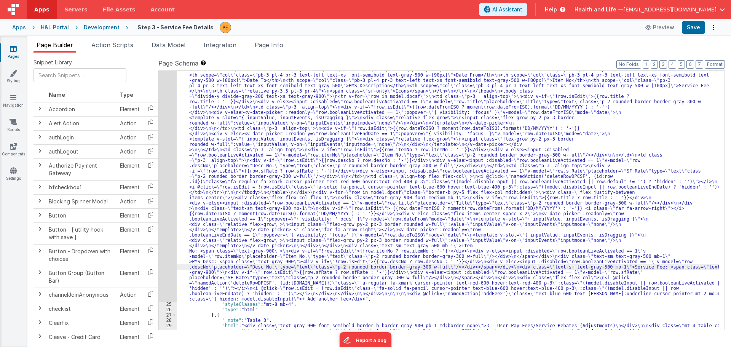
click at [169, 238] on div "24" at bounding box center [168, 182] width 18 height 240
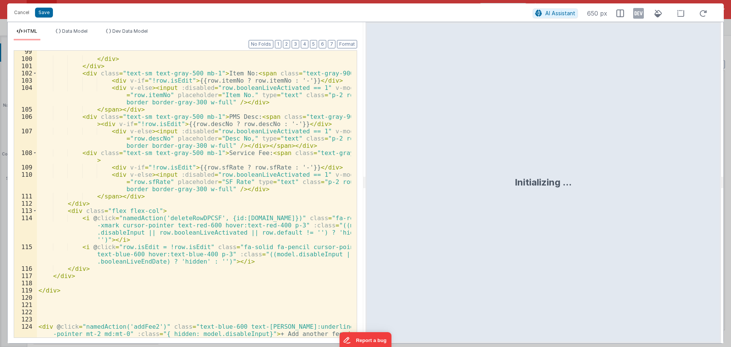
scroll to position [1001, 0]
click at [289, 233] on div "</ div > </ div > < div class = "text-sm text-gray-500 mb-1" > Item No: < span …" at bounding box center [194, 202] width 314 height 308
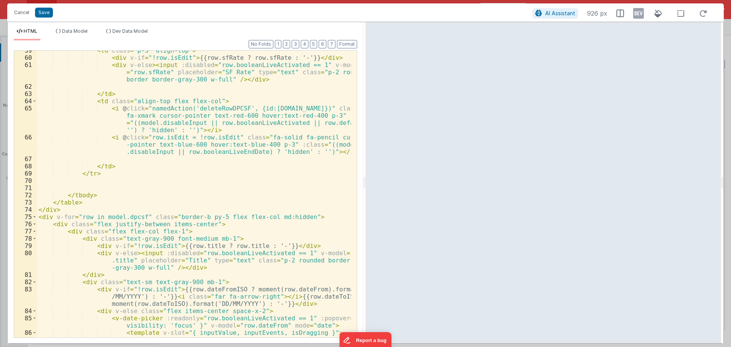
scroll to position [567, 0]
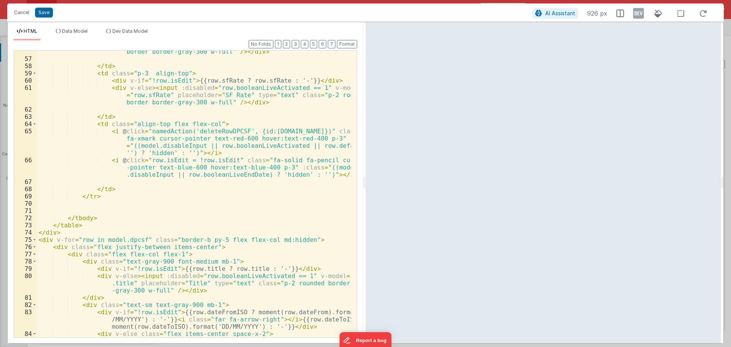
click at [344, 145] on div "< div v-else > < input :disabled = "row.booleanLiveActivated == 1" v-model = "r…" at bounding box center [194, 195] width 314 height 323
click at [48, 11] on button "Save" at bounding box center [44, 13] width 18 height 10
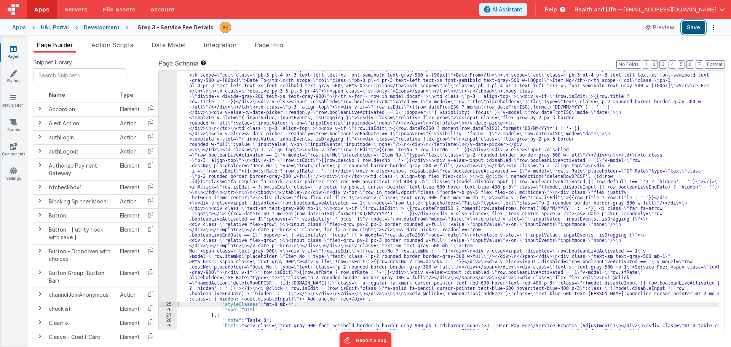
click at [690, 33] on button "Save" at bounding box center [693, 27] width 23 height 13
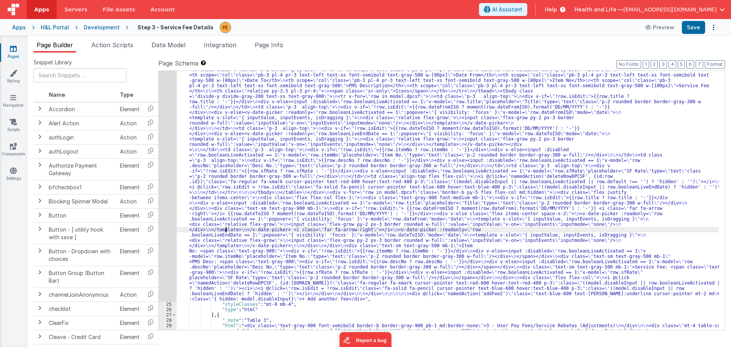
click at [165, 220] on div "24" at bounding box center [168, 182] width 18 height 240
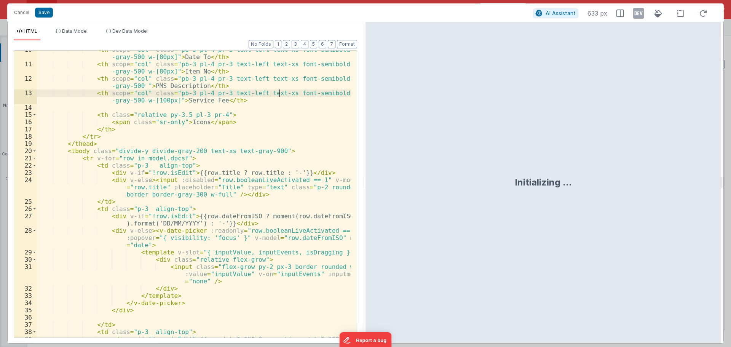
scroll to position [91, 0]
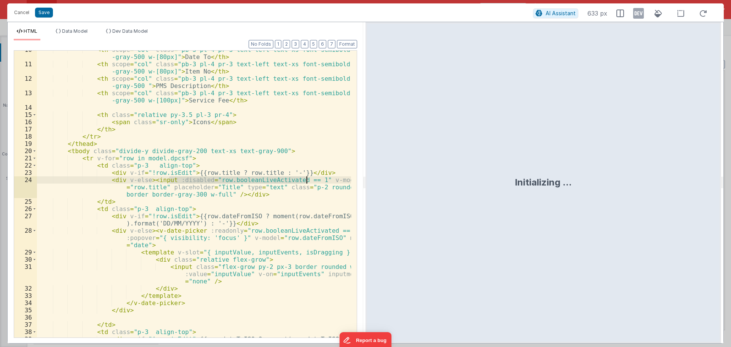
drag, startPoint x: 168, startPoint y: 180, endPoint x: 305, endPoint y: 182, distance: 137.5
click at [305, 182] on div "< th scope = "col" class = "pb-3 pl-4 pr-3 text-left text-xs font-semibold text…" at bounding box center [194, 204] width 314 height 316
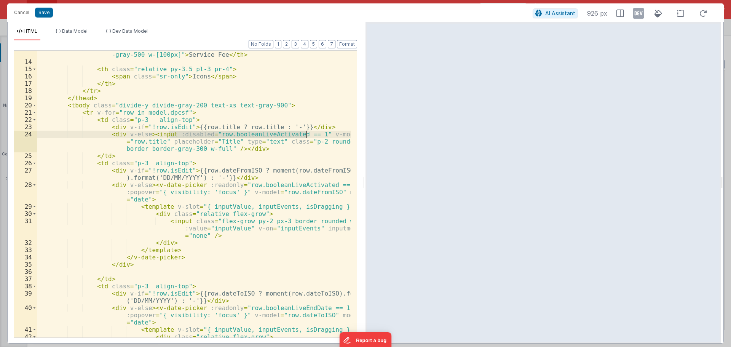
scroll to position [137, 0]
click at [178, 223] on div "< th scope = "col" class = "pb-3 pl-4 pr-3 text-left text-xs font-semibold text…" at bounding box center [194, 198] width 314 height 308
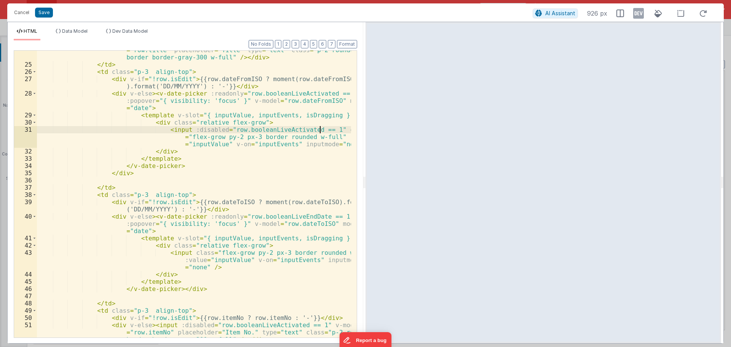
scroll to position [229, 0]
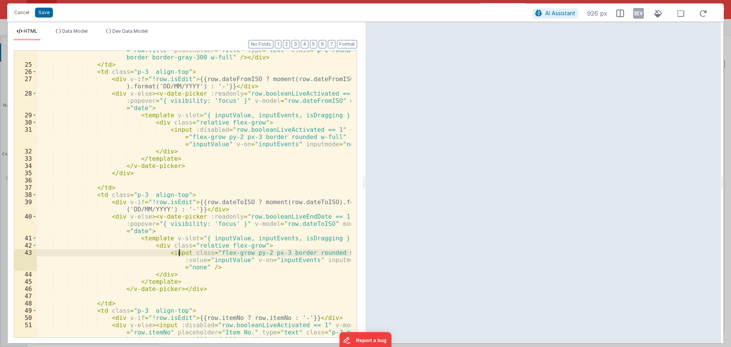
click at [180, 252] on div "< div v-else > < input :disabled = "row.booleanLiveActivated == 1" v-model = "r…" at bounding box center [194, 204] width 314 height 330
drag, startPoint x: 270, startPoint y: 253, endPoint x: 299, endPoint y: 254, distance: 29.3
click at [299, 254] on div "< div v-else > < input :disabled = "row.booleanLiveActivated == 1" v-model = "r…" at bounding box center [194, 204] width 314 height 330
click at [237, 256] on div "< div v-else > < input :disabled = "row.booleanLiveActivated == 1" v-model = "r…" at bounding box center [194, 204] width 314 height 330
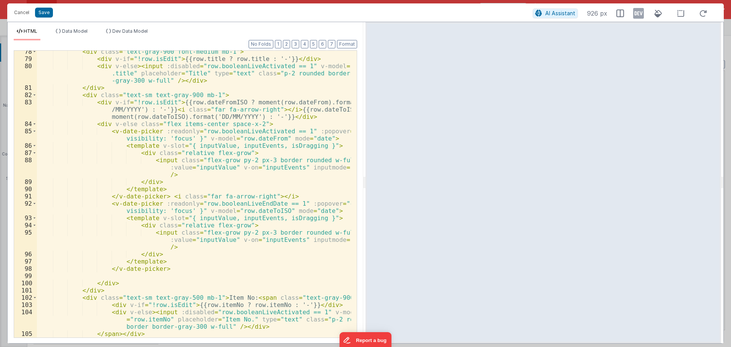
scroll to position [777, 0]
click at [166, 160] on div "< div class = "text-gray-900 font-medium mb-1" > < div v-if = "!row.isEdit" > {…" at bounding box center [194, 202] width 314 height 308
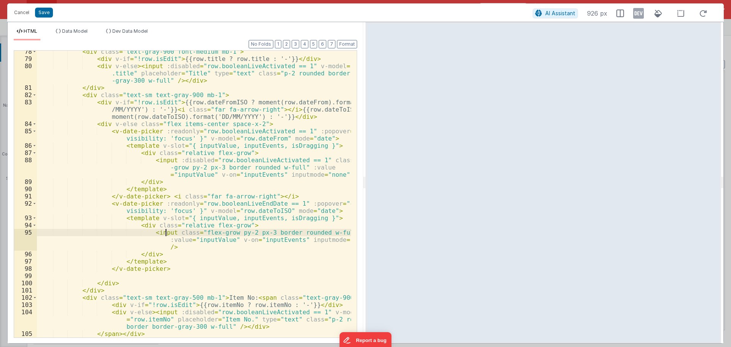
click at [165, 232] on div "< div class = "text-gray-900 font-medium mb-1" > < div v-if = "!row.isEdit" > {…" at bounding box center [194, 202] width 314 height 308
drag, startPoint x: 255, startPoint y: 230, endPoint x: 286, endPoint y: 232, distance: 31.3
click at [286, 232] on div "< div class = "text-gray-900 font-medium mb-1" > < div v-if = "!row.isEdit" > {…" at bounding box center [194, 202] width 314 height 308
click at [51, 13] on button "Save" at bounding box center [44, 13] width 18 height 10
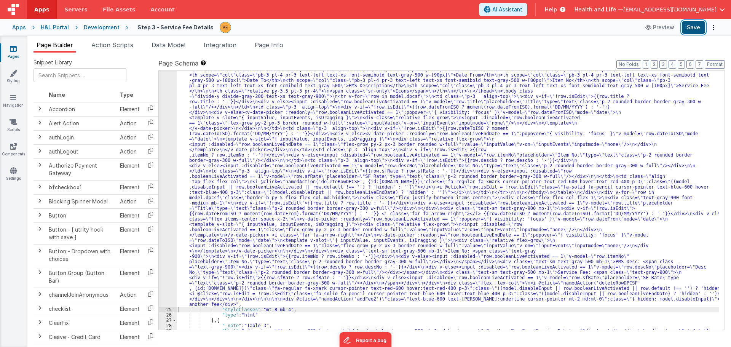
click at [685, 22] on button "Save" at bounding box center [693, 27] width 23 height 13
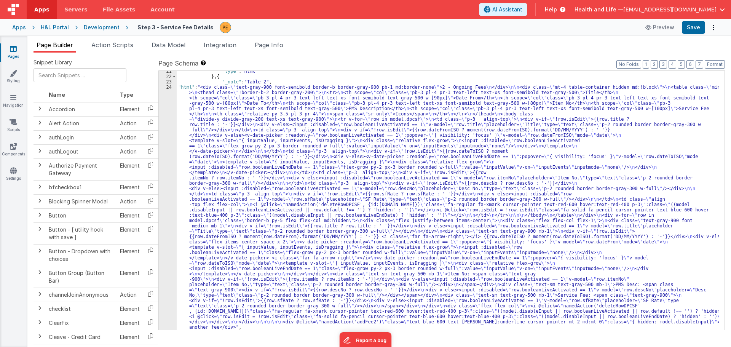
scroll to position [332, 0]
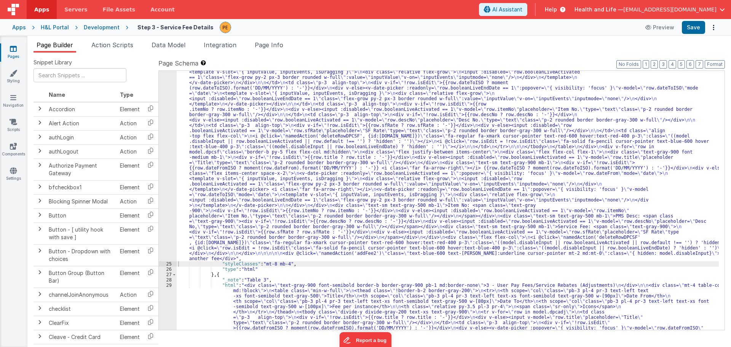
click at [164, 169] on div "24" at bounding box center [168, 138] width 18 height 245
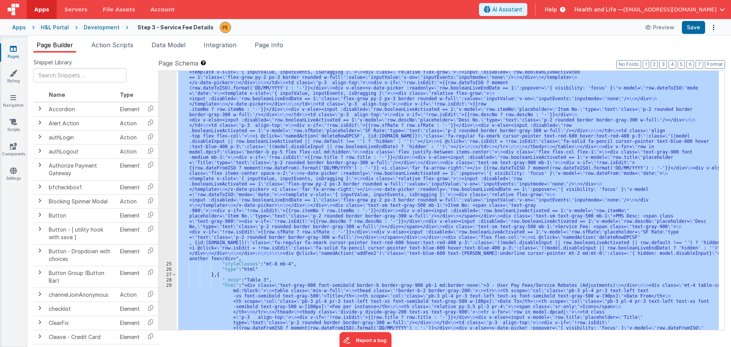
click at [164, 169] on div "24" at bounding box center [168, 138] width 18 height 245
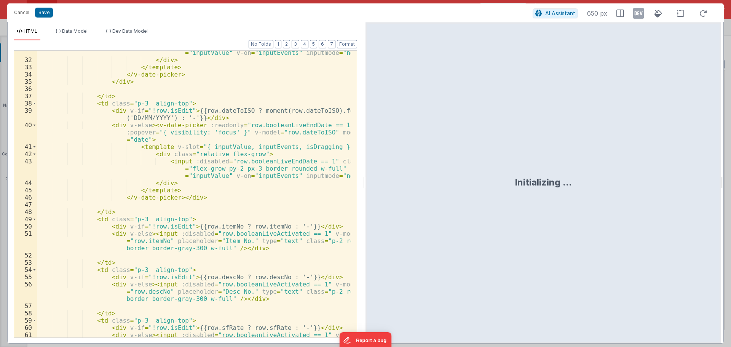
scroll to position [480, 0]
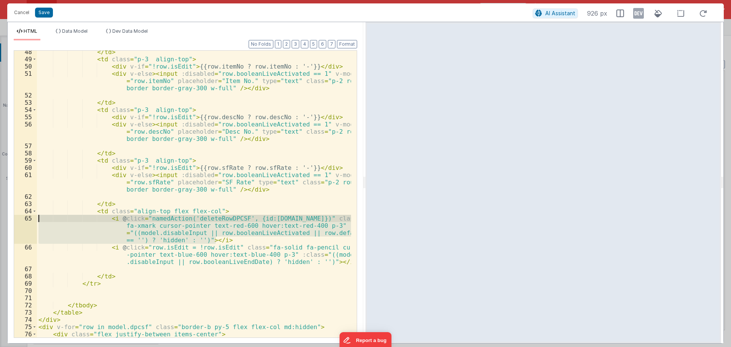
drag, startPoint x: 233, startPoint y: 242, endPoint x: 38, endPoint y: 218, distance: 196.1
click at [38, 218] on div "</ td > < td class = "p-3 align-top" > < div v-if = "!row.isEdit" > {{row.itemN…" at bounding box center [194, 198] width 314 height 301
click at [338, 262] on div "</ td > < td class = "p-3 align-top" > < div v-if = "!row.isEdit" > {{row.itemN…" at bounding box center [194, 198] width 314 height 301
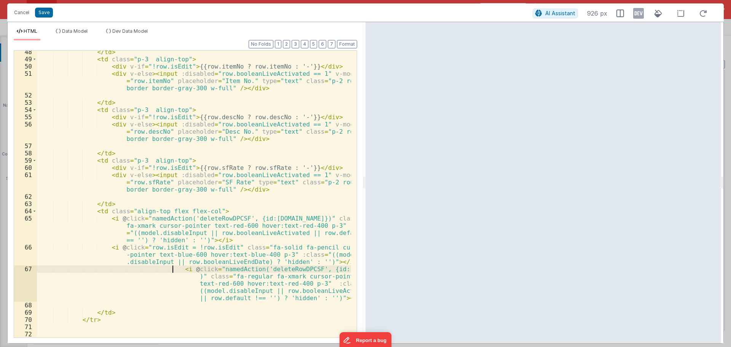
click at [173, 270] on div "</ td > < td class = "p-3 align-top" > < div v-if = "!row.isEdit" > {{row.itemN…" at bounding box center [194, 198] width 314 height 301
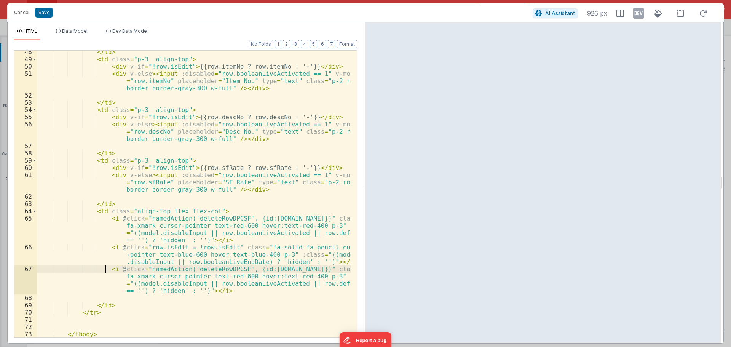
click at [198, 268] on div "</ td > < td class = "p-3 align-top" > < div v-if = "!row.isEdit" > {{row.itemN…" at bounding box center [194, 198] width 314 height 301
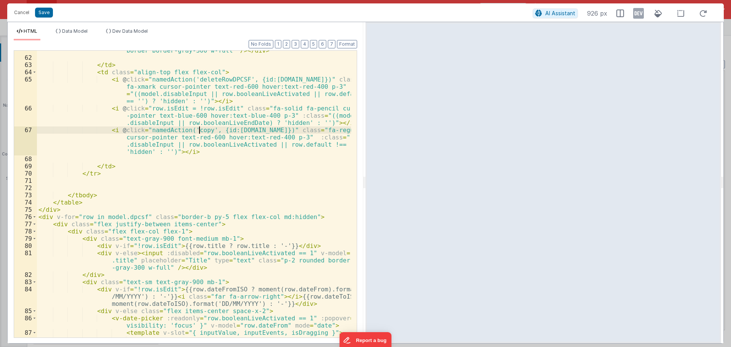
scroll to position [550, 0]
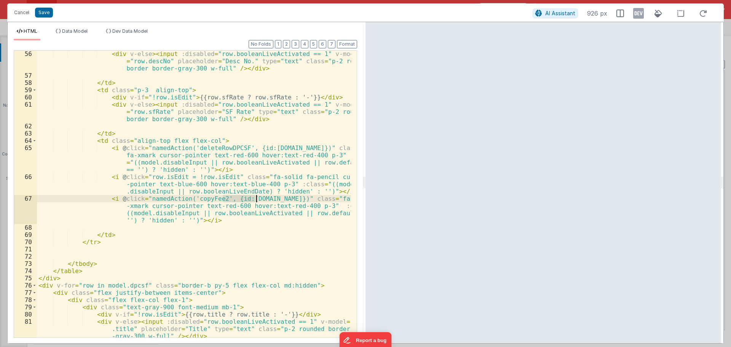
drag, startPoint x: 222, startPoint y: 198, endPoint x: 246, endPoint y: 200, distance: 23.3
click at [250, 200] on div "< div v-else > < input :disabled = "row.booleanLiveActivated == 1" v-model = "r…" at bounding box center [194, 208] width 314 height 316
click at [229, 198] on div "< div v-else > < input :disabled = "row.booleanLiveActivated == 1" v-model = "r…" at bounding box center [194, 194] width 314 height 287
click at [229, 198] on div "< div v-else > < input :disabled = "row.booleanLiveActivated == 1" v-model = "r…" at bounding box center [194, 208] width 314 height 316
click at [45, 12] on button "Save" at bounding box center [44, 13] width 18 height 10
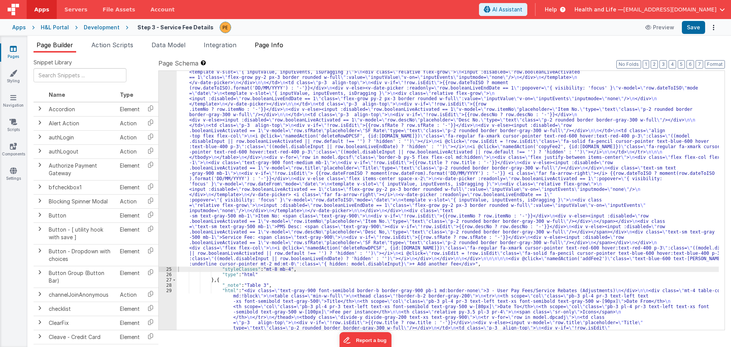
click at [266, 48] on span "Page Info" at bounding box center [269, 45] width 29 height 8
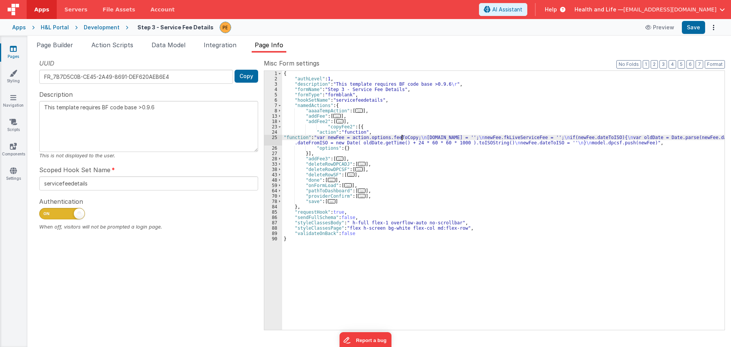
click at [401, 137] on div "{ "authLevel" : 1 , "description" : "This template requires BF code base >0.9.6…" at bounding box center [503, 206] width 443 height 270
click at [398, 144] on div "{ "authLevel" : 1 , "description" : "This template requires BF code base >0.9.6…" at bounding box center [503, 206] width 443 height 270
click at [61, 47] on span "Page Builder" at bounding box center [55, 45] width 37 height 8
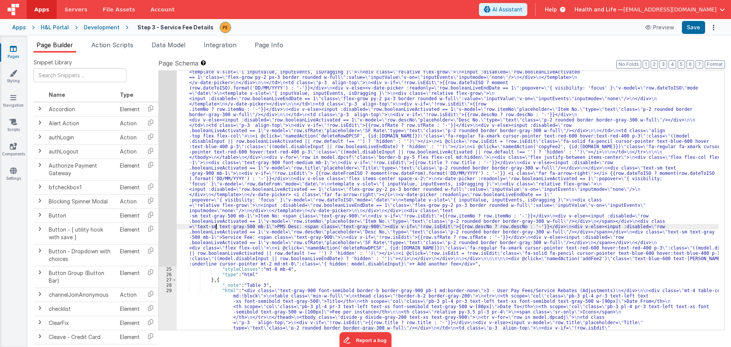
click at [174, 218] on div "24" at bounding box center [168, 141] width 18 height 251
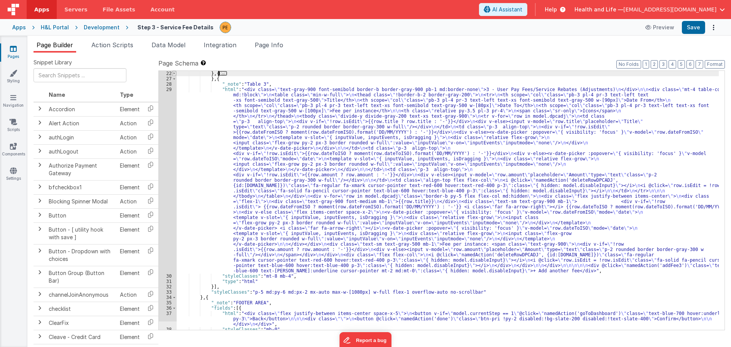
click at [174, 72] on span at bounding box center [174, 73] width 4 height 5
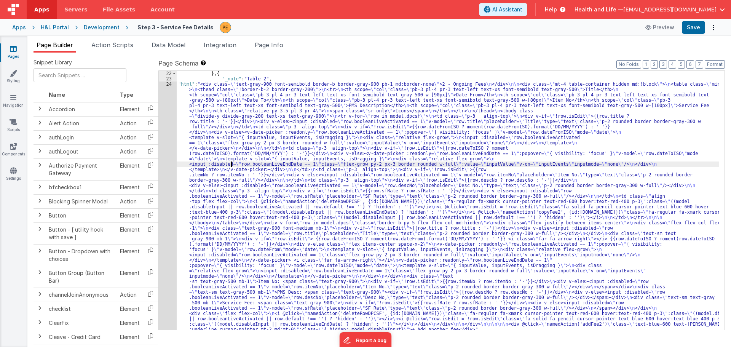
click at [232, 164] on div "} , { "_note" : "Table 2" , "html" : "<div class= \" text-gray-900 font-semibol…" at bounding box center [448, 206] width 542 height 270
click at [167, 159] on div "22 23 24 25" at bounding box center [168, 206] width 18 height 270
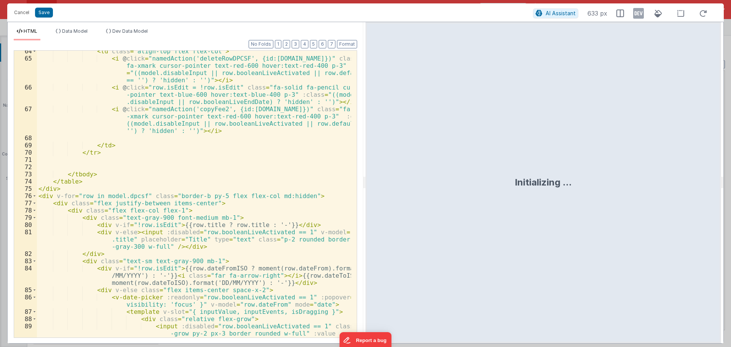
scroll to position [617, 0]
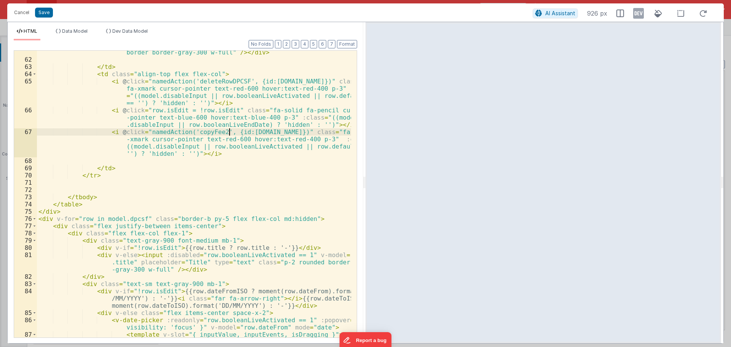
click at [229, 131] on div "< div v-else > < input :disabled = "row.booleanLiveActivated == 1" v-model = "r…" at bounding box center [194, 192] width 314 height 316
drag, startPoint x: 270, startPoint y: 132, endPoint x: 279, endPoint y: 131, distance: 8.8
click at [279, 131] on div "< div v-else > < input :disabled = "row.booleanLiveActivated == 1" v-model = "r…" at bounding box center [194, 192] width 314 height 316
click at [258, 131] on div "< div v-else > < input :disabled = "row.booleanLiveActivated == 1" v-model = "r…" at bounding box center [194, 192] width 314 height 316
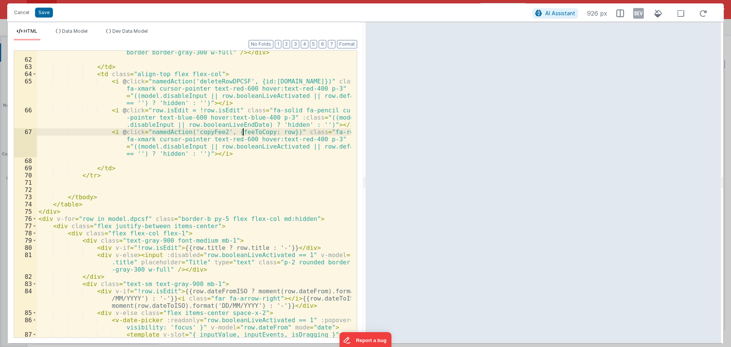
click at [242, 134] on div "< div v-else > < input :disabled = "row.booleanLiveActivated == 1" v-model = "r…" at bounding box center [194, 192] width 314 height 316
click at [141, 141] on div "< div v-else > < input :disabled = "row.booleanLiveActivated == 1" v-model = "r…" at bounding box center [194, 192] width 314 height 316
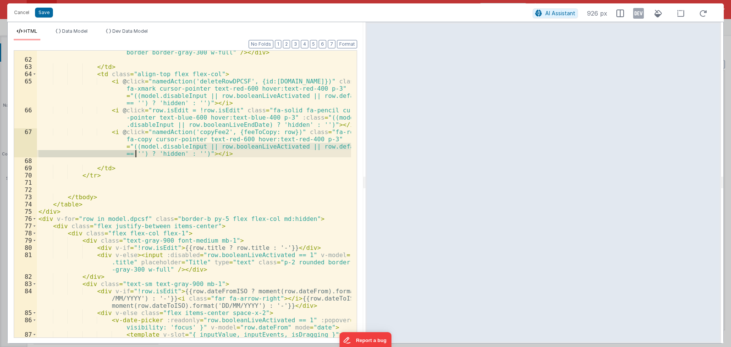
drag, startPoint x: 194, startPoint y: 145, endPoint x: 135, endPoint y: 153, distance: 59.6
click at [135, 153] on div "< div v-else > < input :disabled = "row.booleanLiveActivated == 1" v-model = "r…" at bounding box center [194, 192] width 314 height 316
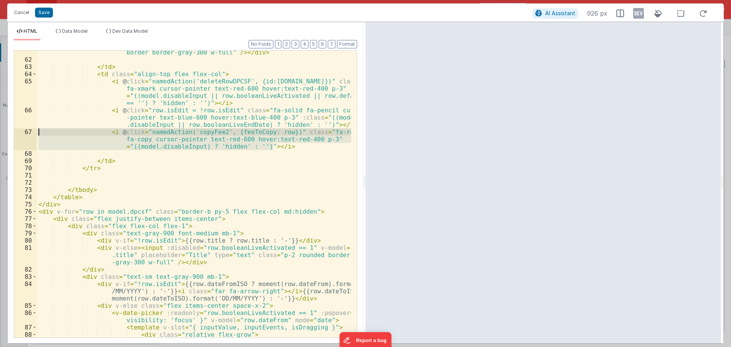
drag, startPoint x: 278, startPoint y: 146, endPoint x: 25, endPoint y: 134, distance: 253.9
click at [25, 134] on div "61 62 63 64 65 66 67 68 69 70 71 72 73 74 75 76 77 78 79 80 81 82 83 84 85 86 8…" at bounding box center [186, 194] width 344 height 288
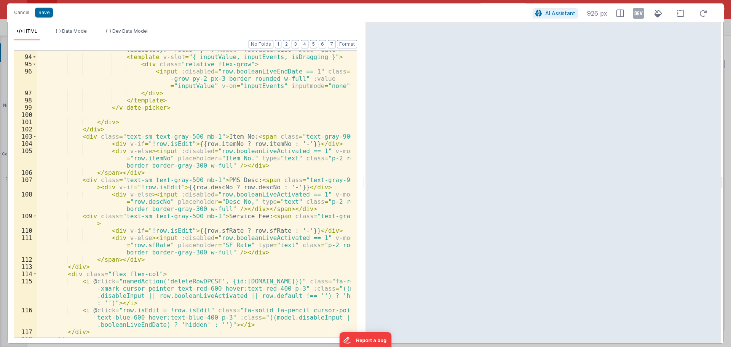
scroll to position [1023, 0]
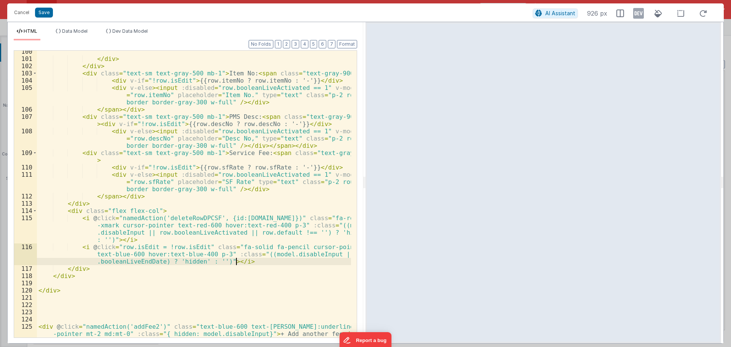
click at [251, 262] on div "</ div > </ div > < div class = "text-sm text-gray-500 mb-1" > Item No: < span …" at bounding box center [194, 202] width 314 height 308
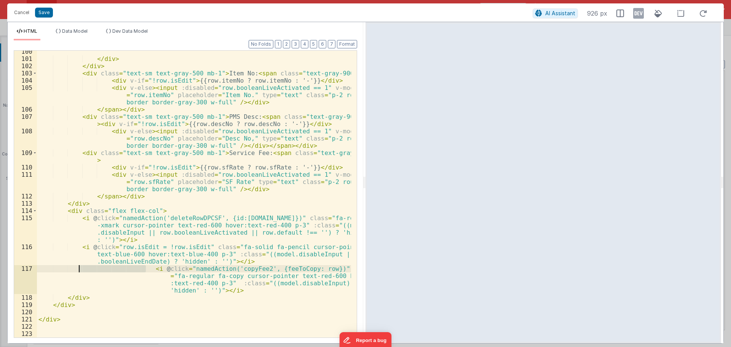
drag, startPoint x: 147, startPoint y: 270, endPoint x: 80, endPoint y: 270, distance: 67.0
click at [80, 270] on div "</ div > </ div > < div class = "text-sm text-gray-500 mb-1" > Item No: < span …" at bounding box center [194, 198] width 314 height 301
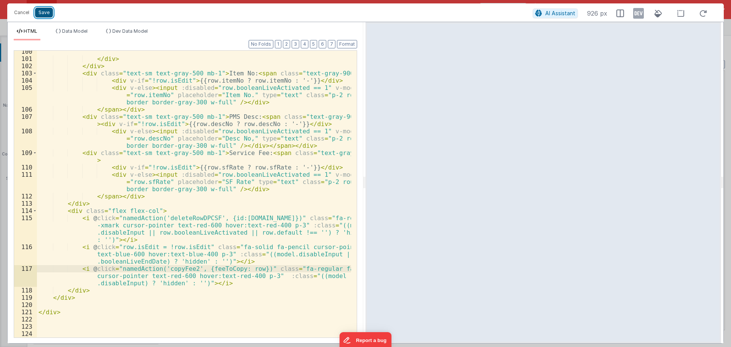
click at [43, 10] on button "Save" at bounding box center [44, 13] width 18 height 10
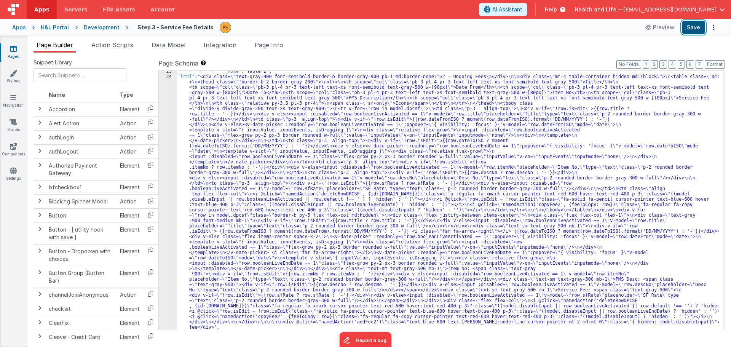
click at [697, 25] on button "Save" at bounding box center [693, 27] width 23 height 13
click at [211, 183] on div ""_note" : "Table 2" , "html" : "<div class= \" text-gray-900 font-semibold bord…" at bounding box center [448, 204] width 542 height 270
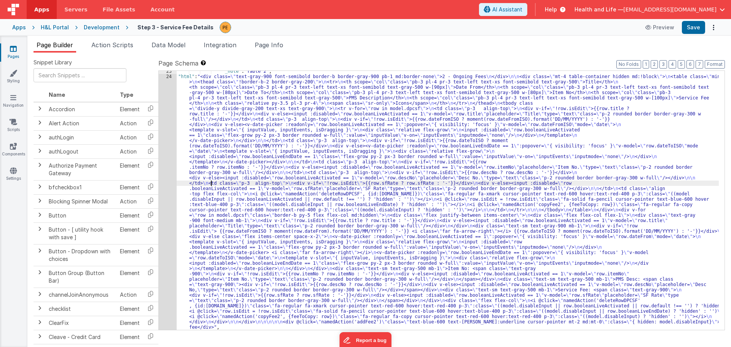
click at [166, 179] on div "23 24 25 26" at bounding box center [168, 204] width 18 height 270
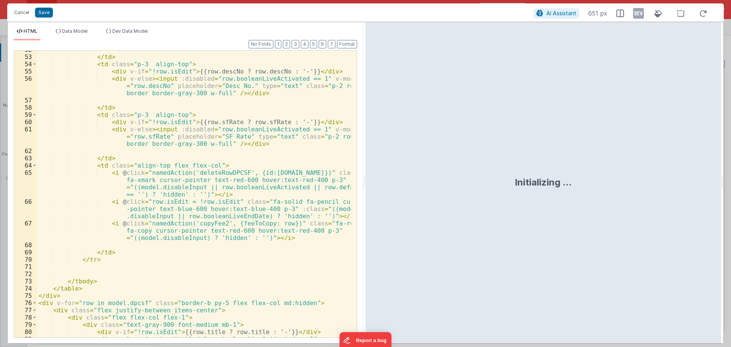
scroll to position [503, 0]
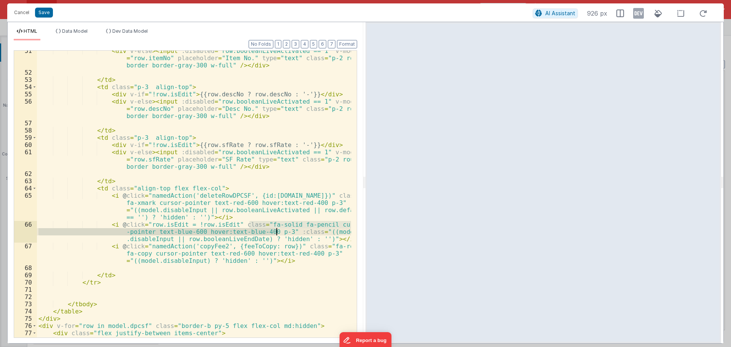
drag, startPoint x: 249, startPoint y: 224, endPoint x: 277, endPoint y: 230, distance: 28.1
click at [277, 230] on div "< div v-else > < input :disabled = "row.booleanLiveActivated == 1" v-model = "r…" at bounding box center [194, 205] width 314 height 316
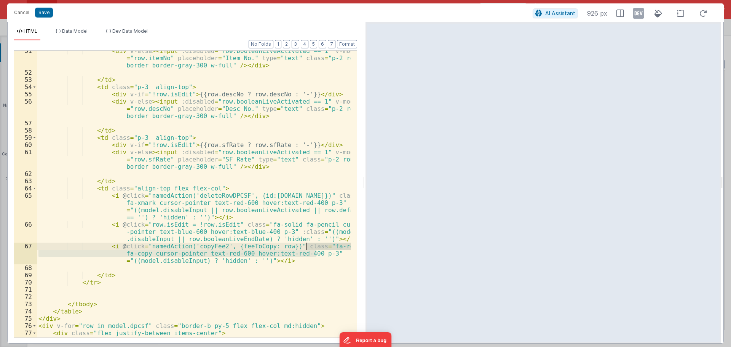
drag, startPoint x: 318, startPoint y: 254, endPoint x: 307, endPoint y: 247, distance: 13.0
click at [307, 247] on div "< div v-else > < input :disabled = "row.booleanLiveActivated == 1" v-model = "r…" at bounding box center [194, 205] width 314 height 316
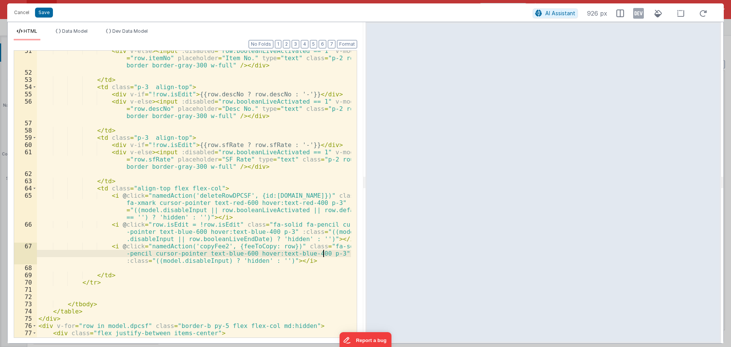
click at [128, 252] on div "< div v-else > < input :disabled = "row.booleanLiveActivated == 1" v-model = "r…" at bounding box center [194, 205] width 314 height 316
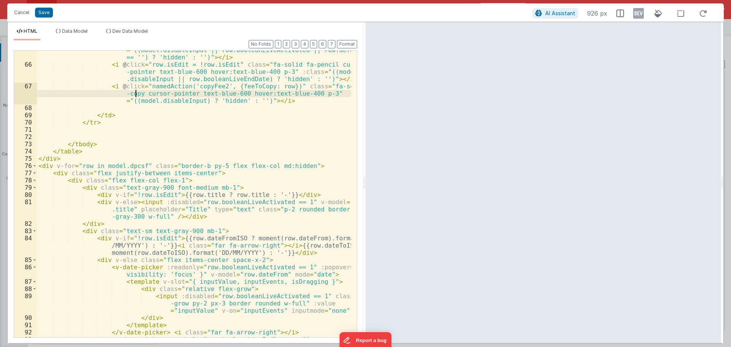
scroll to position [571, 0]
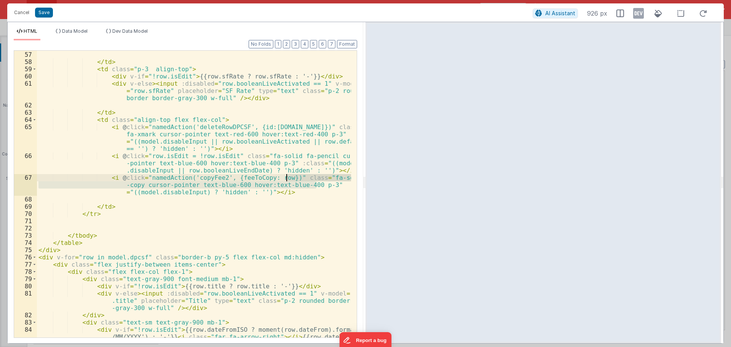
drag, startPoint x: 316, startPoint y: 184, endPoint x: 286, endPoint y: 178, distance: 29.9
click at [286, 178] on div "< div v-else > < input :disabled = "row.booleanLiveActivated == 1" v-model = "r…" at bounding box center [194, 194] width 314 height 330
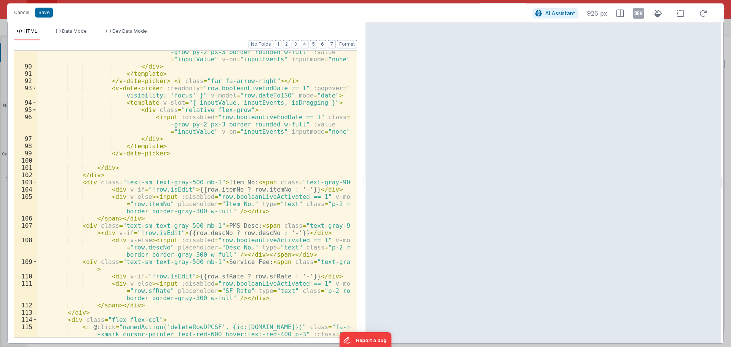
scroll to position [1045, 0]
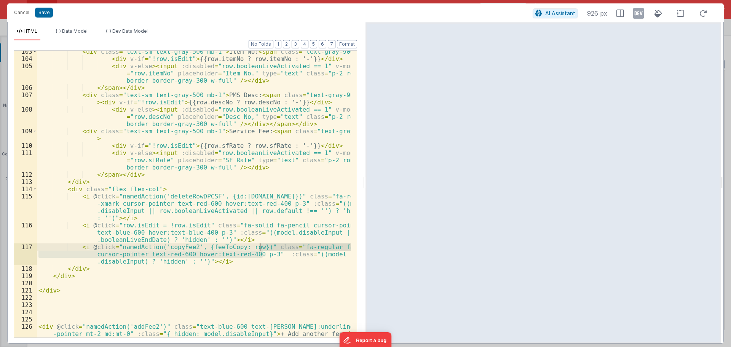
drag, startPoint x: 263, startPoint y: 254, endPoint x: 261, endPoint y: 247, distance: 6.9
click at [261, 247] on div "< div class = "text-sm text-gray-500 mb-1" > Item No: < span class = "text-gray…" at bounding box center [194, 202] width 314 height 308
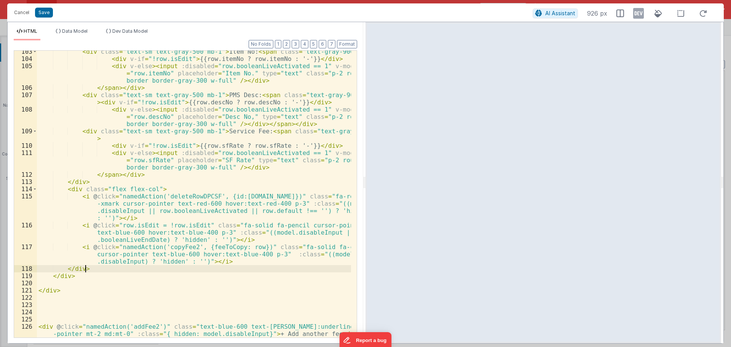
click at [250, 265] on div "< div class = "text-sm text-gray-500 mb-1" > Item No: < span class = "text-gray…" at bounding box center [194, 202] width 314 height 308
click at [42, 14] on button "Save" at bounding box center [44, 13] width 18 height 10
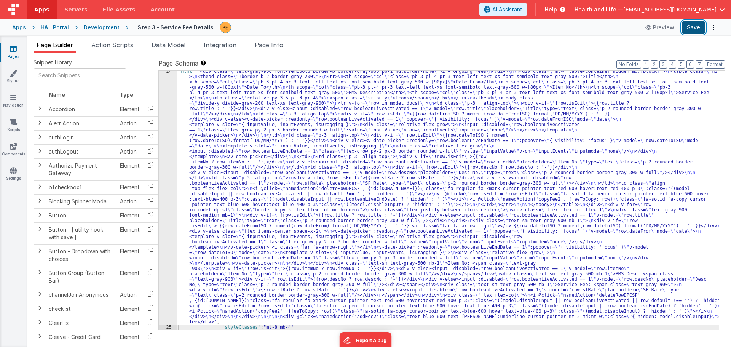
click at [690, 24] on button "Save" at bounding box center [693, 27] width 23 height 13
click at [193, 217] on div ""html" : "<div class= \" text-gray-900 font-semibold border-b border-gray-900 p…" at bounding box center [448, 329] width 542 height 520
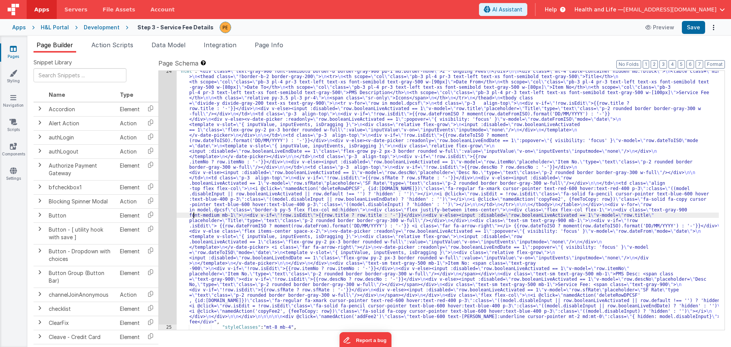
click at [176, 207] on div "24" at bounding box center [168, 197] width 18 height 256
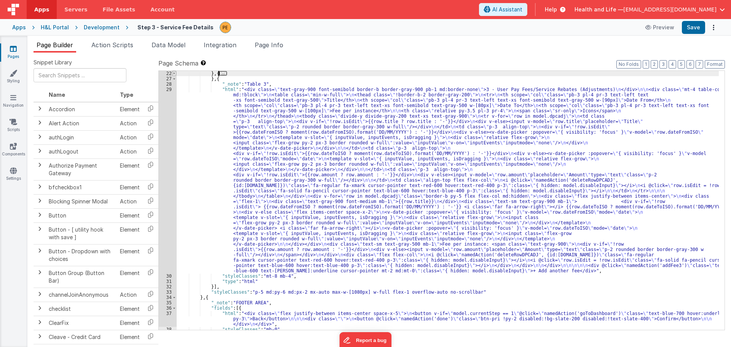
click at [174, 73] on span at bounding box center [174, 73] width 4 height 5
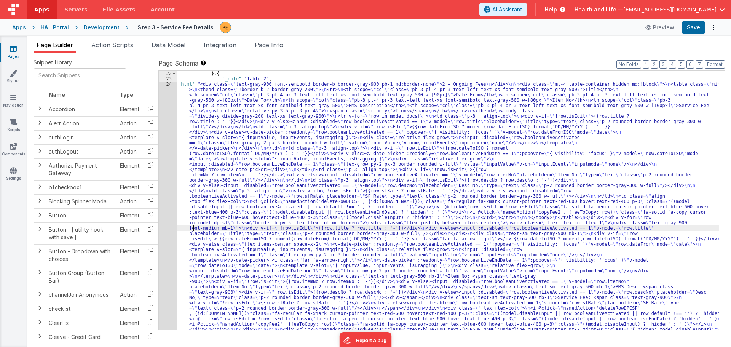
click at [230, 208] on div "} , { "_note" : "Table 2" , "html" : "<div class= \" text-gray-900 font-semibol…" at bounding box center [448, 331] width 542 height 520
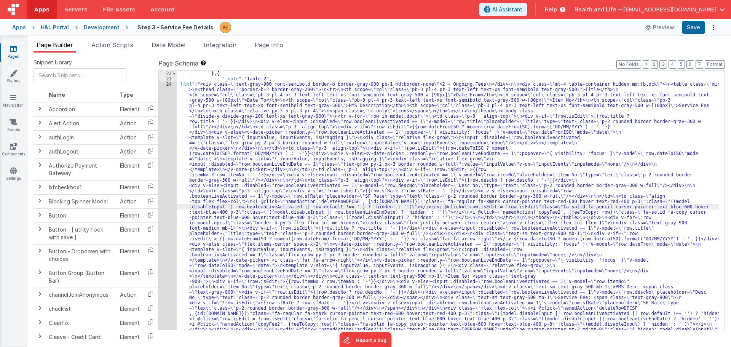
click at [167, 202] on div "22 23 24" at bounding box center [168, 331] width 18 height 520
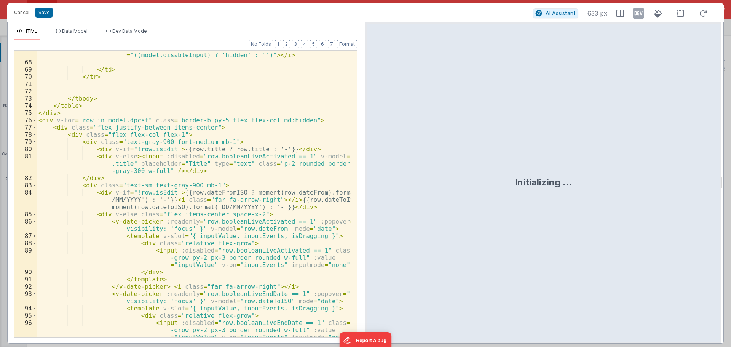
scroll to position [800, 0]
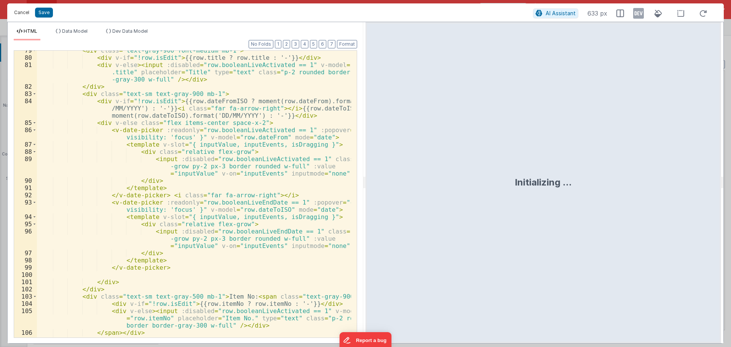
click at [14, 11] on button "Cancel" at bounding box center [21, 12] width 23 height 11
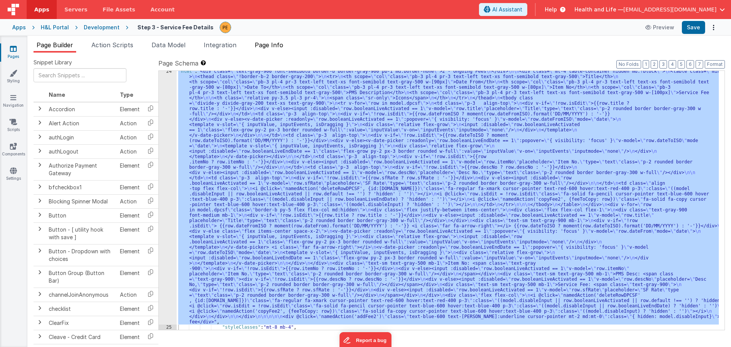
click at [275, 46] on span "Page Info" at bounding box center [269, 45] width 29 height 8
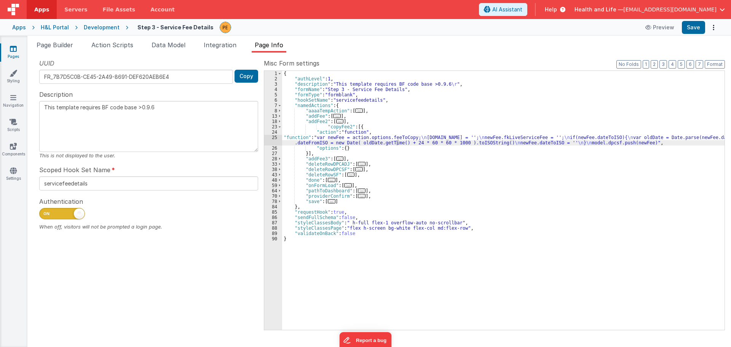
click at [290, 141] on div "{ "authLevel" : 1 , "description" : "This template requires BF code base >0.9.6…" at bounding box center [503, 206] width 443 height 270
click at [275, 138] on div "25" at bounding box center [273, 140] width 18 height 11
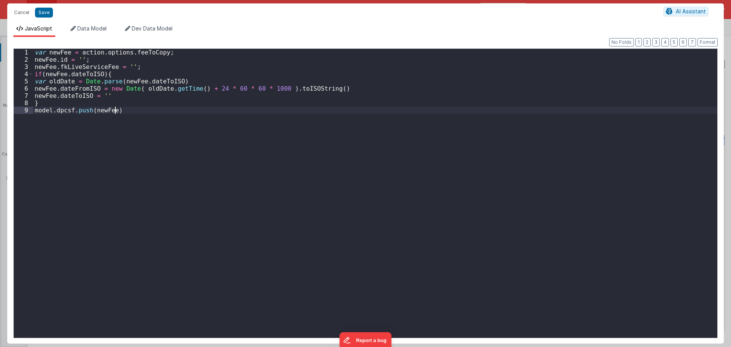
click at [275, 138] on div "var newFee = action . options . feeToCopy ; newFee . id = '' ; newFee . fkLiveS…" at bounding box center [375, 201] width 684 height 304
click at [152, 91] on div "var newFee = action . options . feeToCopy ; newFee . id = '' ; newFee . fkLiveS…" at bounding box center [375, 201] width 684 height 304
click at [172, 87] on div "var newFee = action . options . feeToCopy ; newFee . id = '' ; newFee . fkLiveS…" at bounding box center [375, 201] width 684 height 304
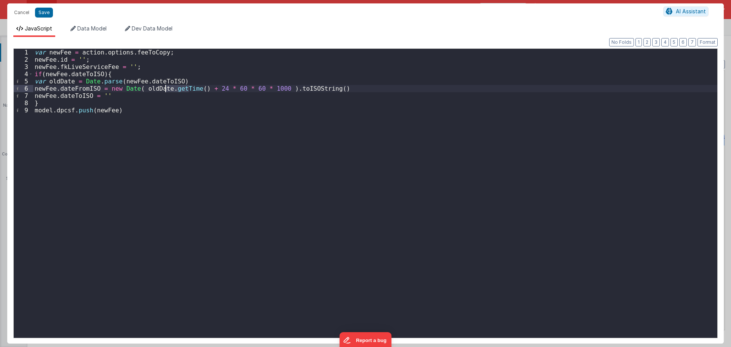
click at [192, 87] on div "var newFee = action . options . feeToCopy ; newFee . id = '' ; newFee . fkLiveS…" at bounding box center [375, 201] width 684 height 304
click at [78, 81] on div "var newFee = action . options . feeToCopy ; newFee . id = '' ; newFee . fkLiveS…" at bounding box center [375, 201] width 684 height 304
click at [40, 10] on button "Save" at bounding box center [44, 13] width 18 height 10
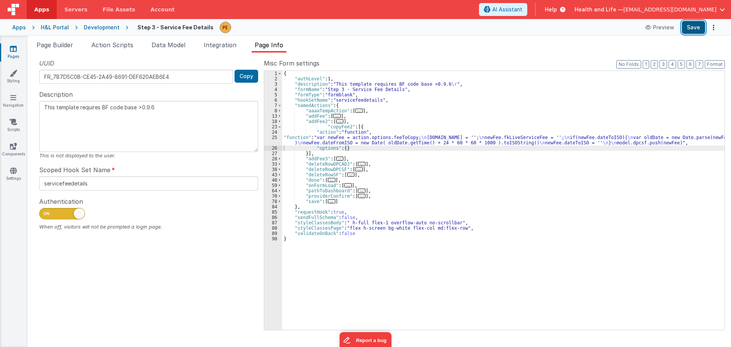
click at [693, 29] on button "Save" at bounding box center [693, 27] width 23 height 13
click at [299, 144] on div "{ "authLevel" : 1 , "description" : "This template requires BF code base >0.9.6…" at bounding box center [503, 206] width 443 height 270
click at [272, 142] on div "25" at bounding box center [273, 140] width 18 height 11
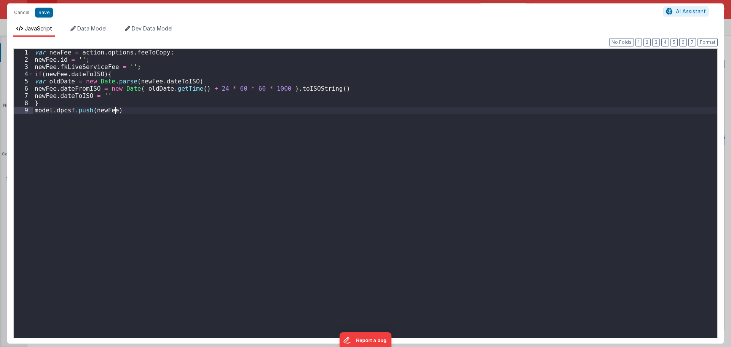
click at [272, 142] on div "var newFee = action . options . feeToCopy ; newFee . id = '' ; newFee . fkLiveS…" at bounding box center [375, 201] width 684 height 304
drag, startPoint x: 109, startPoint y: 83, endPoint x: 128, endPoint y: 82, distance: 19.5
click at [128, 82] on div "var newFee = action . options . feeToCopy ; newFee . id = '' ; newFee . fkLiveS…" at bounding box center [375, 201] width 684 height 304
click at [43, 12] on button "Save" at bounding box center [44, 13] width 18 height 10
type textarea "This template requires BF code base >0.9.6"
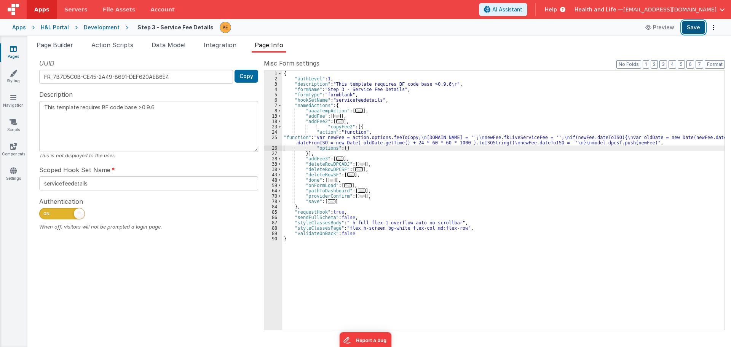
click at [696, 31] on button "Save" at bounding box center [693, 27] width 23 height 13
click at [68, 43] on span "Page Builder" at bounding box center [55, 45] width 37 height 8
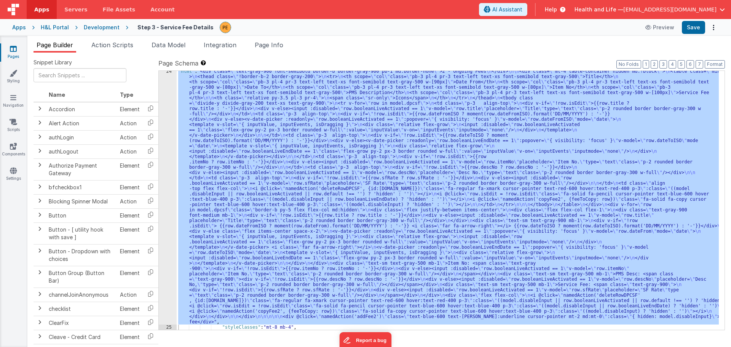
click at [254, 198] on div ""html" : "<div class= \" text-gray-900 font-semibold border-b border-gray-900 p…" at bounding box center [448, 200] width 542 height 259
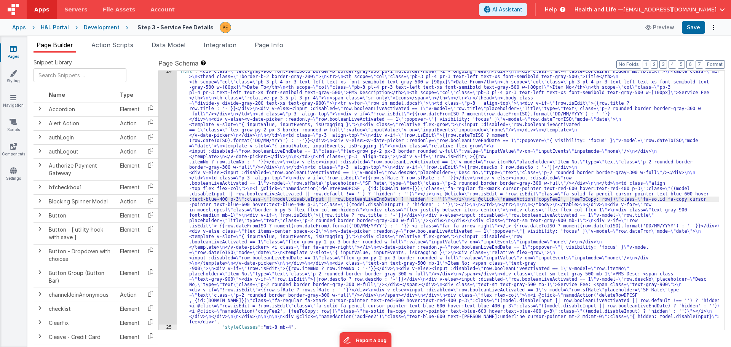
click at [166, 185] on div "24" at bounding box center [168, 197] width 18 height 256
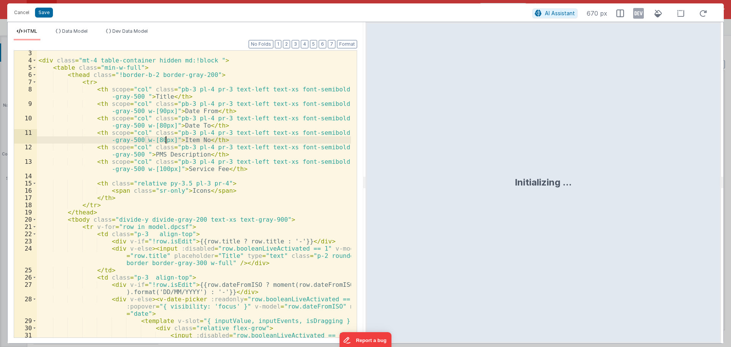
scroll to position [23, 0]
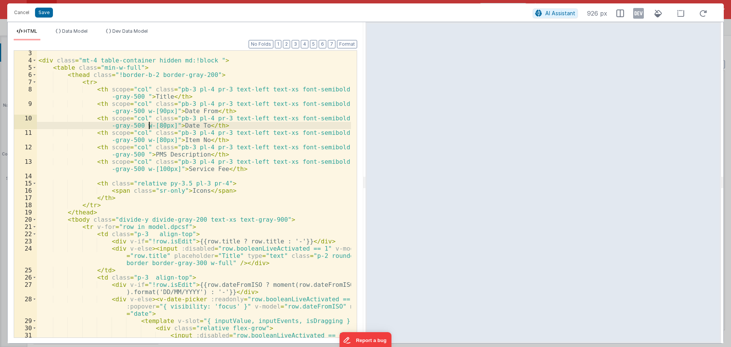
click at [150, 126] on div "< div class = "mt-4 table-container hidden md:!block " > < table class = "min-w…" at bounding box center [194, 208] width 314 height 316
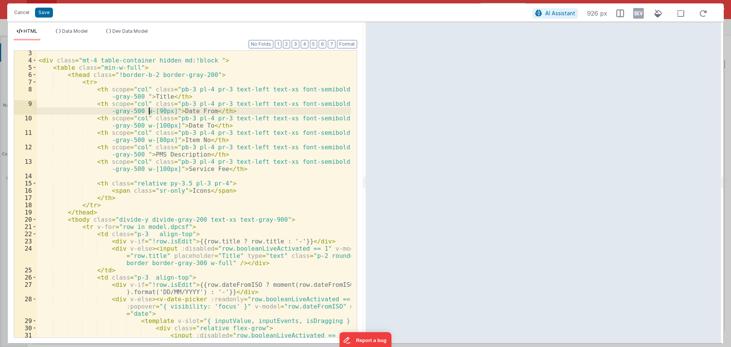
click at [150, 111] on div "< div class = "mt-4 table-container hidden md:!block " > < table class = "min-w…" at bounding box center [194, 208] width 314 height 316
click at [153, 110] on div "< div class = "mt-4 table-container hidden md:!block " > < table class = "min-w…" at bounding box center [194, 208] width 314 height 316
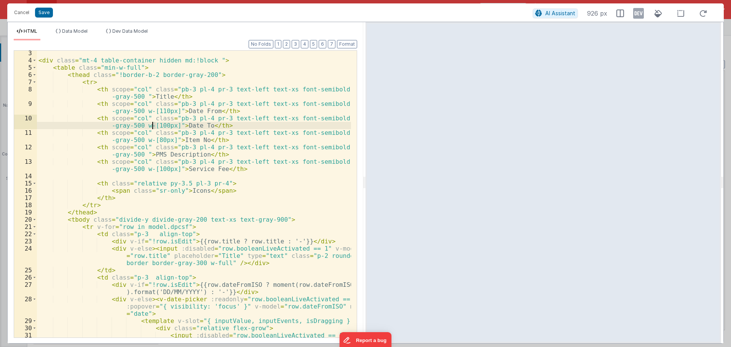
click at [153, 125] on div "< div class = "mt-4 table-container hidden md:!block " > < table class = "min-w…" at bounding box center [194, 208] width 314 height 316
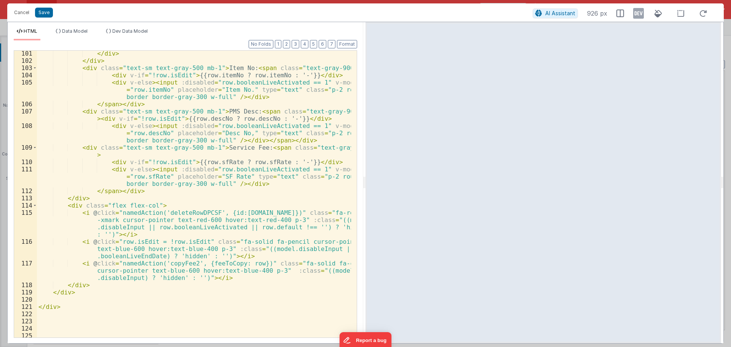
scroll to position [1045, 0]
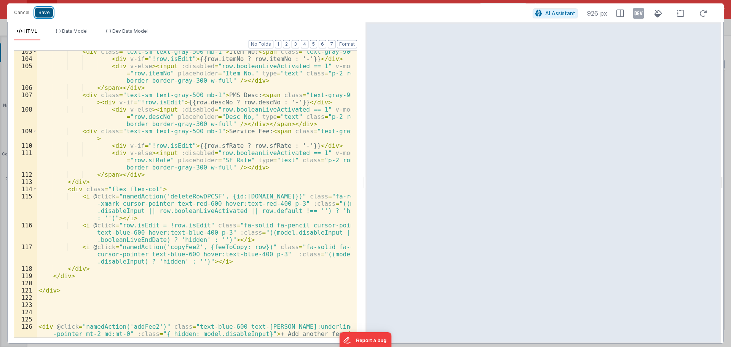
click at [51, 14] on button "Save" at bounding box center [44, 13] width 18 height 10
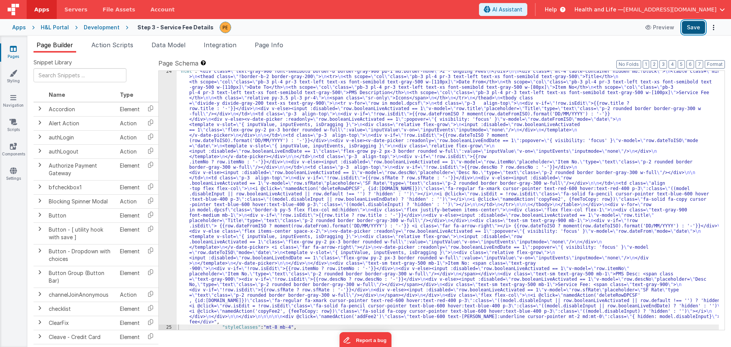
click at [694, 25] on button "Save" at bounding box center [693, 27] width 23 height 13
click at [224, 145] on div ""html" : "<div class= \" text-gray-900 font-semibold border-b border-gray-900 p…" at bounding box center [448, 329] width 542 height 520
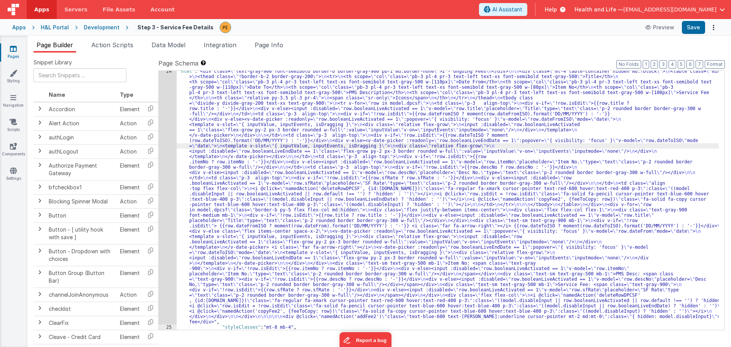
click at [167, 158] on div "24" at bounding box center [168, 197] width 18 height 256
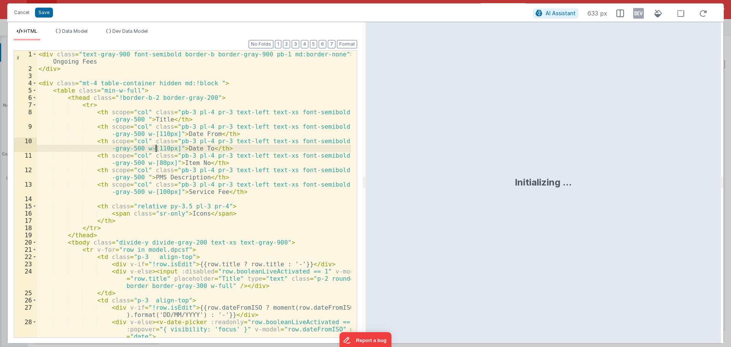
click at [155, 149] on div "< div class = "text-gray-900 font-semibold border-b border-gray-900 pb-1 md:bor…" at bounding box center [194, 205] width 314 height 308
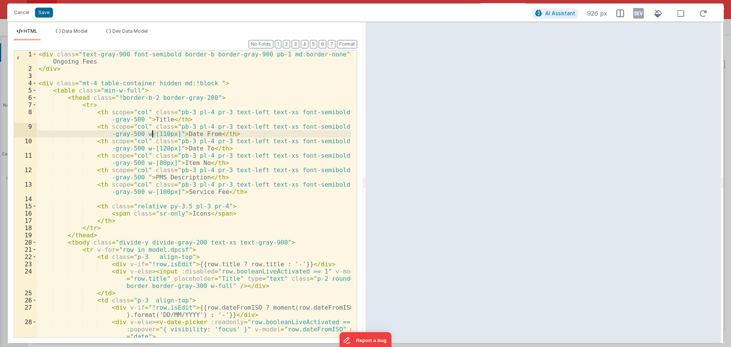
click at [153, 135] on div "< div class = "text-gray-900 font-semibold border-b border-gray-900 pb-1 md:bor…" at bounding box center [194, 205] width 314 height 308
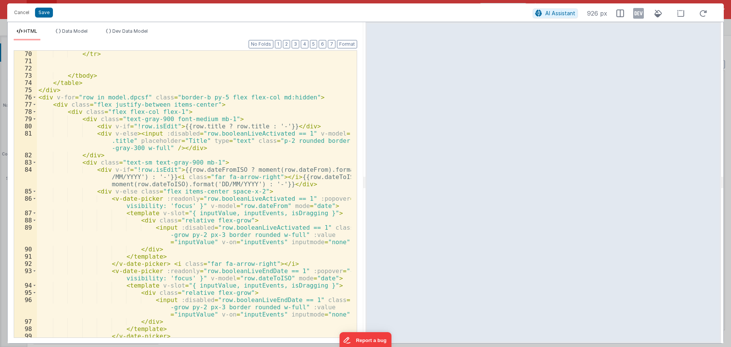
scroll to position [754, 0]
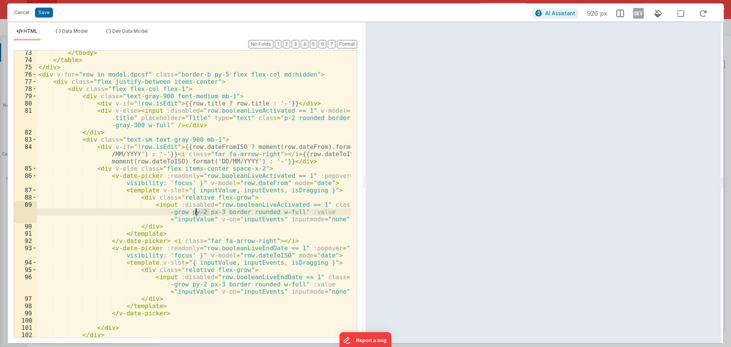
drag, startPoint x: 209, startPoint y: 213, endPoint x: 196, endPoint y: 212, distance: 13.3
click at [196, 212] on div "</ tbody > </ table > </ div > < div v-for = "row in model.dpcsf" class = "bord…" at bounding box center [194, 199] width 314 height 301
click at [44, 10] on button "Save" at bounding box center [44, 13] width 18 height 10
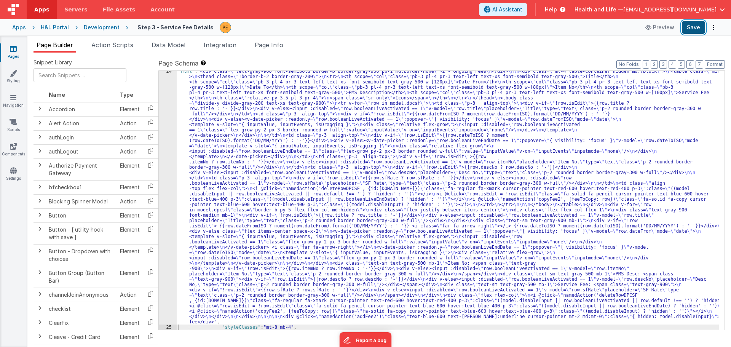
click at [694, 29] on button "Save" at bounding box center [693, 27] width 23 height 13
click at [270, 169] on div ""html" : "<div class= \" text-gray-900 font-semibold border-b border-gray-900 p…" at bounding box center [448, 329] width 542 height 520
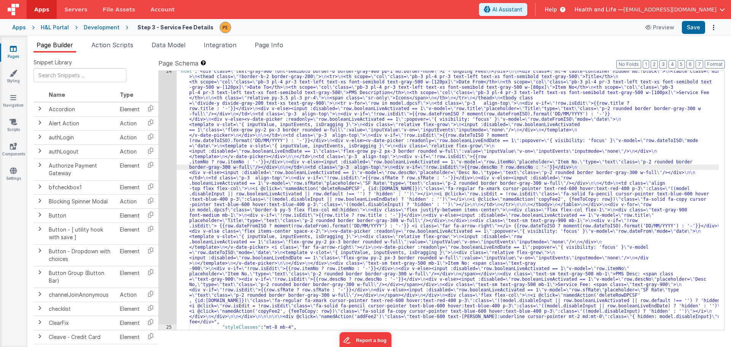
click at [168, 153] on div "24" at bounding box center [168, 197] width 18 height 256
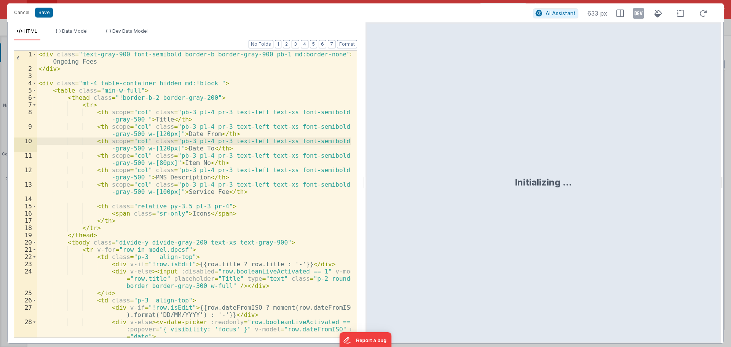
click at [173, 162] on div "< div class = "text-gray-900 font-semibold border-b border-gray-900 pb-1 md:bor…" at bounding box center [194, 205] width 314 height 308
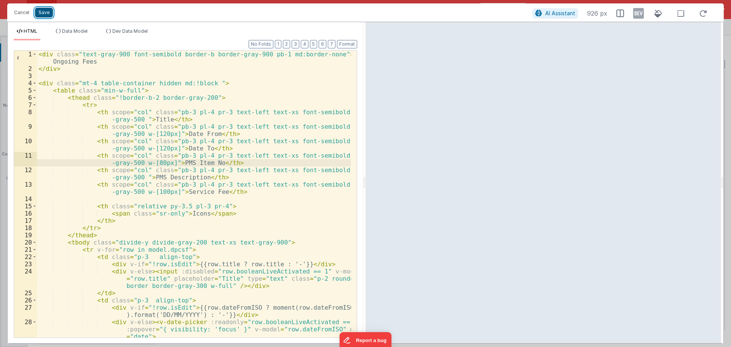
click at [48, 12] on button "Save" at bounding box center [44, 13] width 18 height 10
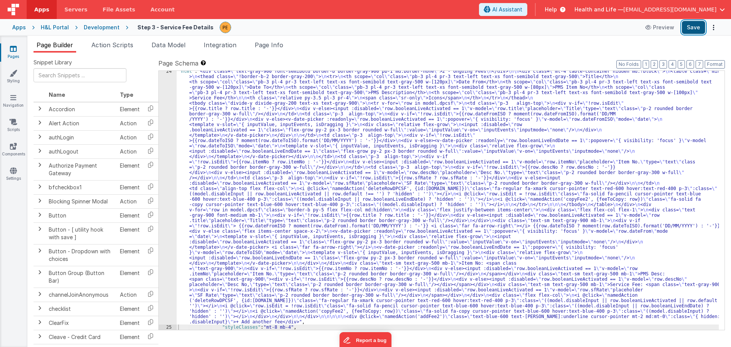
click at [690, 30] on button "Save" at bounding box center [693, 27] width 23 height 13
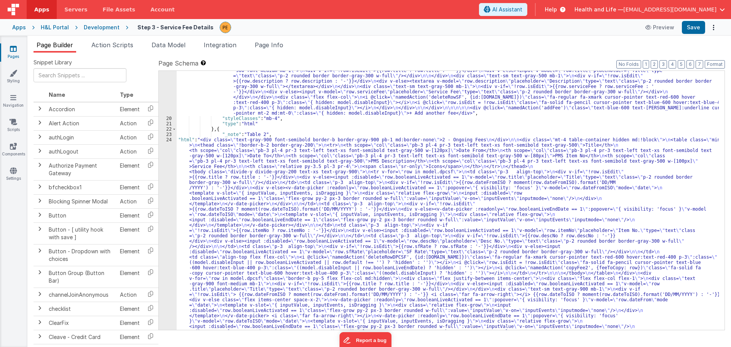
click at [218, 203] on div ""html" : "<div class= \" text-gray-900 font-semibold border-b border-gray-900 p…" at bounding box center [448, 312] width 542 height 638
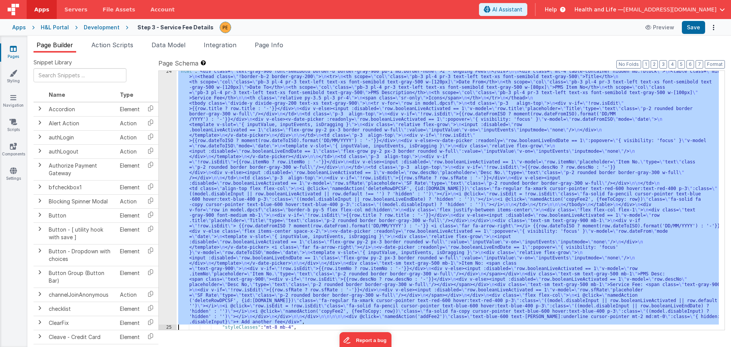
scroll to position [280, 0]
click at [170, 193] on div "24" at bounding box center [168, 197] width 18 height 256
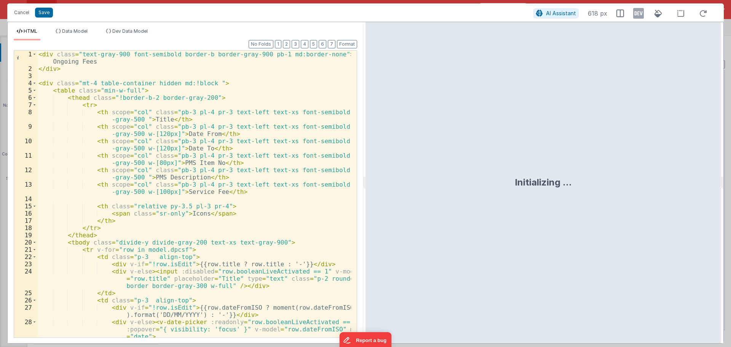
click at [117, 71] on div "< div class = "text-gray-900 font-semibold border-b border-gray-900 pb-1 md:bor…" at bounding box center [194, 205] width 314 height 308
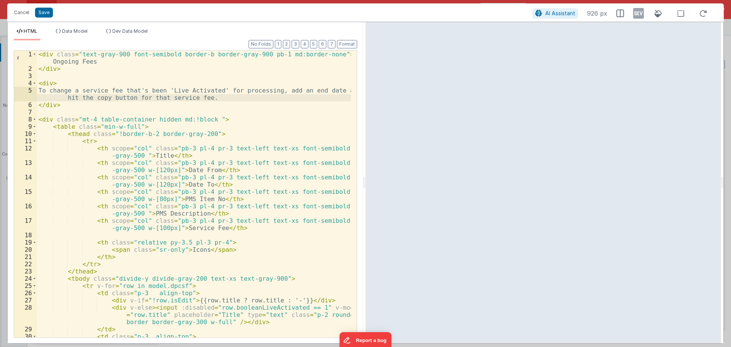
click at [186, 90] on div "< div class = "text-gray-900 font-semibold border-b border-gray-900 pb-1 md:bor…" at bounding box center [194, 209] width 314 height 316
click at [221, 95] on div "< div class = "text-gray-900 font-semibold border-b border-gray-900 pb-1 md:bor…" at bounding box center [194, 209] width 314 height 316
click at [76, 82] on div "< div class = "text-gray-900 font-semibold border-b border-gray-900 pb-1 md:bor…" at bounding box center [194, 209] width 314 height 316
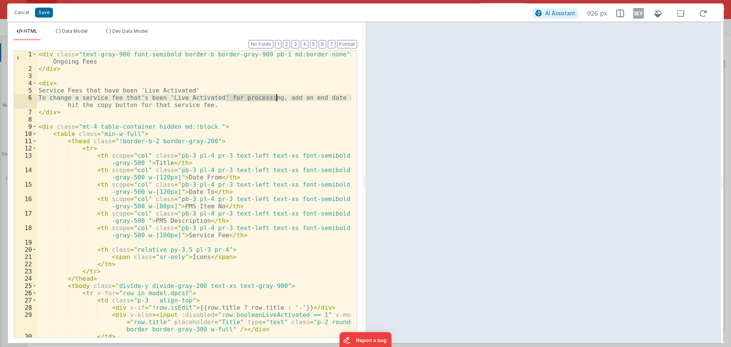
drag, startPoint x: 227, startPoint y: 99, endPoint x: 277, endPoint y: 99, distance: 49.9
click at [277, 99] on div "< div class = "text-gray-900 font-semibold border-b border-gray-900 pb-1 md:bor…" at bounding box center [194, 205] width 314 height 308
click at [225, 90] on div "< div class = "text-gray-900 font-semibold border-b border-gray-900 pb-1 md:bor…" at bounding box center [194, 205] width 314 height 308
paste textarea
click at [204, 91] on div "< div class = "text-gray-900 font-semibold border-b border-gray-900 pb-1 md:bor…" at bounding box center [194, 205] width 314 height 308
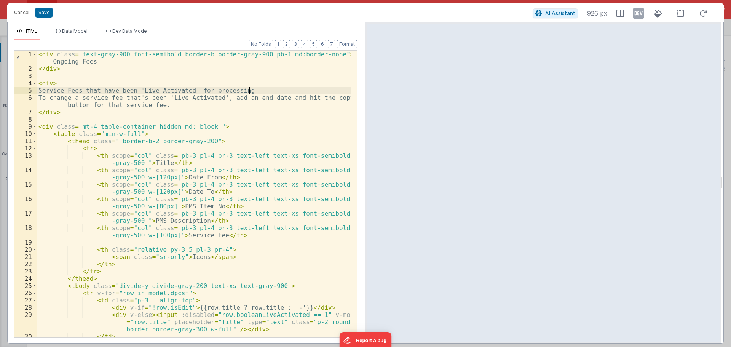
click at [256, 88] on div "< div class = "text-gray-900 font-semibold border-b border-gray-900 pb-1 md:bor…" at bounding box center [194, 205] width 314 height 308
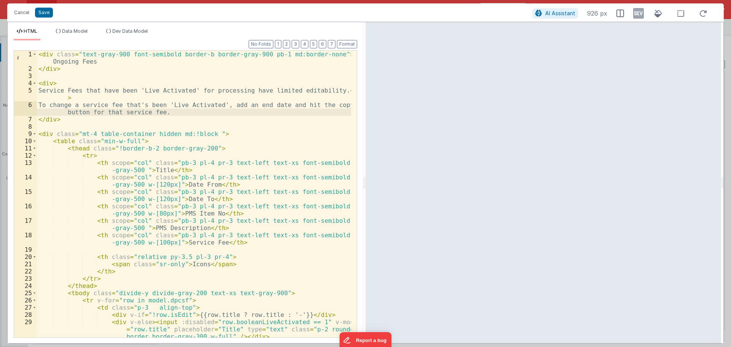
click at [161, 110] on div "< div class = "text-gray-900 font-semibold border-b border-gray-900 pb-1 md:bor…" at bounding box center [194, 205] width 314 height 308
click at [50, 11] on button "Save" at bounding box center [44, 13] width 18 height 10
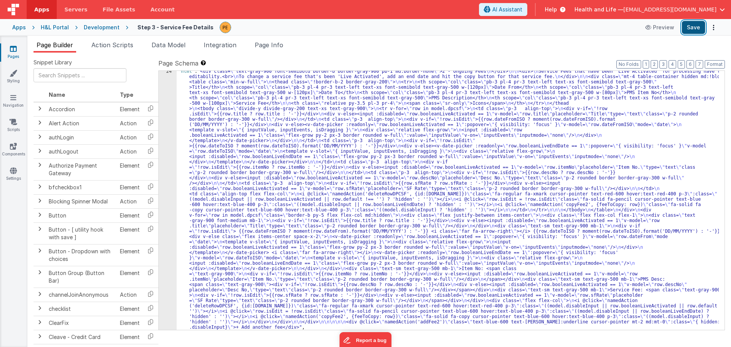
click at [692, 26] on button "Save" at bounding box center [693, 27] width 23 height 13
click at [203, 145] on div ""html" : "<div class= \" text-gray-900 font-semibold border-b border-gray-900 p…" at bounding box center [448, 332] width 542 height 526
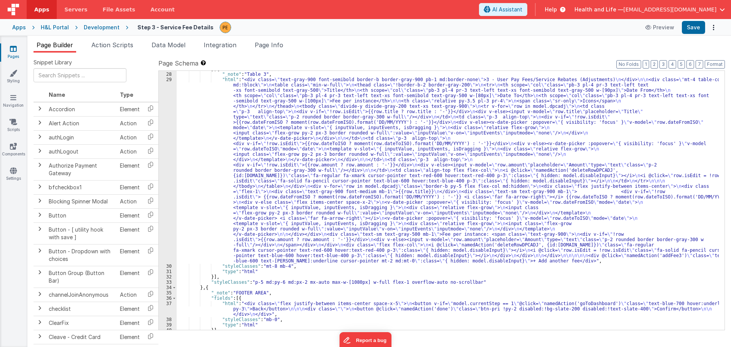
scroll to position [578, 0]
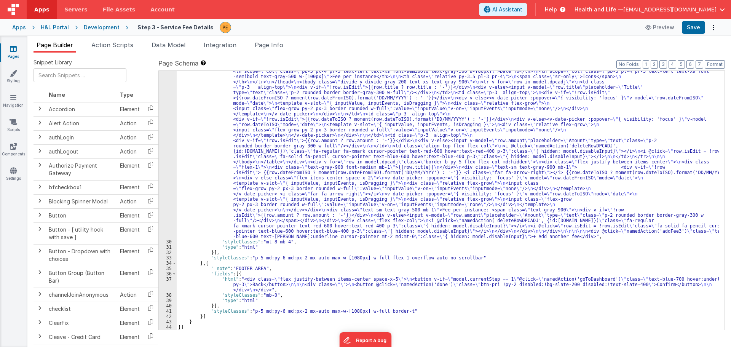
click at [189, 285] on div ""html" : "<div class= \" text-gray-900 font-semibold border-b border-gray-900 p…" at bounding box center [448, 278] width 542 height 451
click at [166, 284] on div "37" at bounding box center [168, 285] width 18 height 16
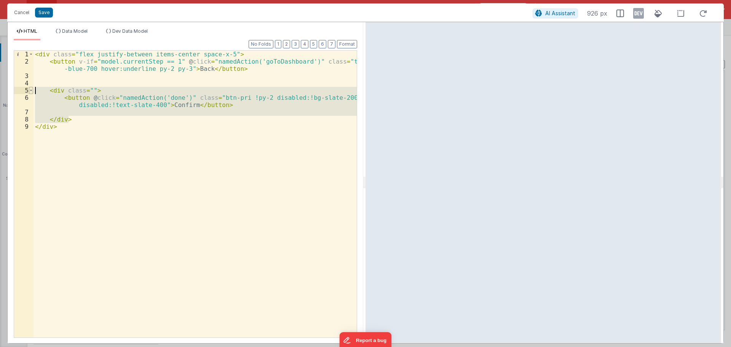
drag, startPoint x: 85, startPoint y: 122, endPoint x: 32, endPoint y: 92, distance: 61.4
click at [32, 92] on div "1 2 3 4 5 6 7 8 9 < div class = "flex justify-between items-center space-x-5" >…" at bounding box center [186, 194] width 344 height 288
click at [81, 118] on div "< div class = "flex justify-between items-center space-x-5" > < button v-if = "…" at bounding box center [195, 194] width 323 height 287
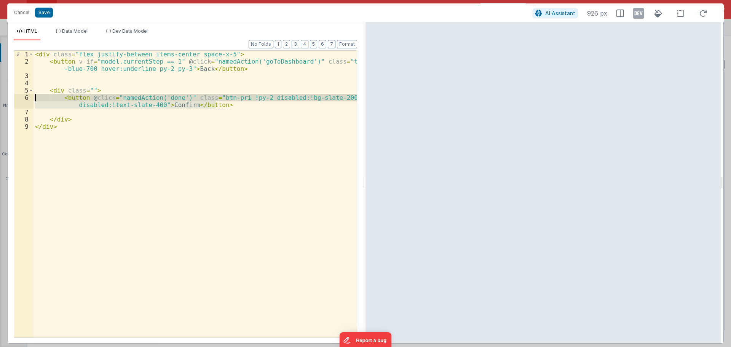
drag, startPoint x: 221, startPoint y: 106, endPoint x: 24, endPoint y: 99, distance: 197.0
click at [24, 99] on div "1 2 3 4 5 6 7 8 9 < div class = "flex justify-between items-center space-x-5" >…" at bounding box center [186, 194] width 344 height 288
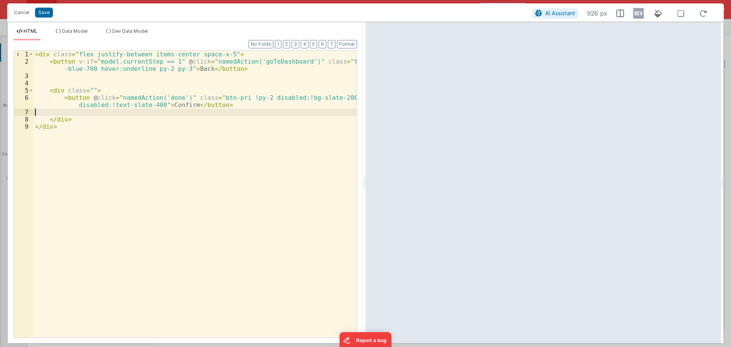
click at [69, 114] on div "< div class = "flex justify-between items-center space-x-5" > < button v-if = "…" at bounding box center [195, 201] width 323 height 301
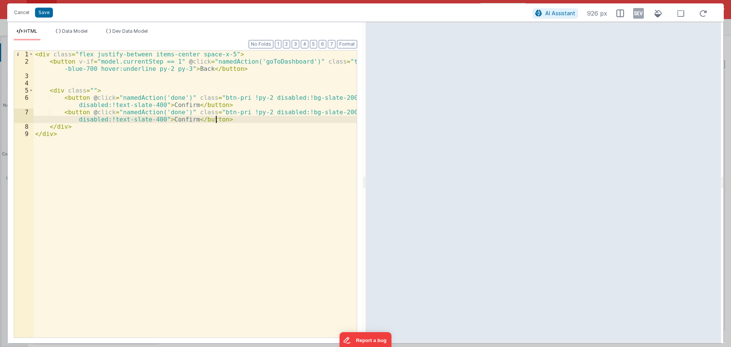
click at [160, 118] on div "< div class = "flex justify-between items-center space-x-5" > < button v-if = "…" at bounding box center [195, 201] width 323 height 301
click at [42, 13] on button "Save" at bounding box center [44, 13] width 18 height 10
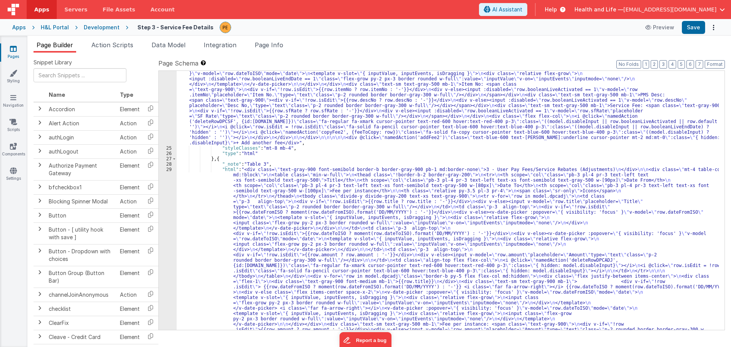
scroll to position [350, 0]
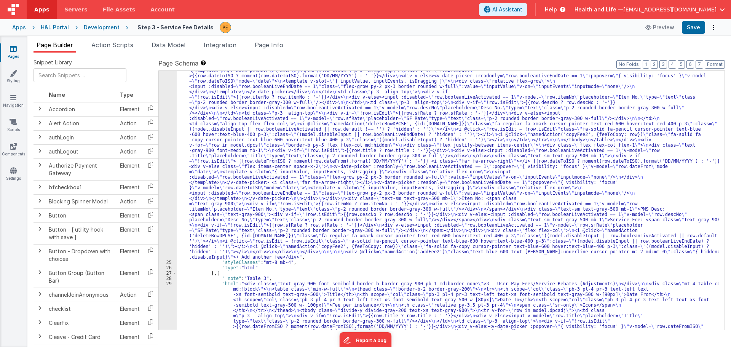
click at [194, 181] on div ""html" : "<div class= \" text-gray-900 font-semibold border-b border-gray-900 p…" at bounding box center [448, 351] width 542 height 707
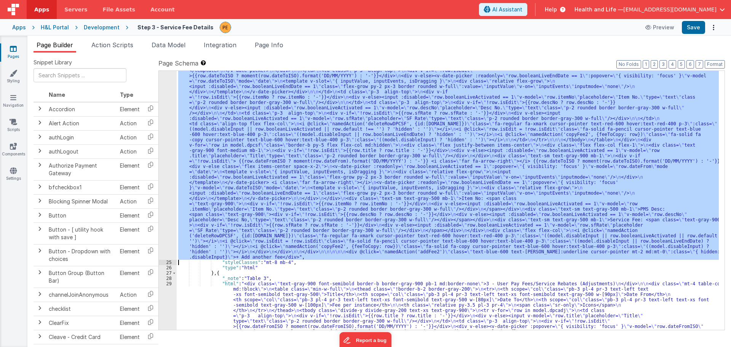
click at [171, 178] on div "24" at bounding box center [168, 128] width 18 height 261
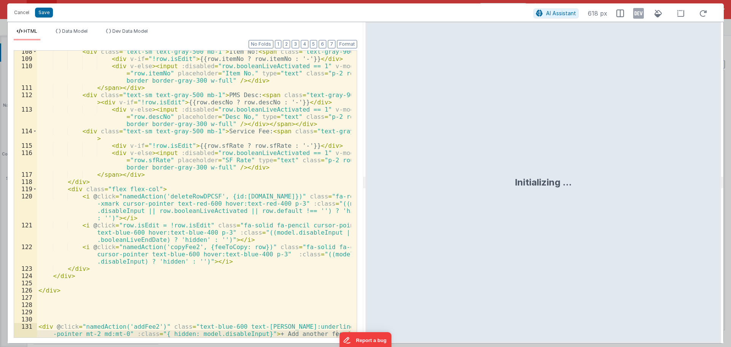
scroll to position [1095, 0]
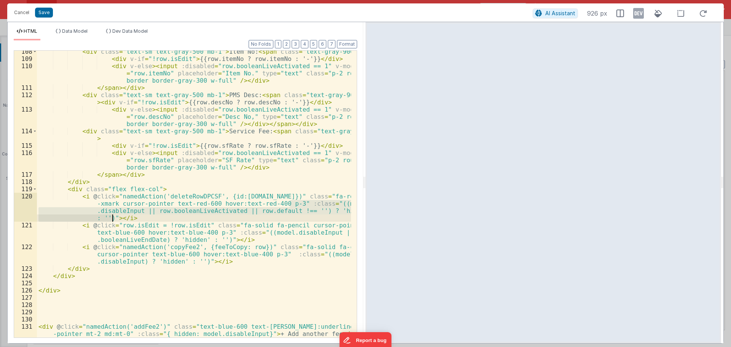
drag, startPoint x: 289, startPoint y: 203, endPoint x: 113, endPoint y: 219, distance: 176.6
click at [113, 219] on div "< div class = "text-sm text-gray-500 mb-1" > Item No: < span class = "text-gray…" at bounding box center [194, 202] width 314 height 308
click at [19, 10] on button "Cancel" at bounding box center [21, 12] width 23 height 11
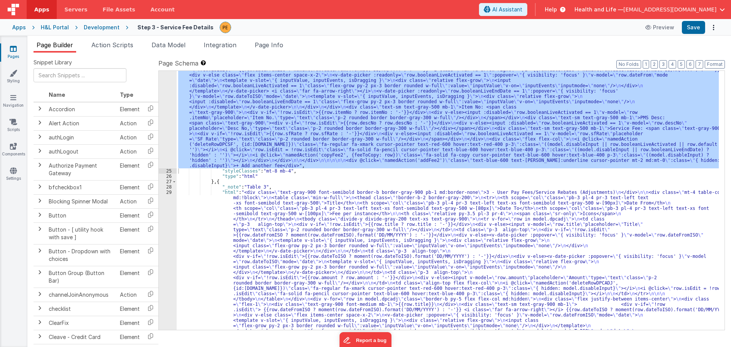
scroll to position [578, 0]
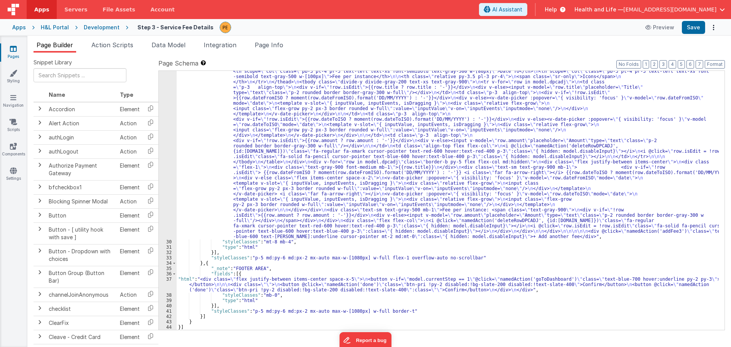
click at [195, 283] on div ""html" : "<div class= \" text-gray-900 font-semibold border-b border-gray-900 p…" at bounding box center [448, 278] width 542 height 451
click at [164, 285] on div "37" at bounding box center [168, 285] width 18 height 16
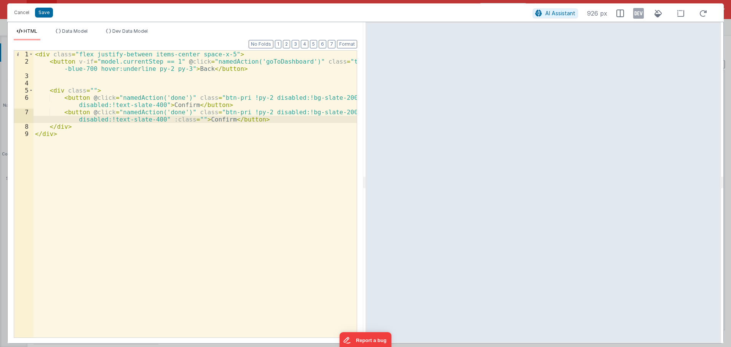
click at [161, 120] on div "< div class = "flex justify-between items-center space-x-5" > < button v-if = "…" at bounding box center [195, 201] width 323 height 301
click at [23, 12] on button "Cancel" at bounding box center [21, 12] width 23 height 11
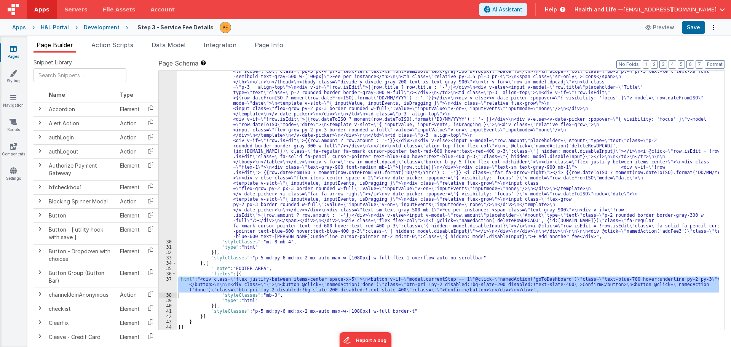
click at [189, 287] on div ""html" : "<div class= \" text-gray-900 font-semibold border-b border-gray-900 p…" at bounding box center [448, 200] width 542 height 259
click at [171, 285] on div "37" at bounding box center [168, 285] width 18 height 16
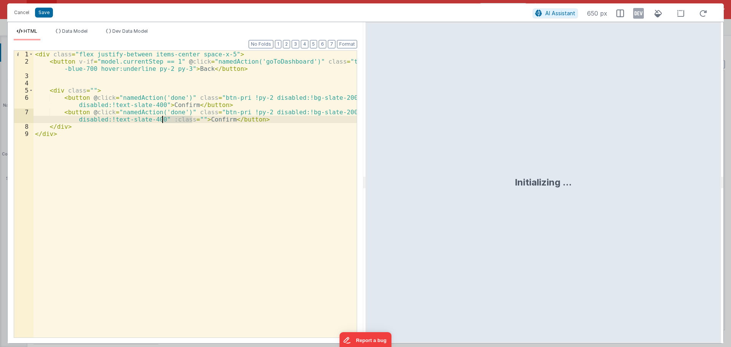
drag, startPoint x: 193, startPoint y: 119, endPoint x: 163, endPoint y: 122, distance: 29.9
click at [163, 122] on div "< div class = "flex justify-between items-center space-x-5" > < button v-if = "…" at bounding box center [195, 201] width 323 height 301
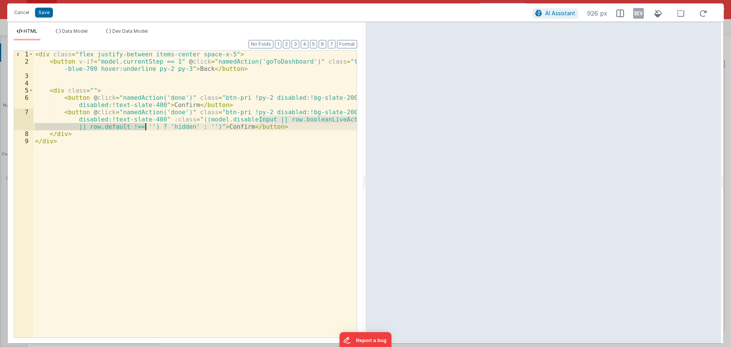
drag, startPoint x: 260, startPoint y: 119, endPoint x: 145, endPoint y: 129, distance: 115.5
click at [145, 129] on div "< div class = "flex justify-between items-center space-x-5" > < button v-if = "…" at bounding box center [195, 201] width 323 height 301
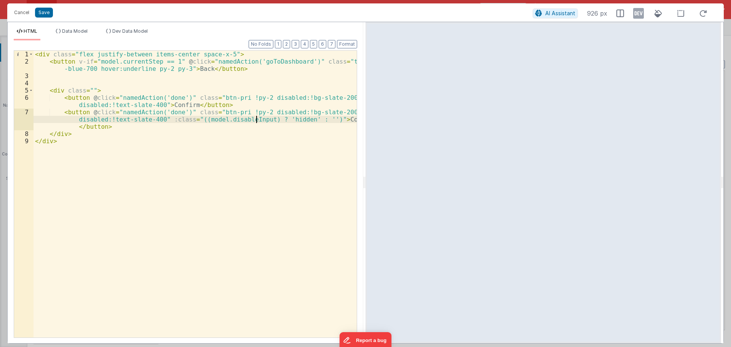
click at [286, 120] on div "< div class = "flex justify-between items-center space-x-5" > < button v-if = "…" at bounding box center [195, 201] width 323 height 301
click at [308, 119] on div "< div class = "flex justify-between items-center space-x-5" > < button v-if = "…" at bounding box center [195, 201] width 323 height 301
click at [238, 119] on div "< div class = "flex justify-between items-center space-x-5" > < button v-if = "…" at bounding box center [195, 201] width 323 height 301
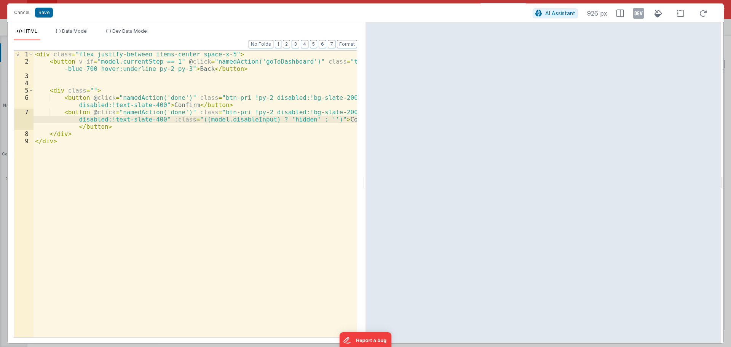
click at [166, 110] on div "< div class = "flex justify-between items-center space-x-5" > < button v-if = "…" at bounding box center [195, 201] width 323 height 301
drag, startPoint x: 324, startPoint y: 121, endPoint x: 349, endPoint y: 120, distance: 24.8
click at [349, 120] on div "< div class = "flex justify-between items-center space-x-5" > < button v-if = "…" at bounding box center [195, 201] width 323 height 301
click at [347, 120] on div "< div class = "flex justify-between items-center space-x-5" > < button v-if = "…" at bounding box center [195, 194] width 323 height 287
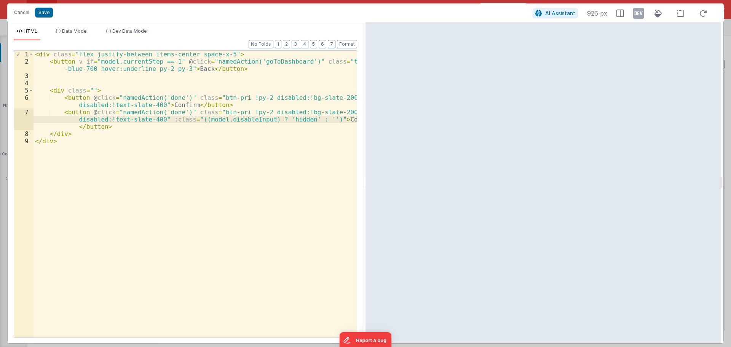
click at [345, 120] on div "< div class = "flex justify-between items-center space-x-5" > < button v-if = "…" at bounding box center [195, 201] width 323 height 301
drag, startPoint x: 323, startPoint y: 119, endPoint x: 344, endPoint y: 120, distance: 21.0
click at [344, 120] on div "< div class = "flex justify-between items-center space-x-5" > < button v-if = "…" at bounding box center [195, 201] width 323 height 301
click at [161, 114] on div "< div class = "flex justify-between items-center space-x-5" > < button v-if = "…" at bounding box center [195, 201] width 323 height 301
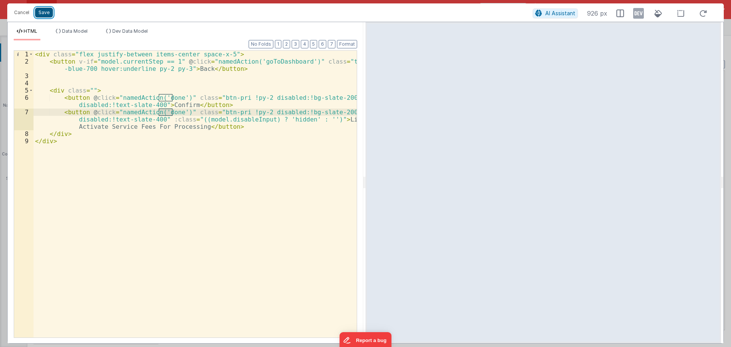
click at [46, 14] on button "Save" at bounding box center [44, 13] width 18 height 10
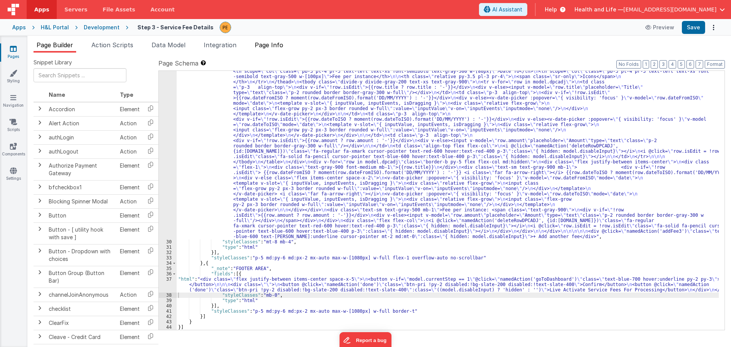
click at [261, 50] on li "Page Info" at bounding box center [269, 46] width 35 height 12
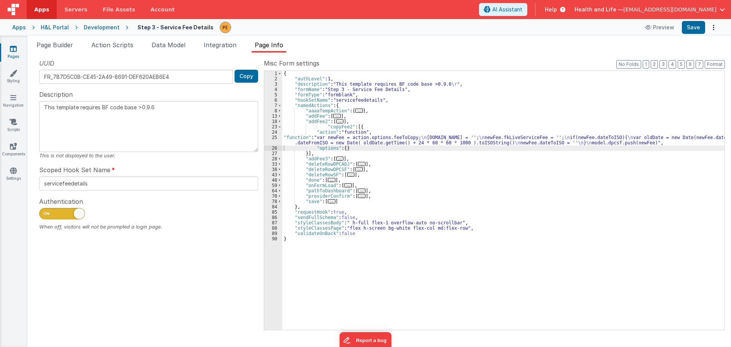
click at [342, 201] on div "{ "authLevel" : 1 , "description" : "This template requires BF code base >0.9.6…" at bounding box center [503, 206] width 443 height 270
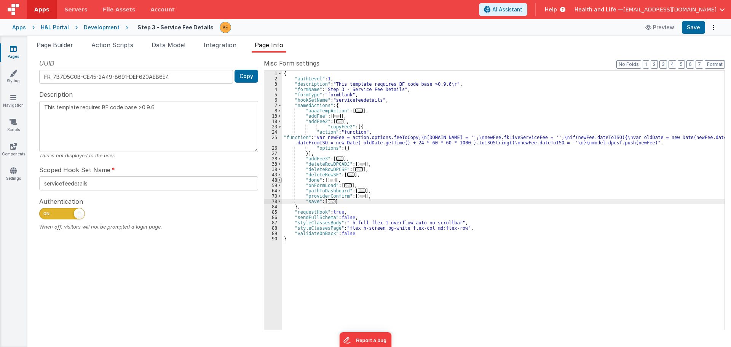
click at [281, 182] on span at bounding box center [280, 179] width 4 height 5
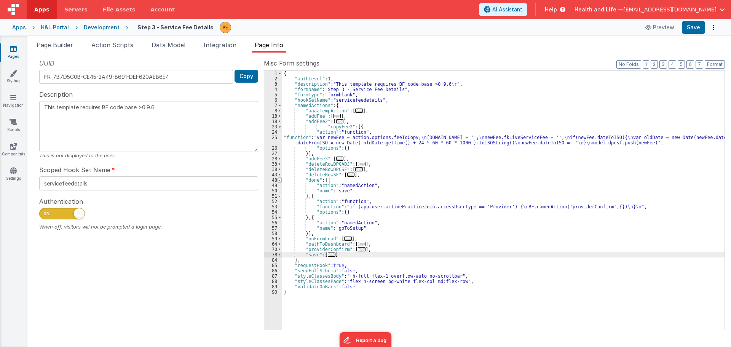
click at [281, 182] on span at bounding box center [280, 179] width 4 height 5
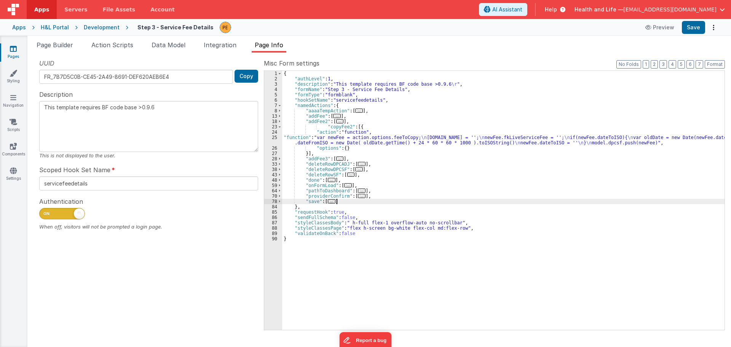
click at [348, 201] on div "{ "authLevel" : 1 , "description" : "This template requires BF code base >0.9.6…" at bounding box center [503, 206] width 443 height 270
drag, startPoint x: 346, startPoint y: 200, endPoint x: 320, endPoint y: 201, distance: 26.7
click at [320, 201] on div "{ "authLevel" : 1 , "description" : "This template requires BF code base >0.9.6…" at bounding box center [503, 206] width 443 height 270
click at [345, 201] on div "{ "authLevel" : 1 , "description" : "This template requires BF code base >0.9.6…" at bounding box center [503, 200] width 443 height 259
type textarea "This template requires BF code base >0.9.6"
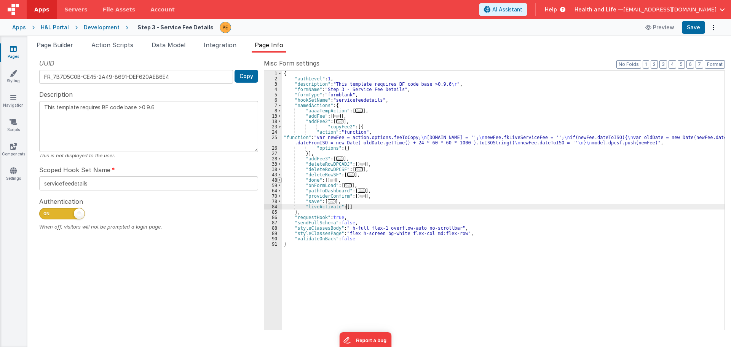
click at [279, 181] on span at bounding box center [280, 179] width 4 height 5
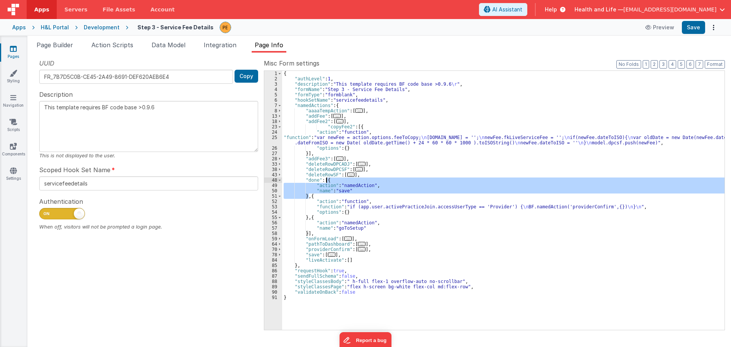
drag, startPoint x: 309, startPoint y: 197, endPoint x: 327, endPoint y: 179, distance: 24.5
click at [327, 179] on div "{ "authLevel" : 1 , "description" : "This template requires BF code base >0.9.6…" at bounding box center [503, 206] width 443 height 270
click at [305, 233] on div "{ "authLevel" : 1 , "description" : "This template requires BF code base >0.9.6…" at bounding box center [503, 206] width 443 height 270
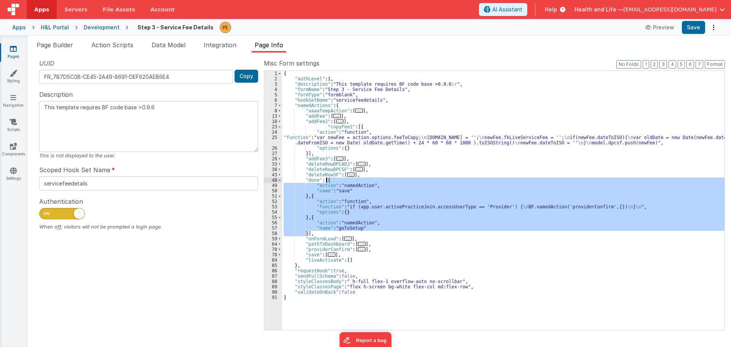
drag, startPoint x: 307, startPoint y: 234, endPoint x: 328, endPoint y: 181, distance: 56.7
click at [328, 181] on div "{ "authLevel" : 1 , "description" : "This template requires BF code base >0.9.6…" at bounding box center [503, 206] width 443 height 270
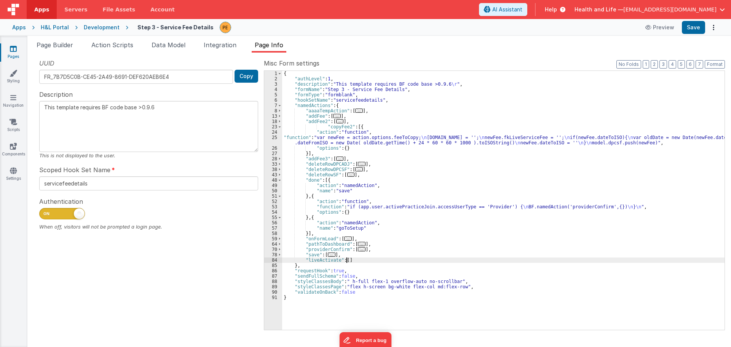
click at [346, 259] on div "{ "authLevel" : 1 , "description" : "This template requires BF code base >0.9.6…" at bounding box center [503, 206] width 443 height 270
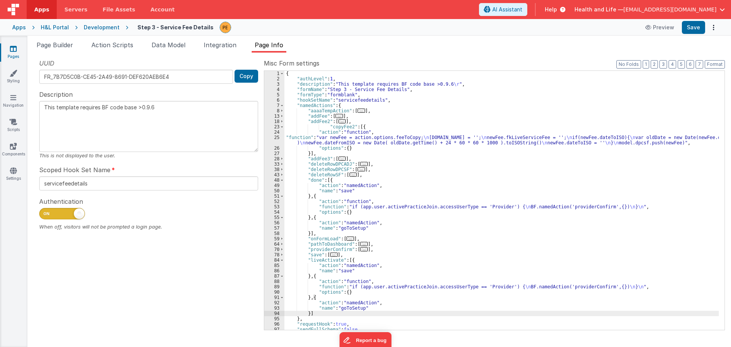
click at [358, 291] on div "{ "authLevel" : 1 , "description" : "This template requires BF code base >0.9.6…" at bounding box center [502, 206] width 435 height 270
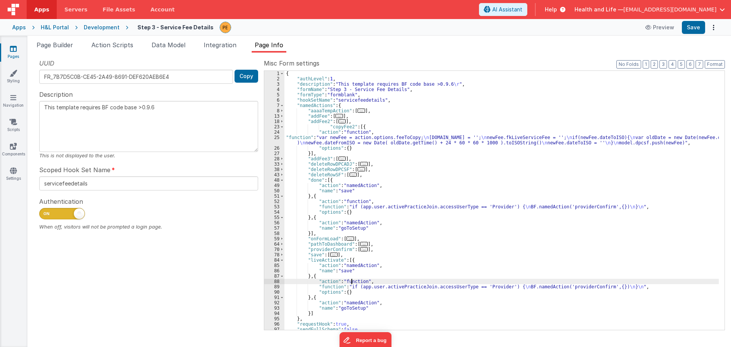
click at [351, 282] on div "{ "authLevel" : 1 , "description" : "This template requires BF code base >0.9.6…" at bounding box center [502, 206] width 435 height 270
type textarea "This template requires BF code base >0.9.6"
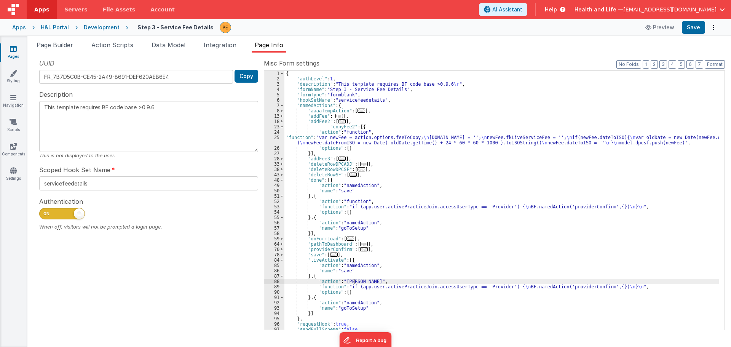
type textarea "This template requires BF code base >0.9.6"
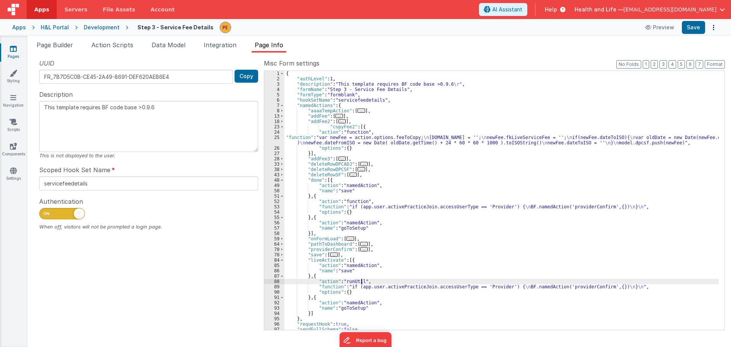
type textarea "This template requires BF code base >0.9.6"
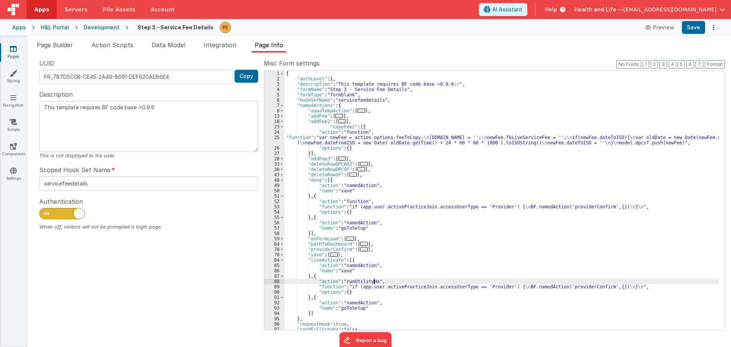
type textarea "This template requires BF code base >0.9.6"
click at [283, 253] on span at bounding box center [282, 254] width 4 height 5
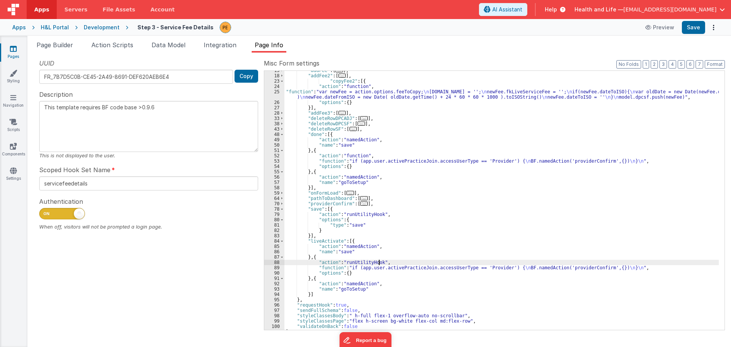
scroll to position [50, 0]
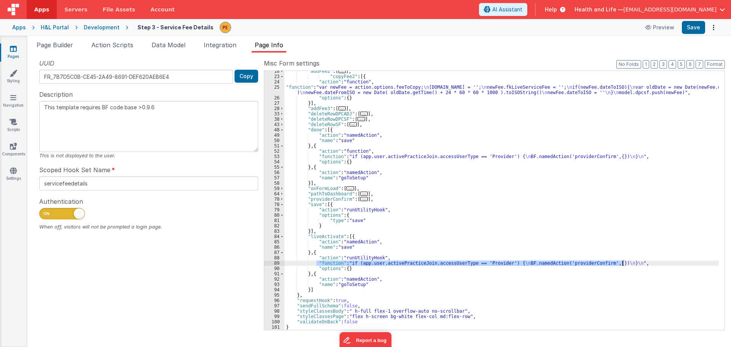
drag, startPoint x: 316, startPoint y: 262, endPoint x: 627, endPoint y: 262, distance: 310.8
click at [627, 262] on div ""addFee2" : [ ... ] , "copyFee2" : [{ "action" : "function" , "function" : "var…" at bounding box center [502, 204] width 435 height 270
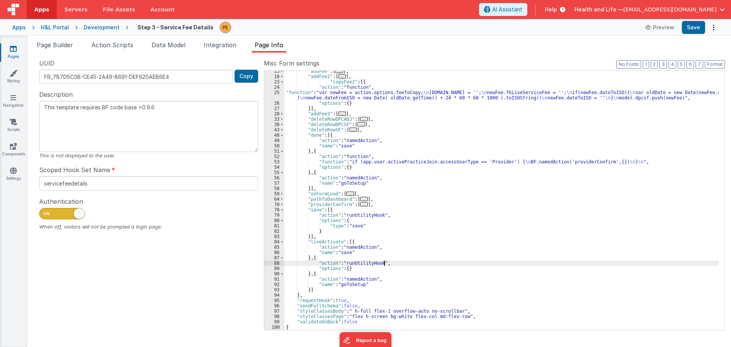
scroll to position [45, 0]
drag, startPoint x: 361, startPoint y: 224, endPoint x: 326, endPoint y: 225, distance: 35.0
click at [326, 225] on div ""addFee" : [ ... ] , "addFee2" : [ ... ] , "copyFee2" : [{ "action" : "function…" at bounding box center [502, 204] width 435 height 270
click at [345, 270] on div ""addFee" : [ ... ] , "addFee2" : [ ... ] , "copyFee2" : [{ "action" : "function…" at bounding box center [502, 204] width 435 height 270
type textarea "This template requires BF code base >0.9.6"
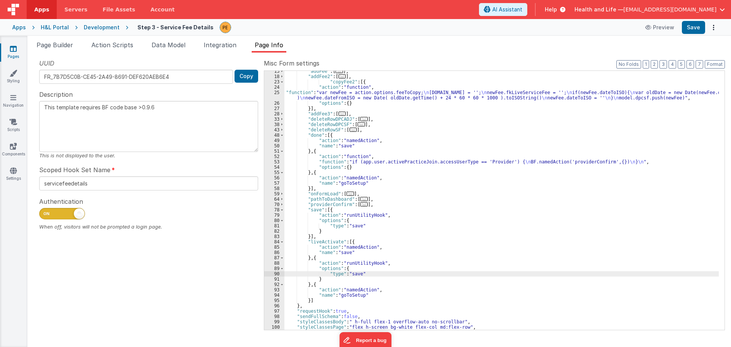
click at [350, 275] on div ""addFee" : [ ... ] , "addFee2" : [ ... ] , "copyFee2" : [{ "action" : "function…" at bounding box center [502, 204] width 435 height 270
type textarea "This template requires BF code base >0.9.6"
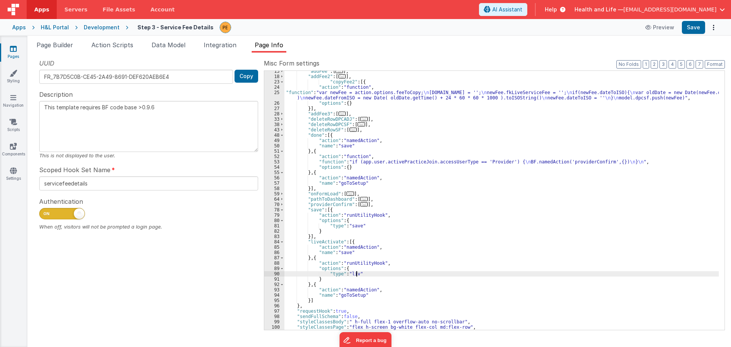
type textarea "This template requires BF code base >0.9.6"
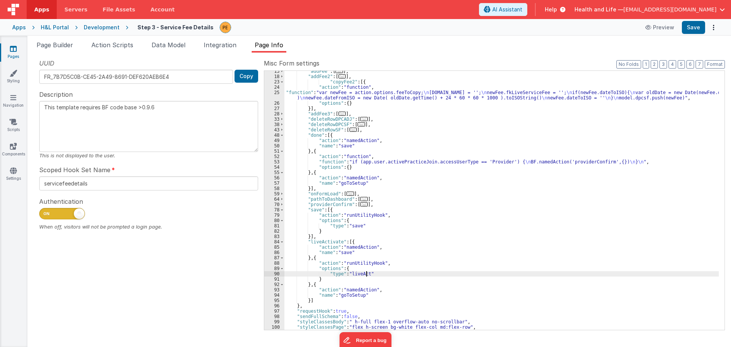
type textarea "This template requires BF code base >0.9.6"
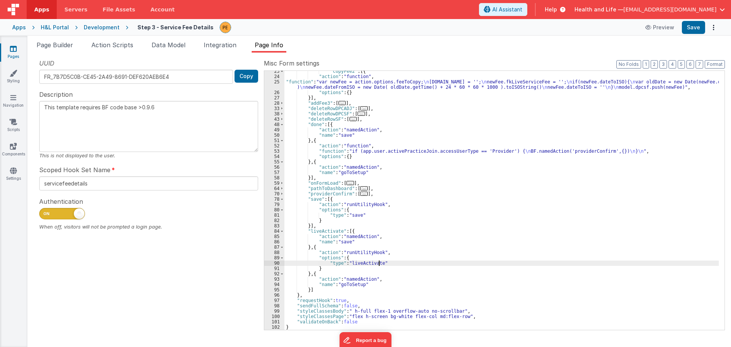
scroll to position [56, 0]
click at [391, 265] on div ""copyFee2" : [{ "action" : "function" , "function" : "var newFee = action.optio…" at bounding box center [502, 204] width 435 height 270
type textarea "This template requires BF code base >0.9.6"
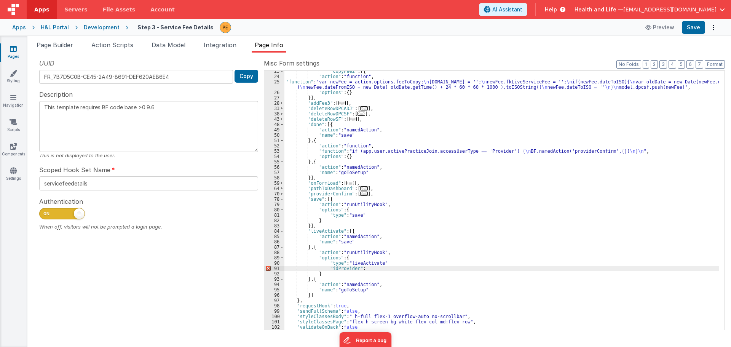
click at [421, 265] on div ""copyFee2" : [{ "action" : "function" , "function" : "var newFee = action.optio…" at bounding box center [502, 204] width 435 height 270
click at [396, 268] on div ""copyFee2" : [{ "action" : "function" , "function" : "var newFee = action.optio…" at bounding box center [502, 204] width 435 height 270
type textarea "This template requires BF code base >0.9.6"
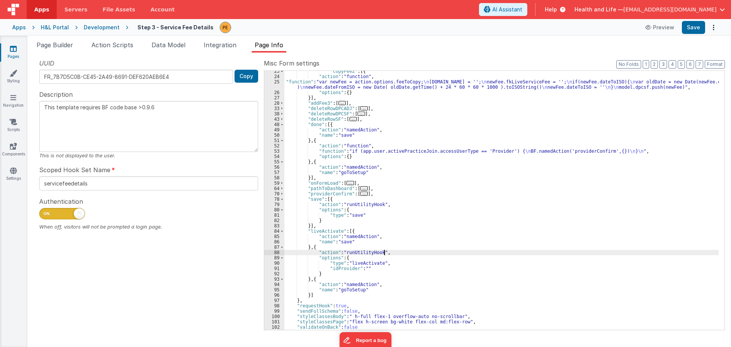
click at [402, 252] on div ""copyFee2" : [{ "action" : "function" , "function" : "var newFee = action.optio…" at bounding box center [502, 204] width 435 height 270
type textarea "This template requires BF code base >0.9.6"
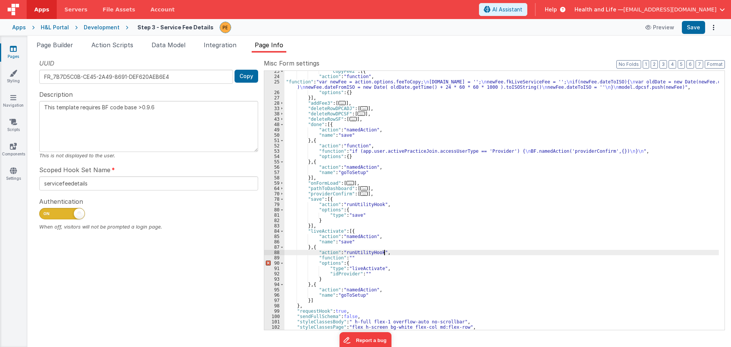
click at [392, 254] on div ""copyFee2" : [{ "action" : "function" , "function" : "var newFee = action.optio…" at bounding box center [502, 204] width 435 height 270
click at [390, 257] on div ""copyFee2" : [{ "action" : "function" , "function" : "var newFee = action.optio…" at bounding box center [502, 204] width 435 height 270
type textarea "This template requires BF code base >0.9.6"
click at [348, 257] on div ""copyFee2" : [{ "action" : "function" , "function" : "var newFee = action.optio…" at bounding box center [502, 204] width 435 height 270
click at [271, 259] on div "89" at bounding box center [274, 257] width 20 height 5
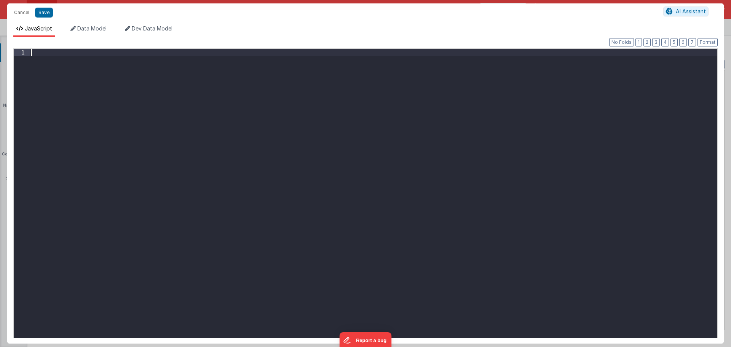
drag, startPoint x: 310, startPoint y: 139, endPoint x: 312, endPoint y: 145, distance: 6.4
click at [310, 139] on div at bounding box center [374, 201] width 688 height 304
click at [101, 30] on span "Data Model" at bounding box center [91, 28] width 29 height 6
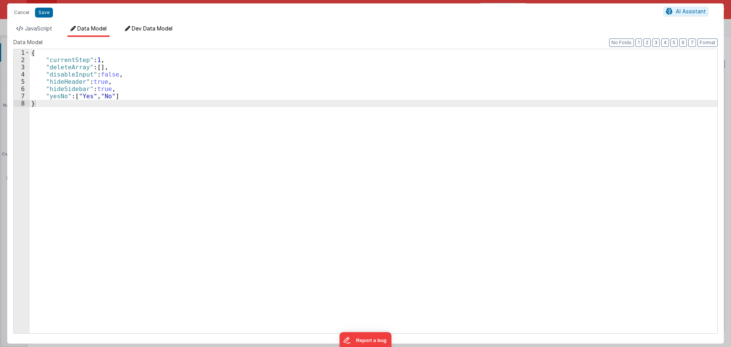
click at [137, 28] on span "Dev Data Model" at bounding box center [152, 28] width 41 height 6
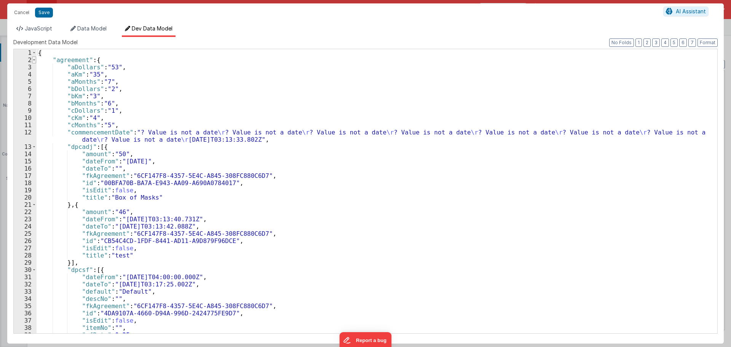
click at [33, 60] on span at bounding box center [34, 59] width 4 height 7
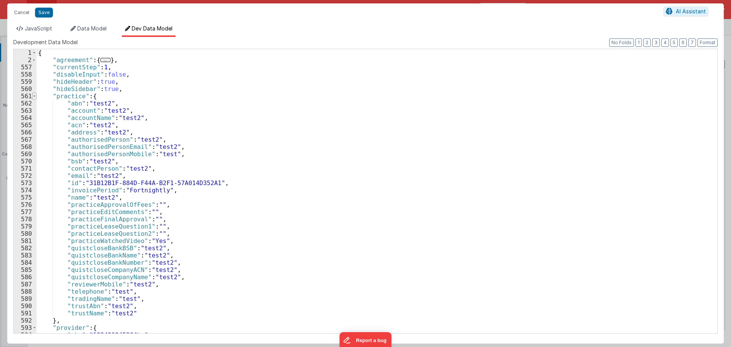
click at [34, 96] on span at bounding box center [34, 96] width 4 height 7
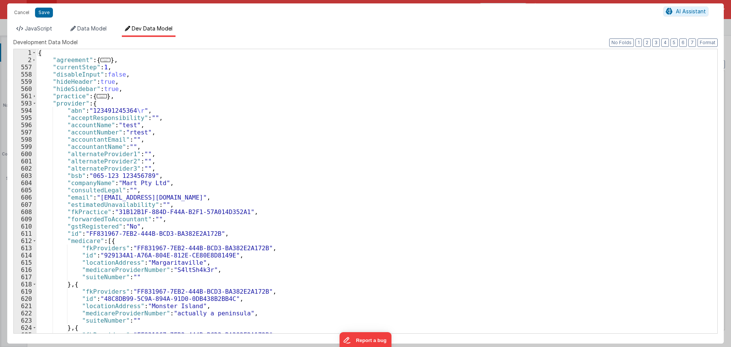
click at [70, 102] on div "{ "agreement" : { ... } , "currentStep" : 1 , "disableInput" : false , "hideHea…" at bounding box center [374, 198] width 675 height 299
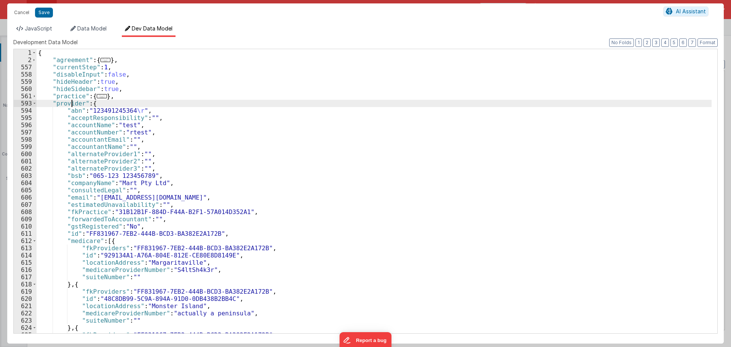
click at [70, 102] on div "{ "agreement" : { ... } , "currentStep" : 1 , "disableInput" : false , "hideHea…" at bounding box center [374, 198] width 675 height 299
click at [51, 25] on li "JavaScript" at bounding box center [34, 31] width 42 height 12
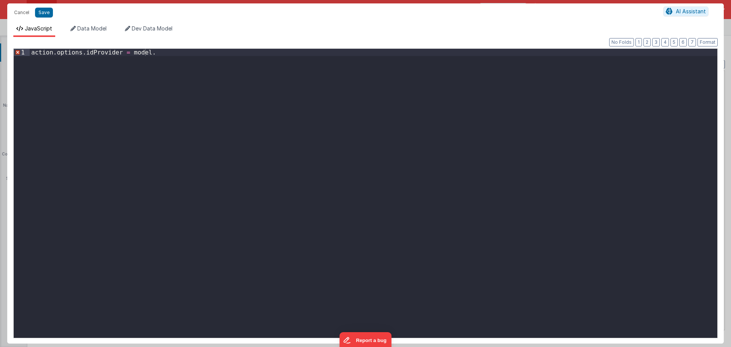
click at [176, 49] on div "action . options . idProvider = model ." at bounding box center [374, 201] width 688 height 304
paste textarea
click at [195, 57] on div "action . options . idProvider = model . provider . id" at bounding box center [374, 201] width 688 height 304
click at [45, 11] on button "Save" at bounding box center [44, 13] width 18 height 10
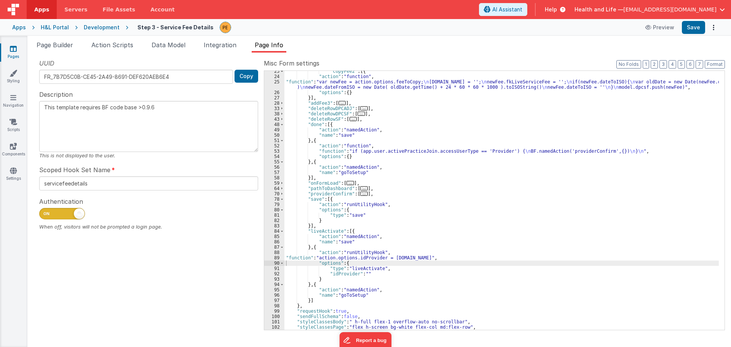
click at [430, 257] on div ""copyFee2" : [{ "action" : "function" , "function" : "var newFee = action.optio…" at bounding box center [502, 204] width 435 height 270
type textarea "This template requires BF code base >0.9.6"
click at [425, 243] on div ""copyFee2" : [{ "action" : "function" , "function" : "var newFee = action.optio…" at bounding box center [502, 204] width 435 height 270
click at [408, 256] on div ""copyFee2" : [{ "action" : "function" , "function" : "var newFee = action.optio…" at bounding box center [502, 204] width 435 height 270
click at [700, 29] on button "Save" at bounding box center [693, 27] width 23 height 13
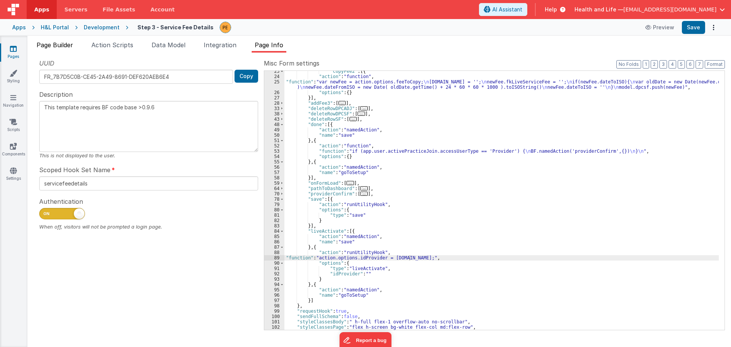
click at [72, 47] on span "Page Builder" at bounding box center [55, 45] width 37 height 8
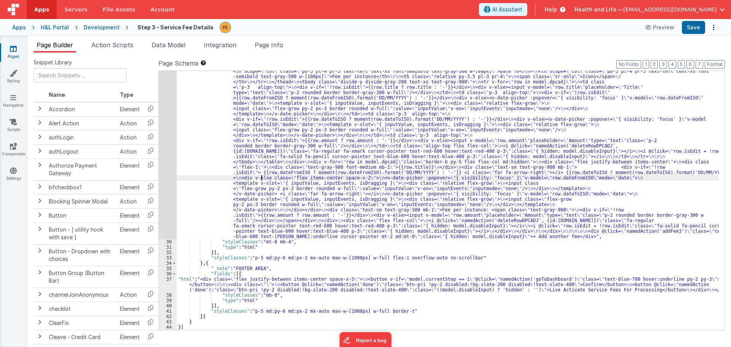
click at [260, 180] on div ""html" : "<div class= \" text-gray-900 font-semibold border-b border-gray-900 p…" at bounding box center [448, 278] width 542 height 451
click at [164, 149] on div "29" at bounding box center [168, 146] width 18 height 187
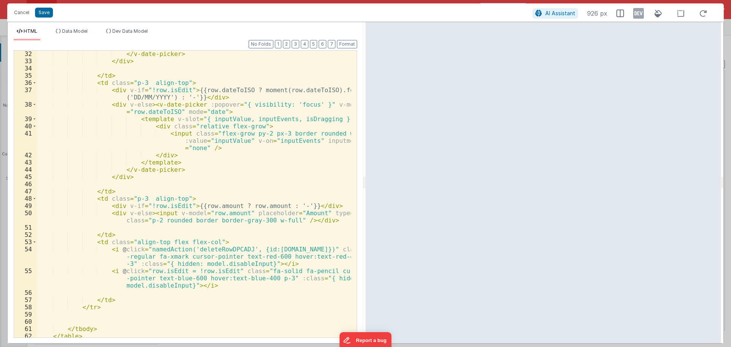
scroll to position [297, 0]
click at [221, 205] on div "</ v-date-picker > </ div > </ td > < td class = "p-3 align-top" > < div v-if =…" at bounding box center [194, 200] width 314 height 301
click at [252, 204] on div "</ v-date-picker > </ div > </ td > < td class = "p-3 align-top" > < div v-if =…" at bounding box center [194, 200] width 314 height 301
click at [240, 206] on div "</ v-date-picker > </ div > </ td > < td class = "p-3 align-top" > < div v-if =…" at bounding box center [194, 200] width 314 height 301
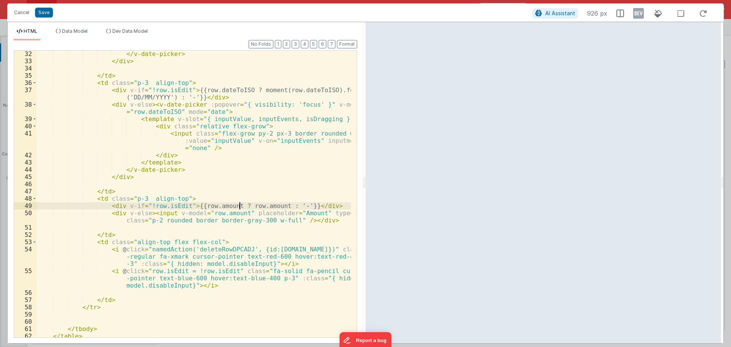
click at [240, 206] on div "</ v-date-picker > </ div > </ td > < td class = "p-3 align-top" > < div v-if =…" at bounding box center [194, 200] width 314 height 301
click at [262, 203] on div "</ v-date-picker > </ div > </ td > < td class = "p-3 align-top" > < div v-if =…" at bounding box center [194, 200] width 314 height 301
click at [21, 9] on button "Cancel" at bounding box center [21, 12] width 23 height 11
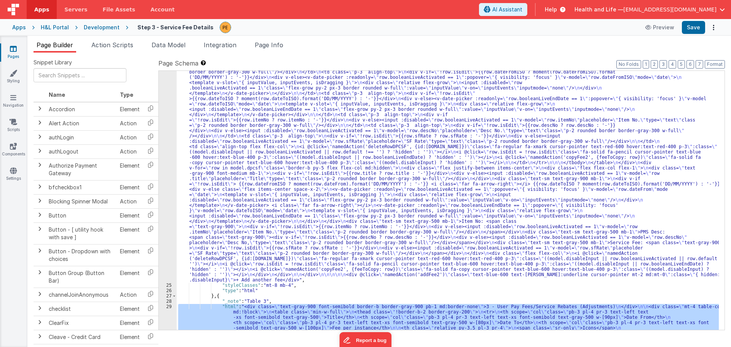
scroll to position [304, 0]
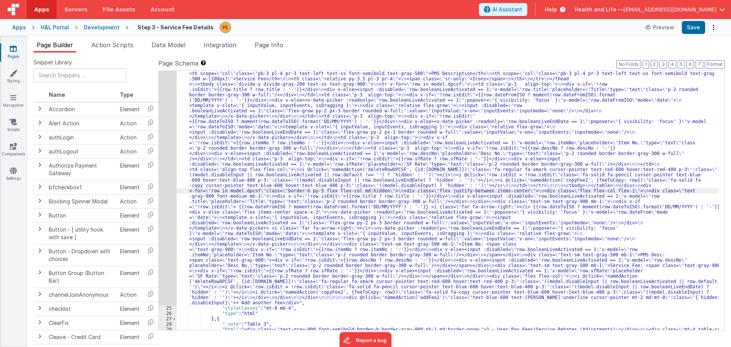
click at [170, 179] on div "24" at bounding box center [168, 174] width 18 height 261
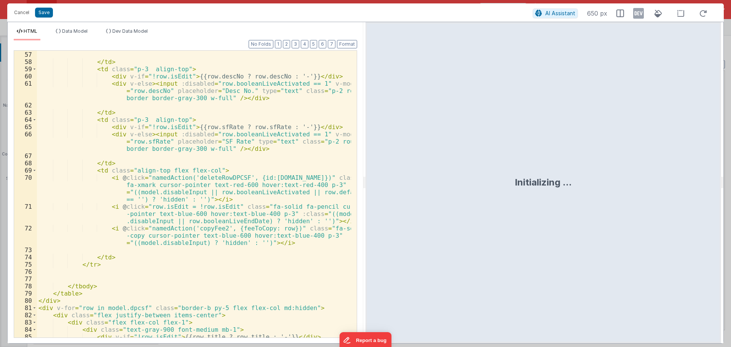
scroll to position [548, 0]
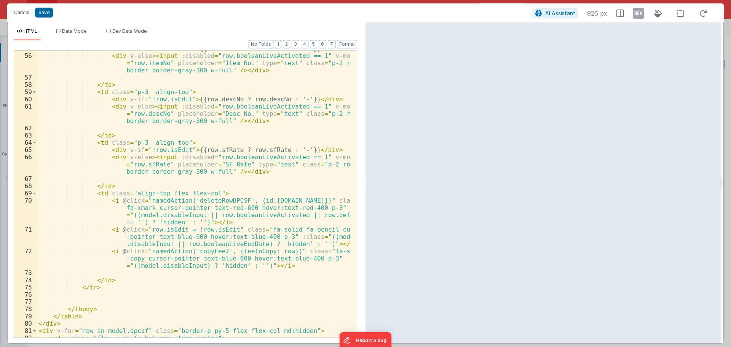
click at [213, 149] on div "< div v-if = "!row.isEdit" > {{row.itemNo ? row.itemNo : '-'}} </ div > < div v…" at bounding box center [194, 195] width 314 height 301
click at [257, 149] on div "< div v-if = "!row.isEdit" > {{row.itemNo ? row.itemNo : '-'}} </ div > < div v…" at bounding box center [194, 195] width 314 height 301
drag, startPoint x: 229, startPoint y: 150, endPoint x: 289, endPoint y: 150, distance: 60.2
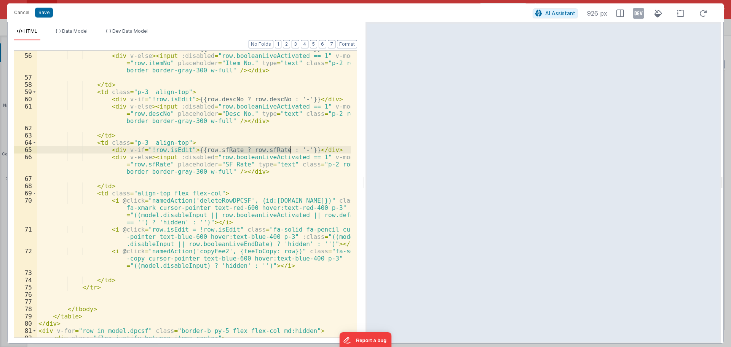
click at [289, 150] on div "< div v-if = "!row.isEdit" > {{row.itemNo ? row.itemNo : '-'}} </ div > < div v…" at bounding box center [194, 195] width 314 height 301
click at [242, 155] on div "< div v-if = "!row.isEdit" > {{row.itemNo ? row.itemNo : '-'}} </ div > < div v…" at bounding box center [194, 195] width 314 height 301
click at [247, 150] on div "< div v-if = "!row.isEdit" > {{row.itemNo ? row.itemNo : '-'}} </ div > < div v…" at bounding box center [194, 195] width 314 height 301
click at [267, 150] on div "< div v-if = "!row.isEdit" > {{row.itemNo ? row.itemNo : '-'}} </ div > < div v…" at bounding box center [194, 195] width 314 height 301
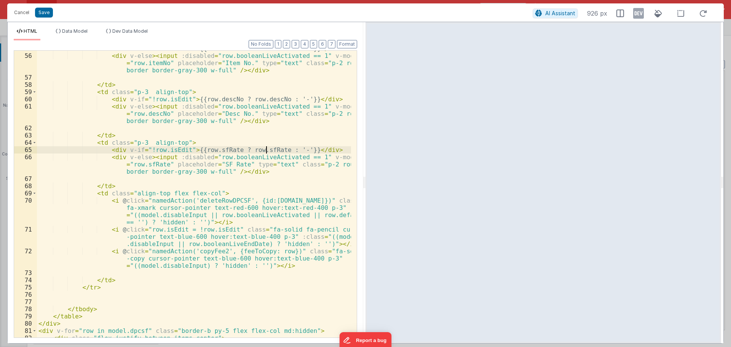
click at [270, 150] on div "< div v-if = "!row.isEdit" > {{row.itemNo ? row.itemNo : '-'}} </ div > < div v…" at bounding box center [194, 195] width 314 height 301
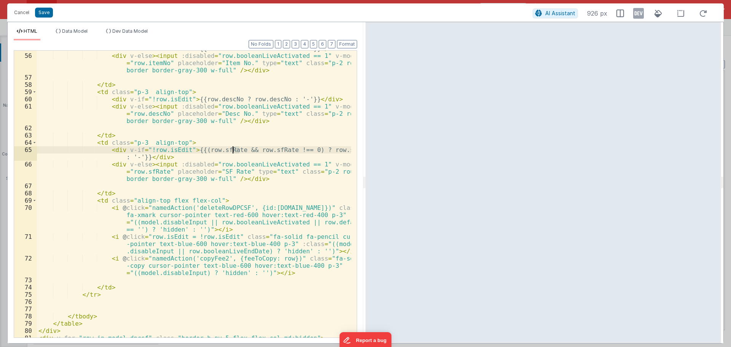
drag, startPoint x: 238, startPoint y: 150, endPoint x: 232, endPoint y: 150, distance: 6.1
click at [232, 150] on div "< div v-if = "!row.isEdit" > {{row.itemNo ? row.itemNo : '-'}} </ div > < div v…" at bounding box center [194, 195] width 314 height 301
drag, startPoint x: 299, startPoint y: 150, endPoint x: 193, endPoint y: 152, distance: 106.3
click at [193, 152] on div "< div v-if = "!row.isEdit" > {{row.itemNo ? row.itemNo : '-'}} </ div > < div v…" at bounding box center [194, 195] width 314 height 301
click at [270, 157] on div "< div v-if = "!row.isEdit" > {{row.itemNo ? row.itemNo : '-'}} </ div > < div v…" at bounding box center [194, 195] width 314 height 301
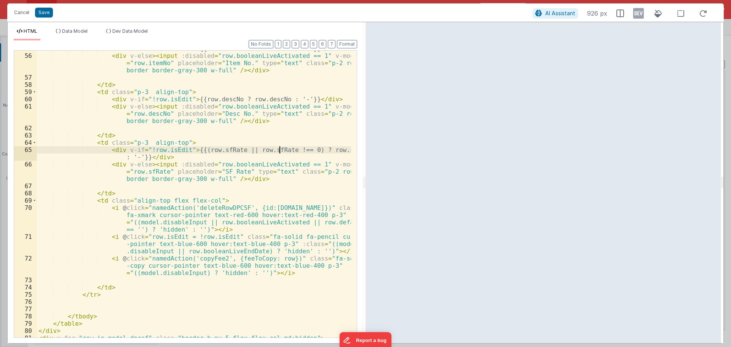
click at [279, 150] on div "< div v-if = "!row.isEdit" > {{row.itemNo ? row.itemNo : '-'}} </ div > < div v…" at bounding box center [194, 195] width 314 height 301
click at [280, 149] on div "< div v-if = "!row.isEdit" > {{row.itemNo ? row.itemNo : '-'}} </ div > < div v…" at bounding box center [194, 195] width 314 height 301
drag, startPoint x: 299, startPoint y: 148, endPoint x: 193, endPoint y: 152, distance: 106.3
click at [193, 152] on div "< div v-if = "!row.isEdit" > {{row.itemNo ? row.itemNo : '-'}} </ div > < div v…" at bounding box center [194, 195] width 314 height 301
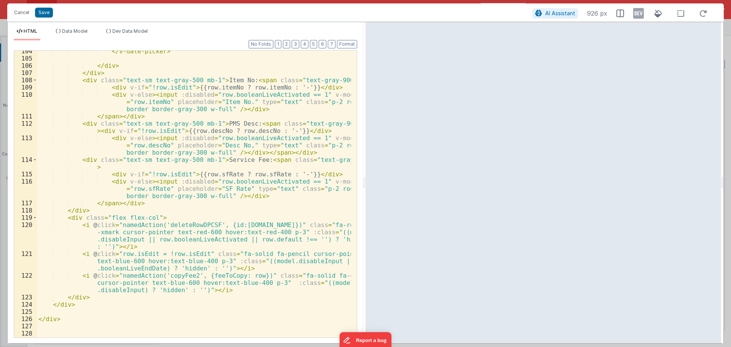
scroll to position [1074, 0]
drag, startPoint x: 224, startPoint y: 174, endPoint x: 192, endPoint y: 175, distance: 32.4
click at [192, 175] on div "</ v-date-picker > </ div > </ div > < div class = "text-sm text-gray-500 mb-1"…" at bounding box center [194, 198] width 314 height 301
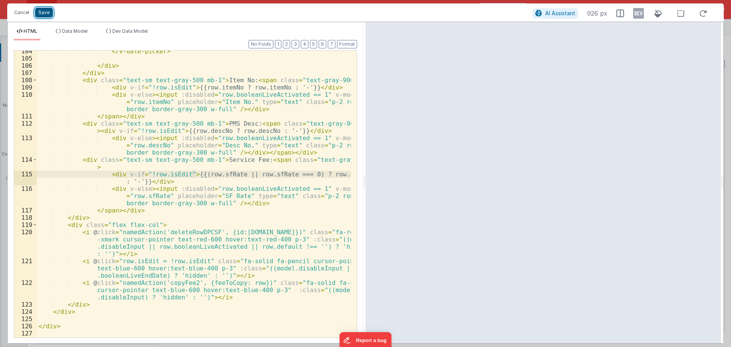
click at [46, 15] on button "Save" at bounding box center [44, 13] width 18 height 10
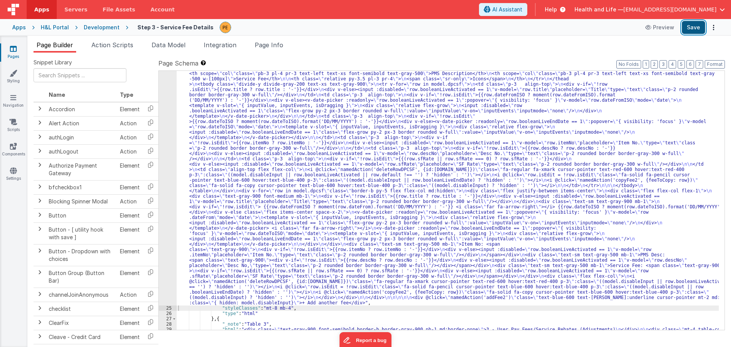
click at [690, 27] on button "Save" at bounding box center [693, 27] width 23 height 13
click at [278, 44] on span "Page Info" at bounding box center [269, 45] width 29 height 8
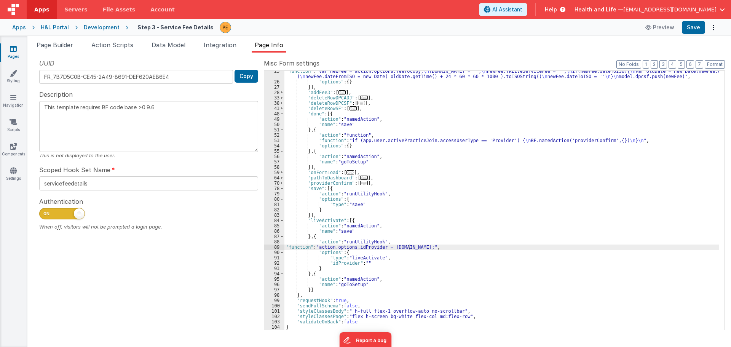
scroll to position [66, 0]
click at [280, 183] on span at bounding box center [282, 183] width 4 height 5
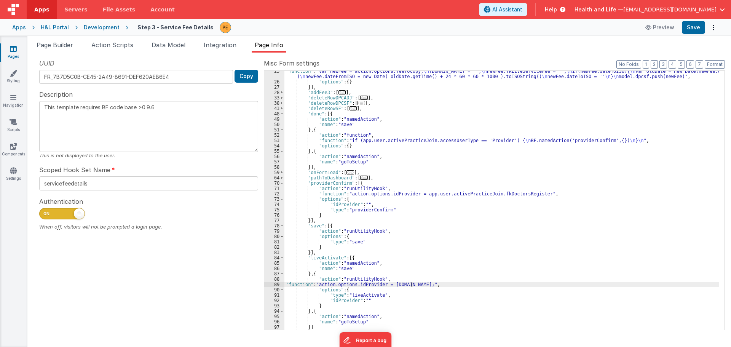
click at [413, 286] on div ""function" : "var newFee = action.options.feeToCopy; \n [DOMAIN_NAME] = ''; \n …" at bounding box center [502, 206] width 435 height 275
click at [365, 285] on div ""function" : "var newFee = action.options.feeToCopy; \n [DOMAIN_NAME] = ''; \n …" at bounding box center [502, 206] width 435 height 275
